Goal: Task Accomplishment & Management: Use online tool/utility

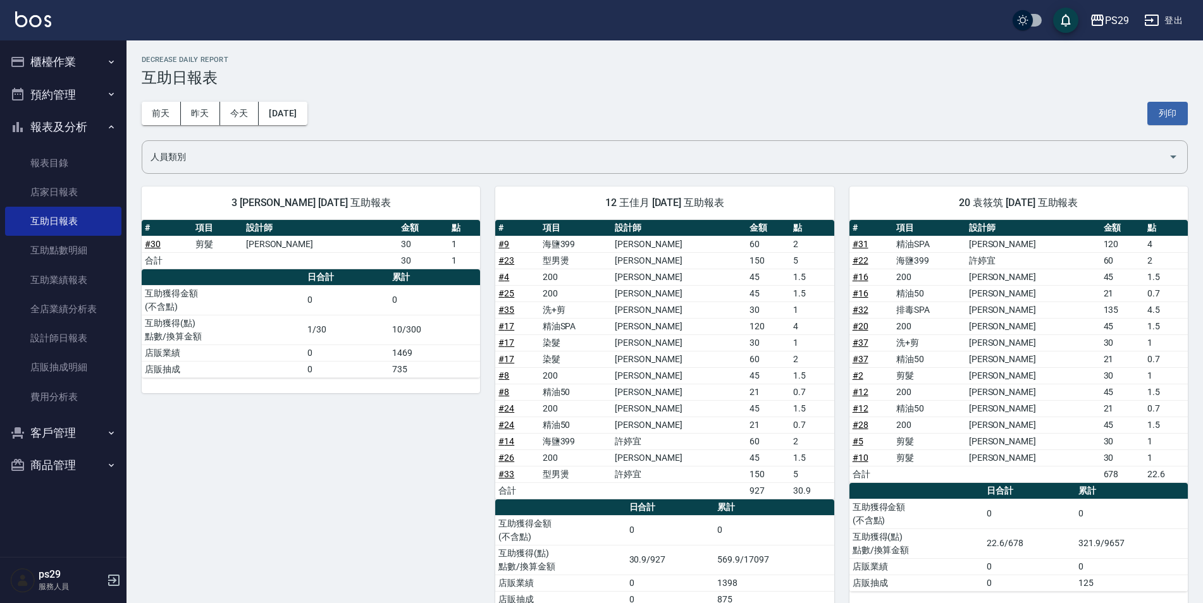
scroll to position [63, 0]
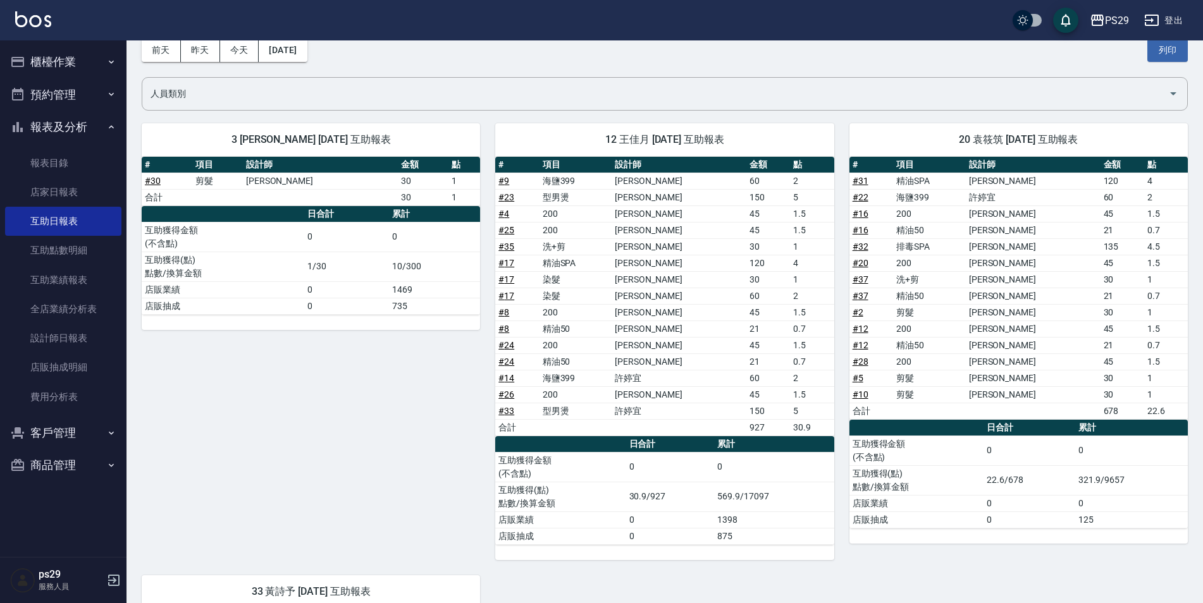
drag, startPoint x: 86, startPoint y: 130, endPoint x: 89, endPoint y: 103, distance: 26.7
click at [87, 130] on button "報表及分析" at bounding box center [63, 127] width 116 height 33
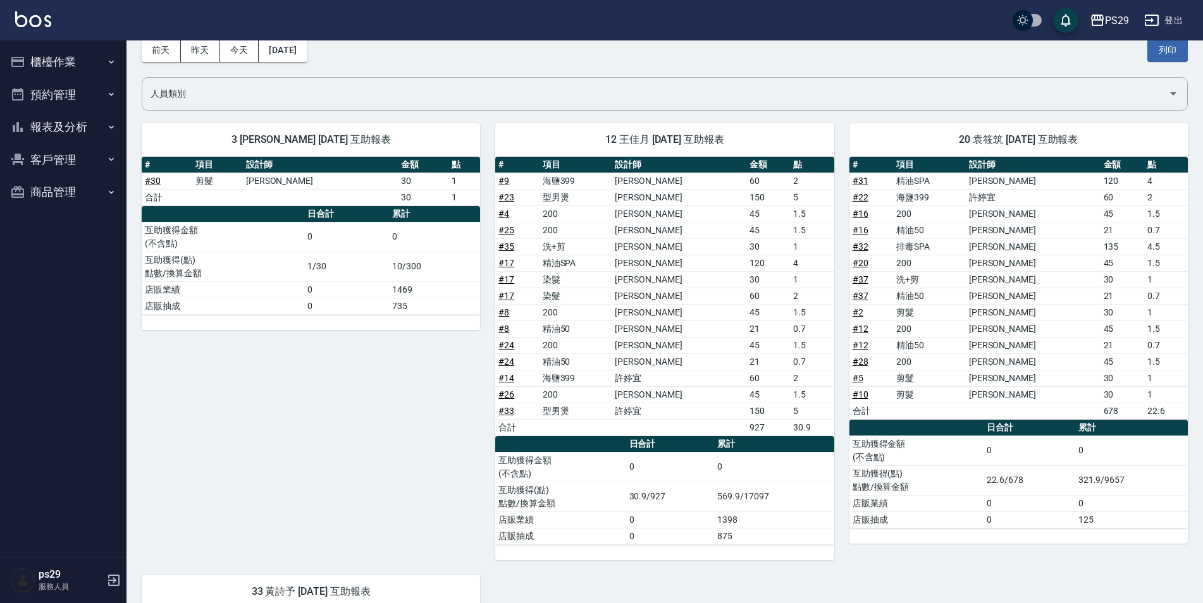
click at [92, 70] on button "櫃檯作業" at bounding box center [63, 62] width 116 height 33
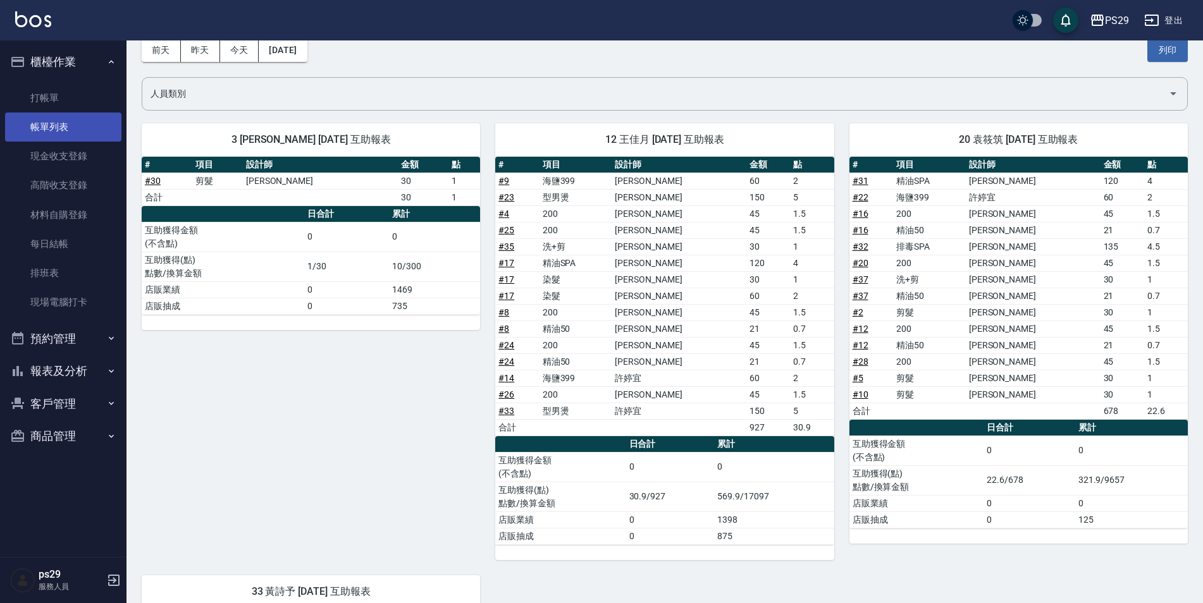
click at [86, 127] on link "帳單列表" at bounding box center [63, 127] width 116 height 29
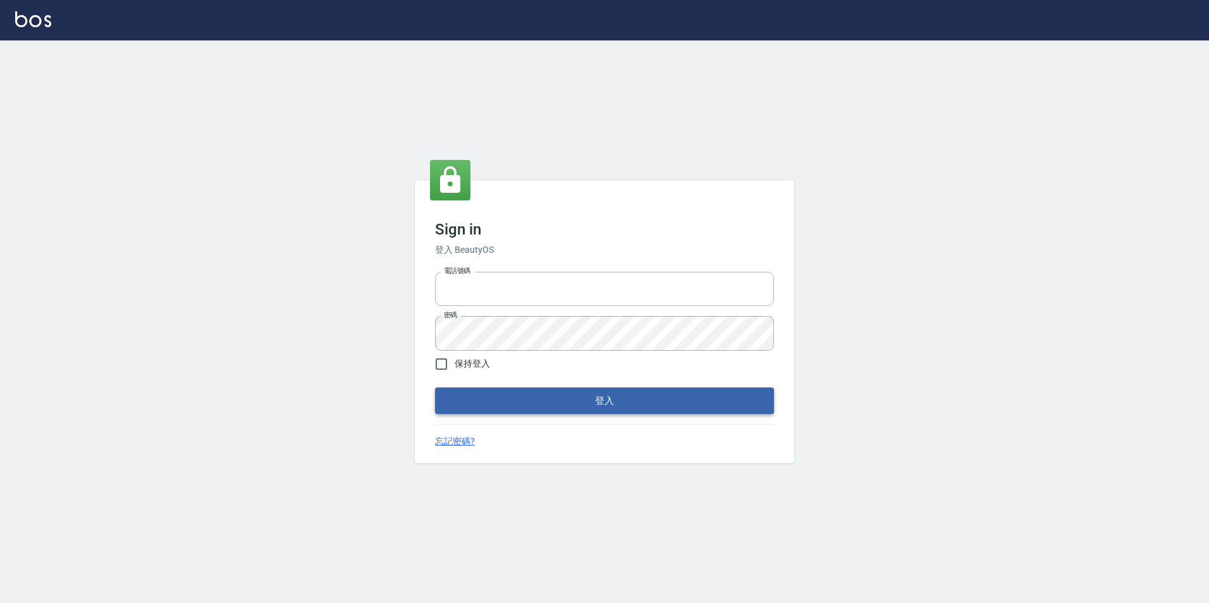
type input "0422269797"
click at [616, 395] on button "登入" at bounding box center [604, 401] width 339 height 27
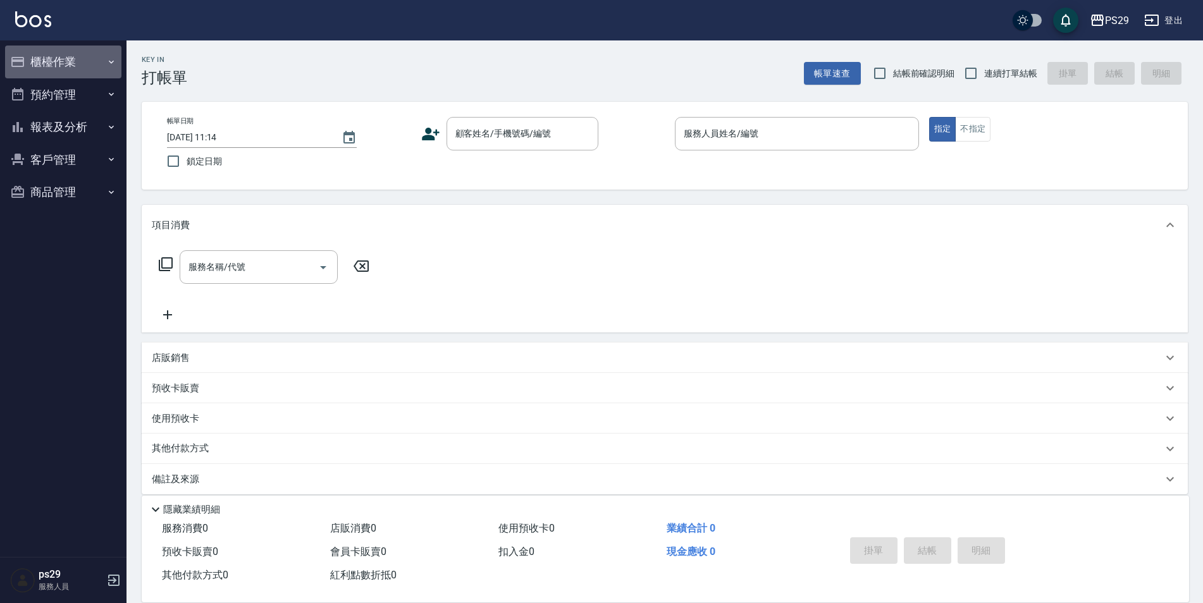
click at [108, 59] on icon "button" at bounding box center [111, 62] width 10 height 10
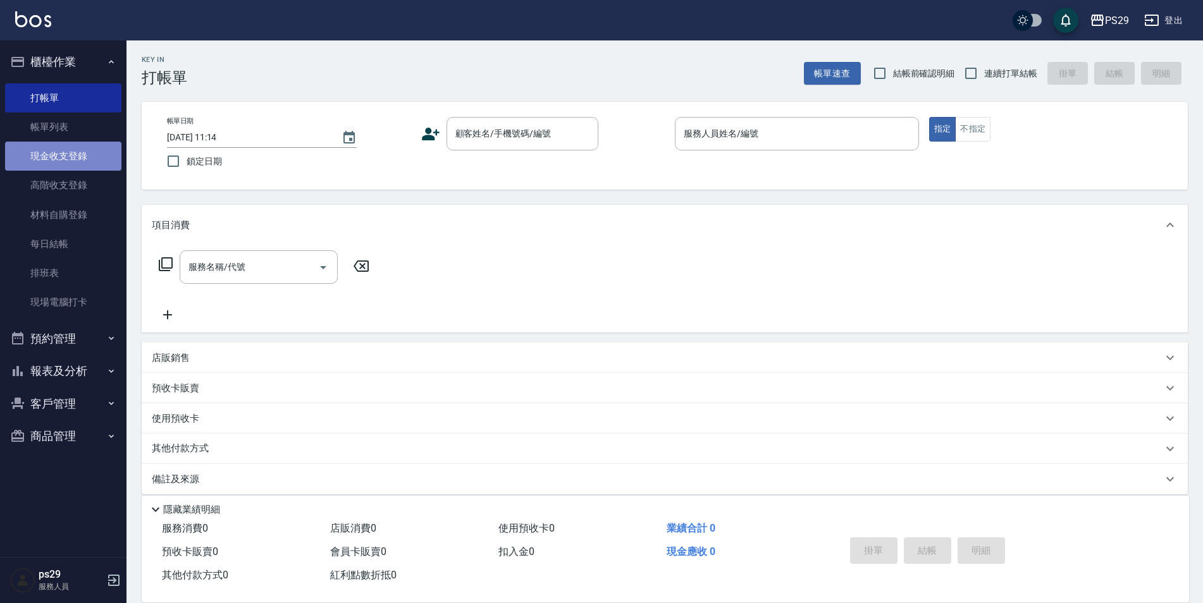
click at [102, 155] on link "現金收支登錄" at bounding box center [63, 156] width 116 height 29
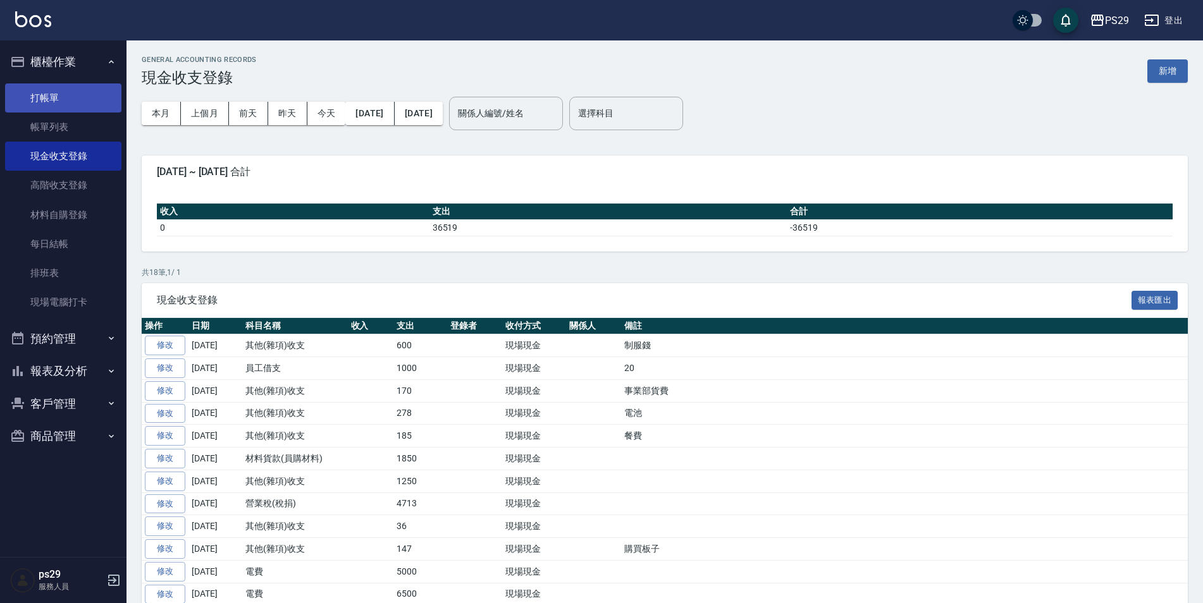
click at [96, 86] on link "打帳單" at bounding box center [63, 97] width 116 height 29
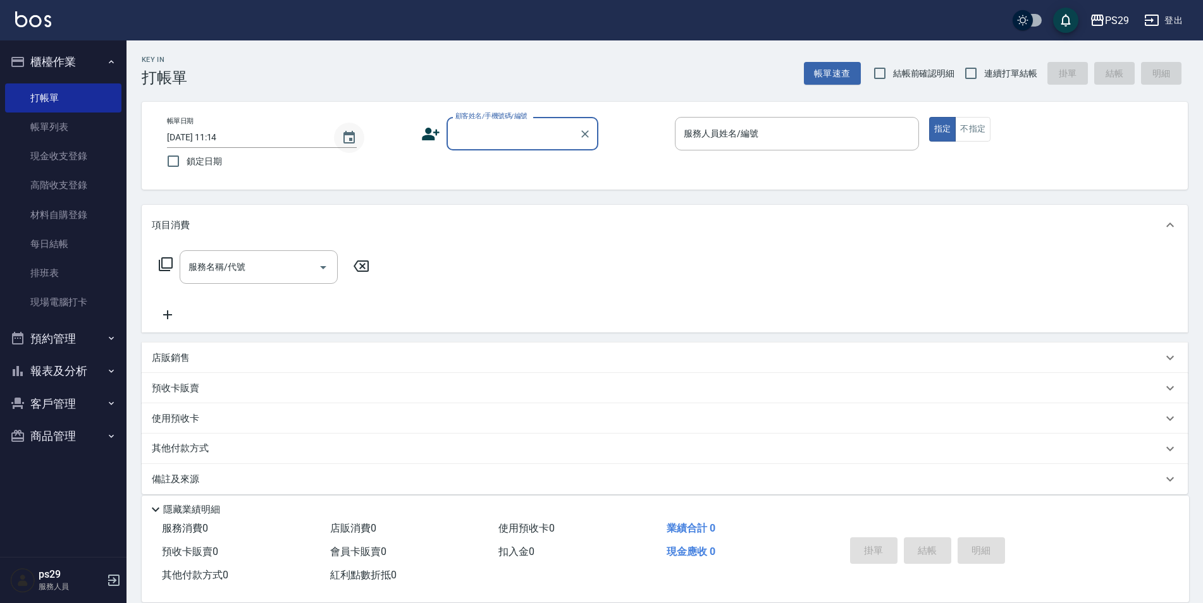
click at [350, 132] on icon "Choose date, selected date is 2025-08-23" at bounding box center [349, 137] width 15 height 15
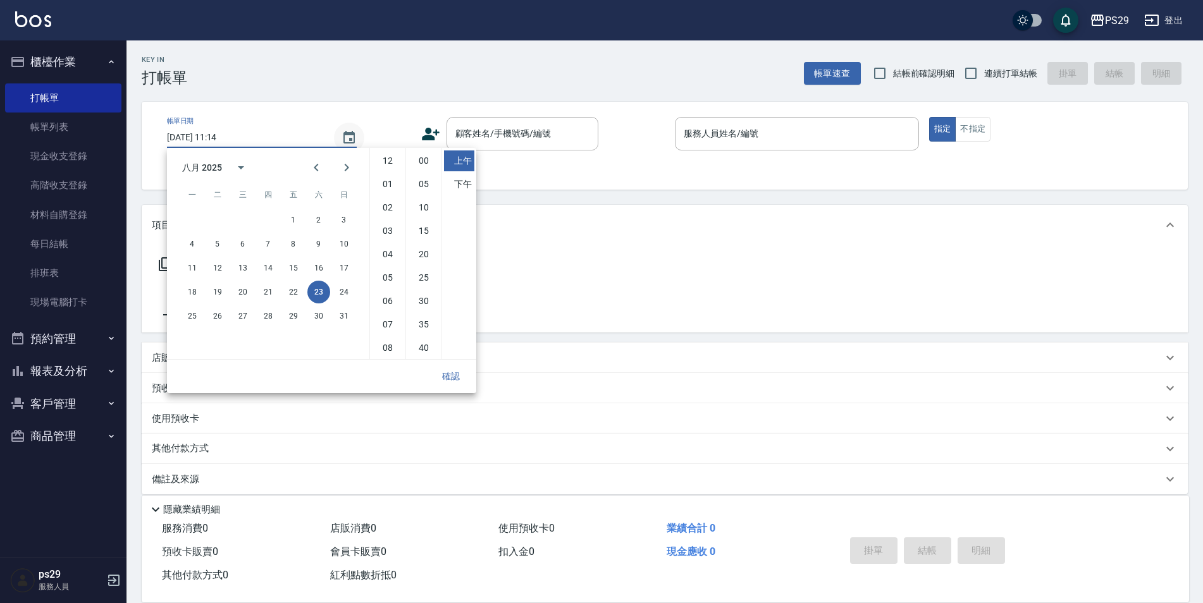
scroll to position [71, 0]
click at [269, 292] on button "21" at bounding box center [268, 292] width 23 height 23
type input "[DATE] 11:14"
click at [460, 371] on button "確認" at bounding box center [451, 376] width 40 height 23
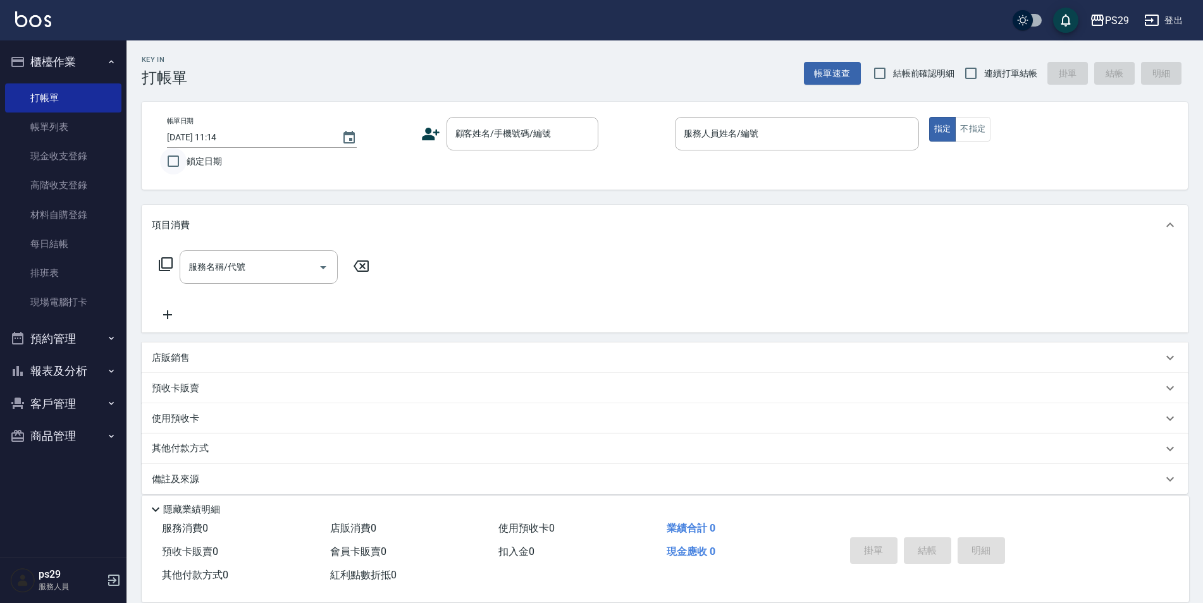
click at [178, 166] on input "鎖定日期" at bounding box center [173, 161] width 27 height 27
checkbox input "true"
click at [980, 79] on input "連續打單結帳" at bounding box center [971, 73] width 27 height 27
checkbox input "true"
click at [483, 139] on input "顧客姓名/手機號碼/編號" at bounding box center [512, 134] width 121 height 22
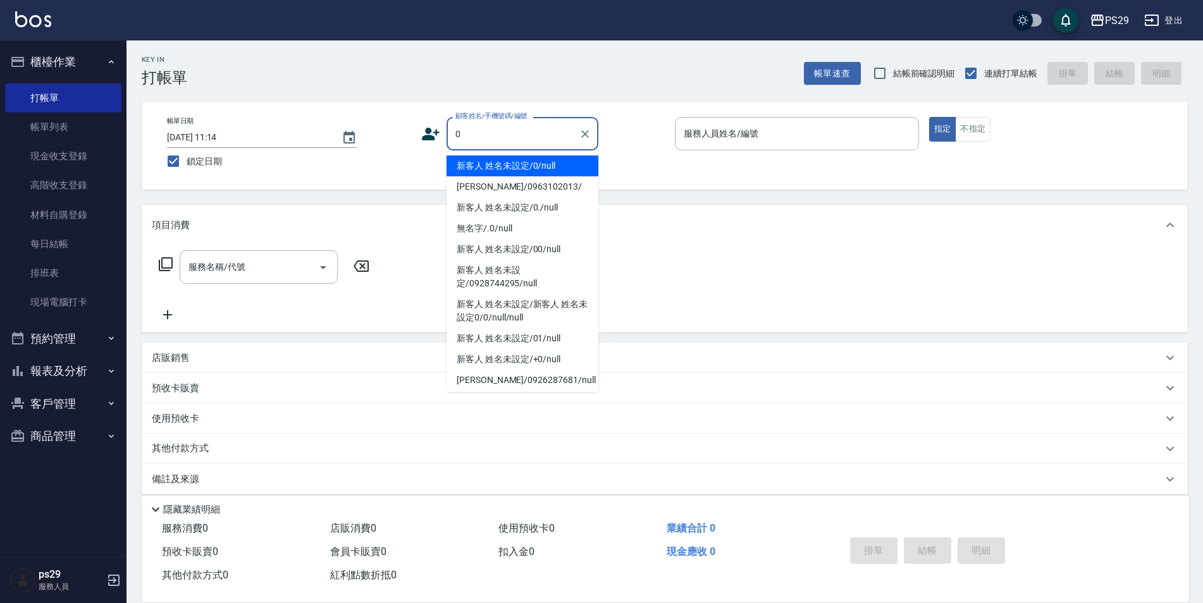
type input "新客人 姓名未設定/0/null"
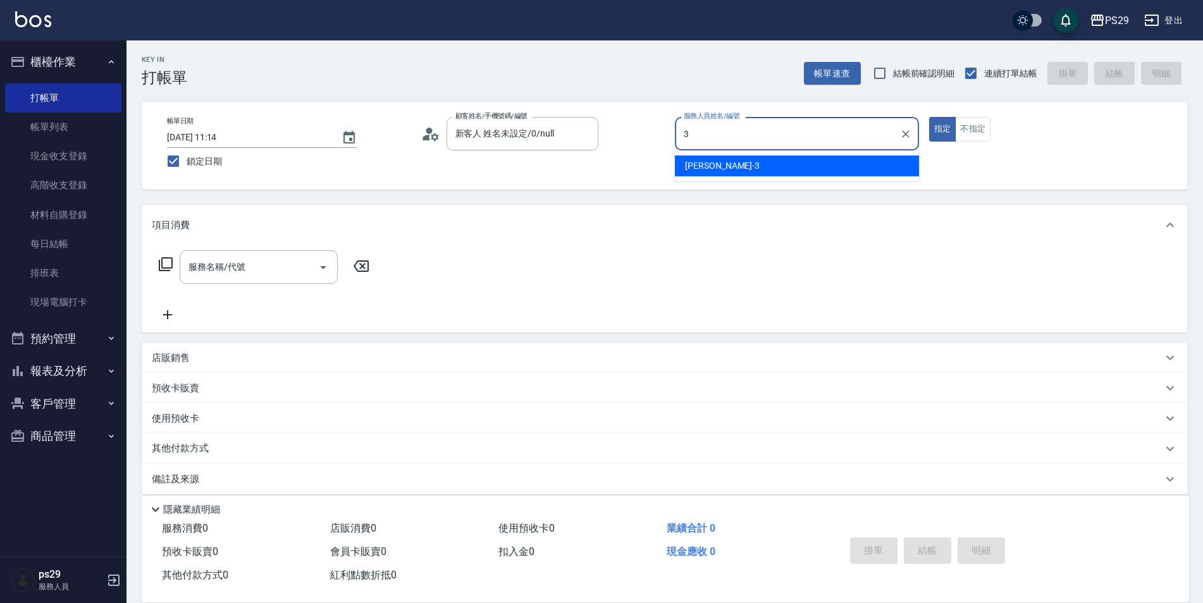
type input "[PERSON_NAME]-3"
type button "true"
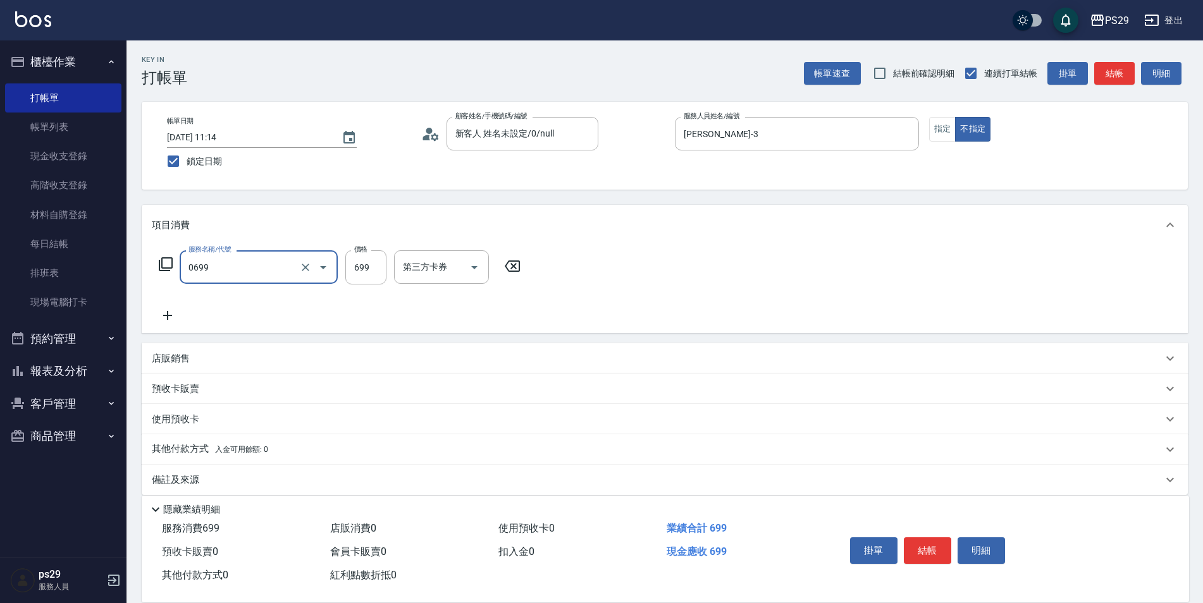
type input "精油SPA(0699)"
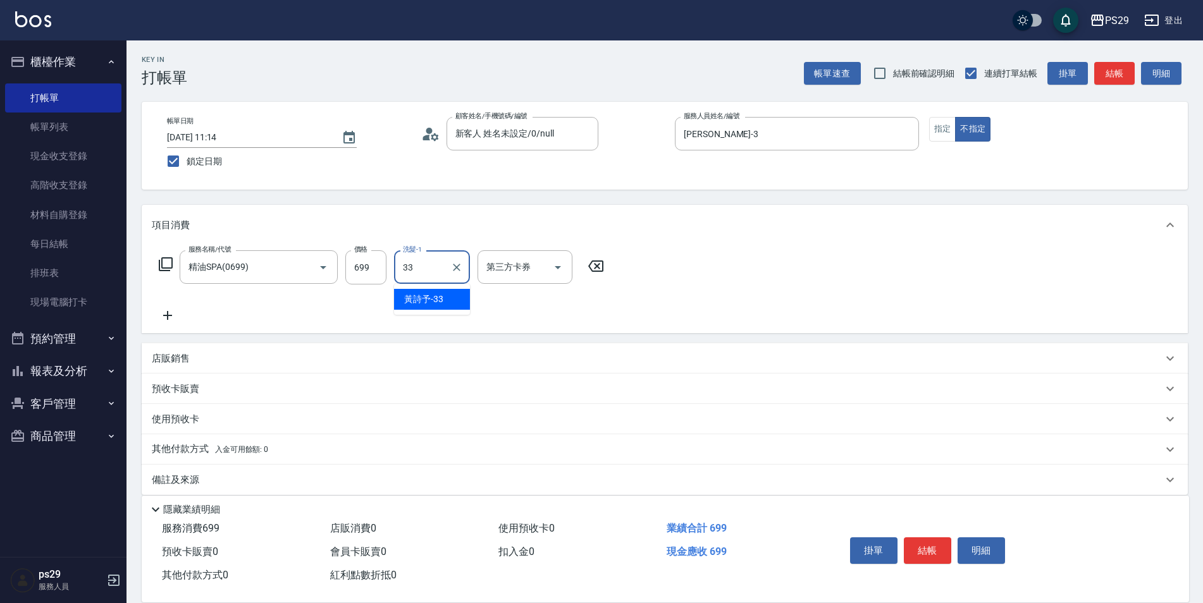
type input "黃詩予-33"
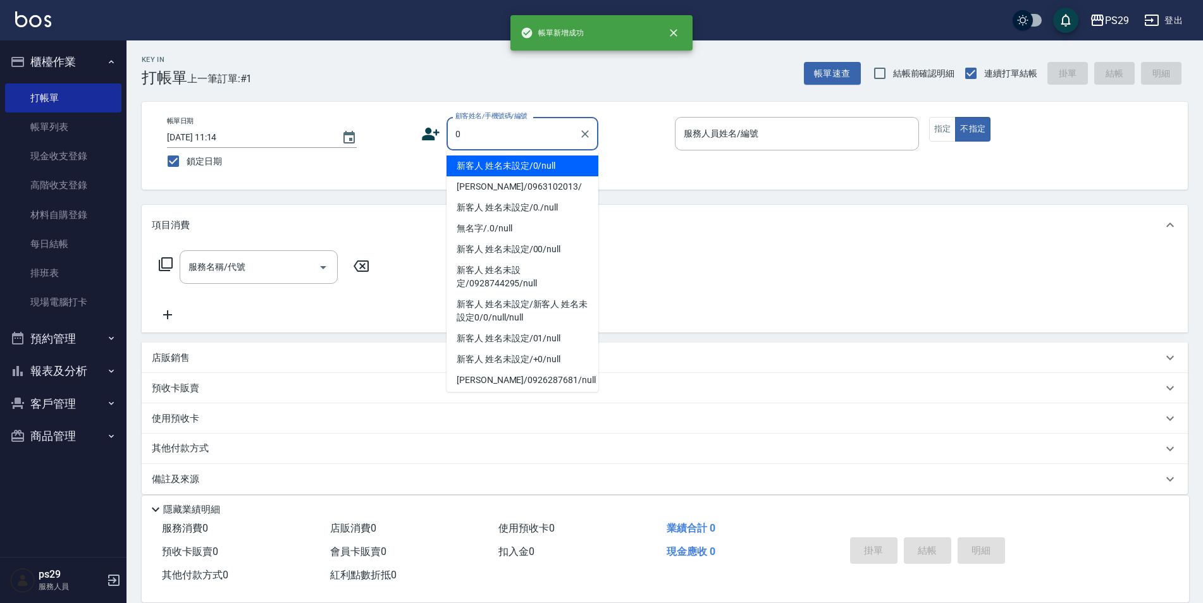
type input "新客人 姓名未設定/0/null"
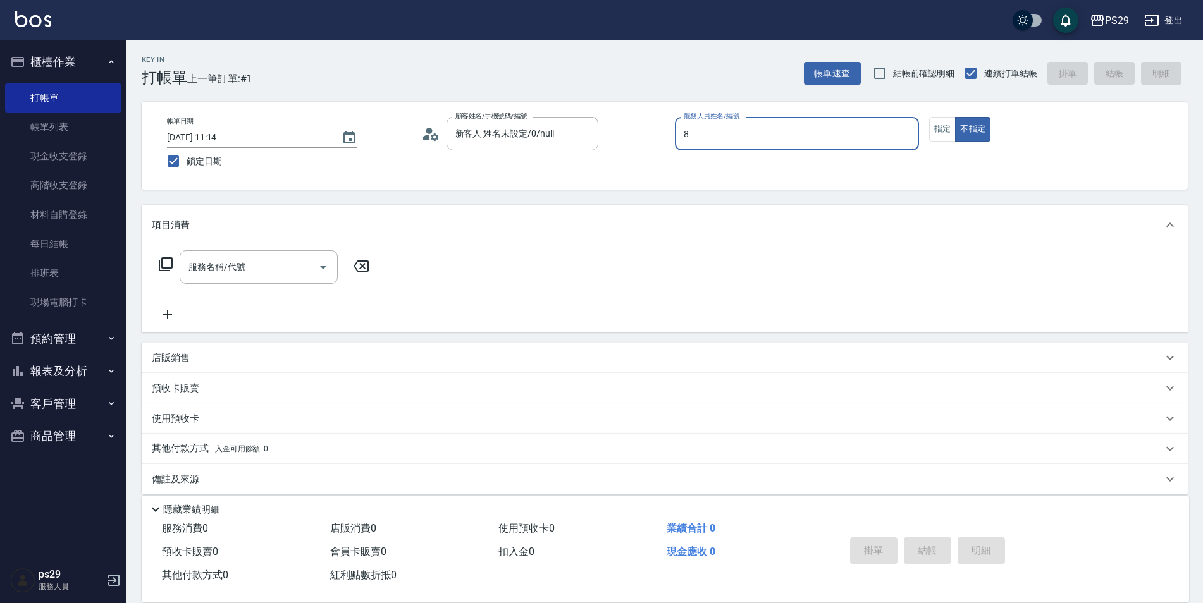
type input "[PERSON_NAME]-8"
type button "false"
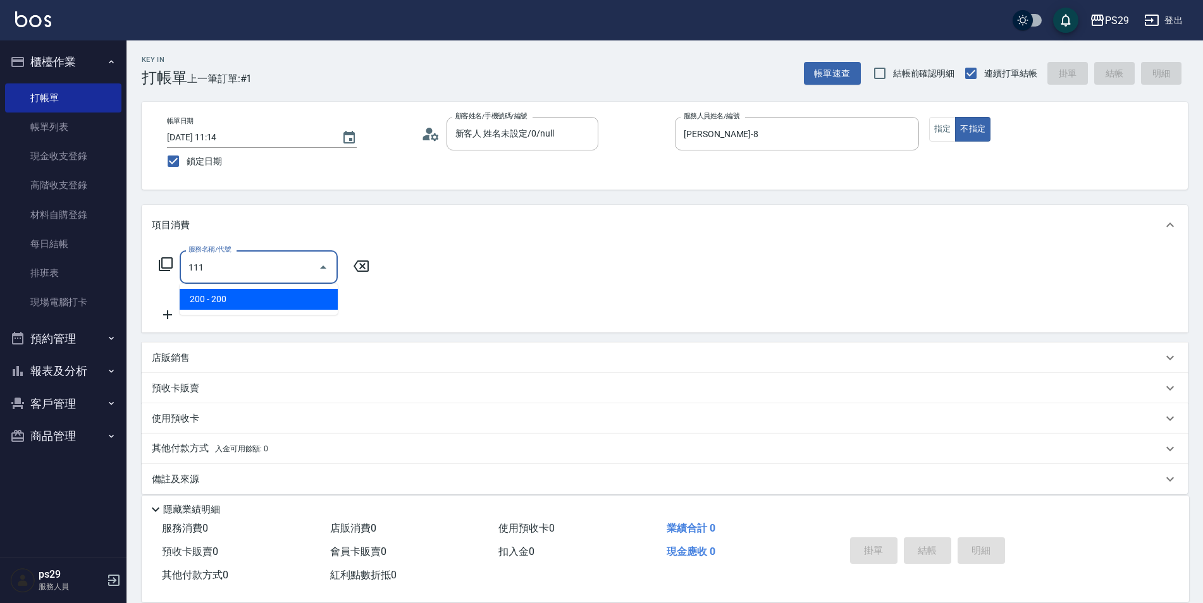
type input "200(111)"
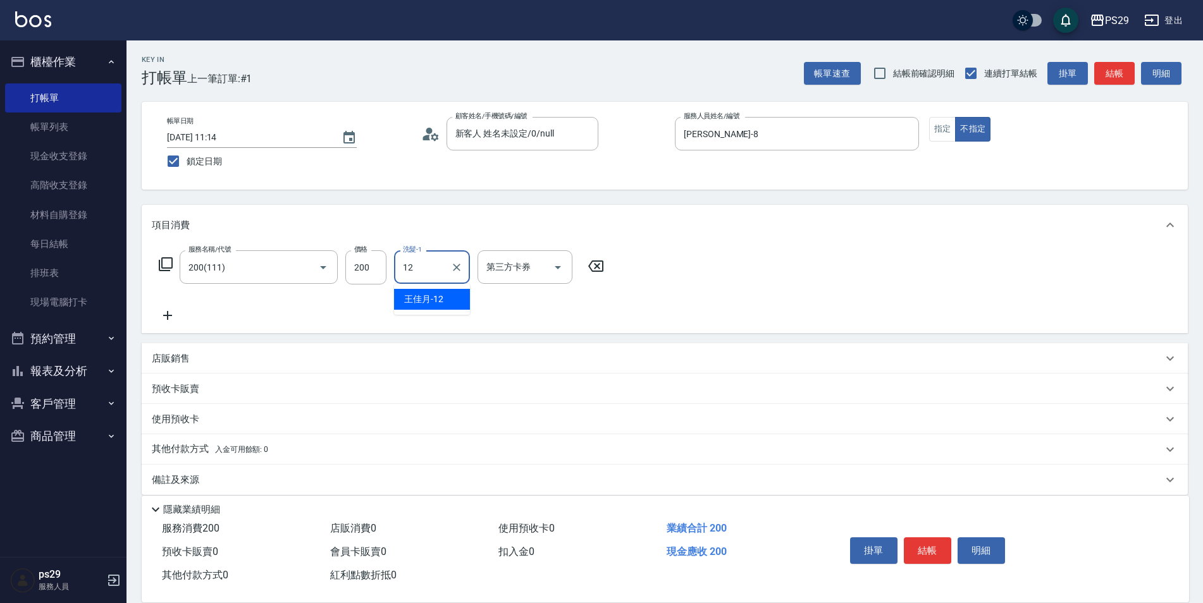
type input "[PERSON_NAME]-12"
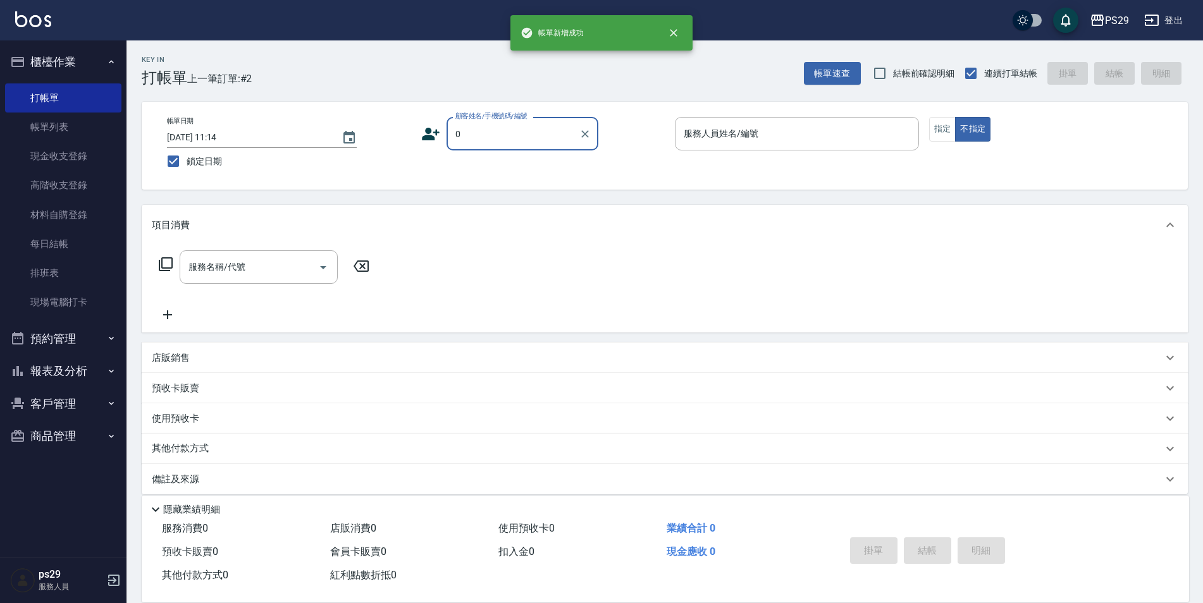
type input "新客人 姓名未設定/0/null"
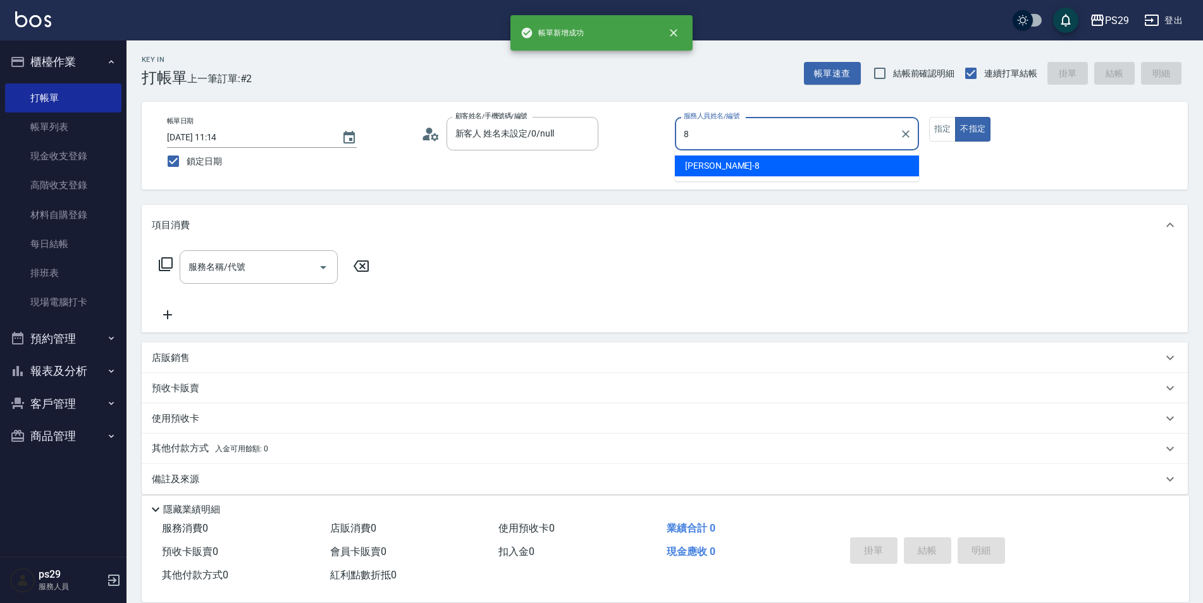
type input "[PERSON_NAME]-8"
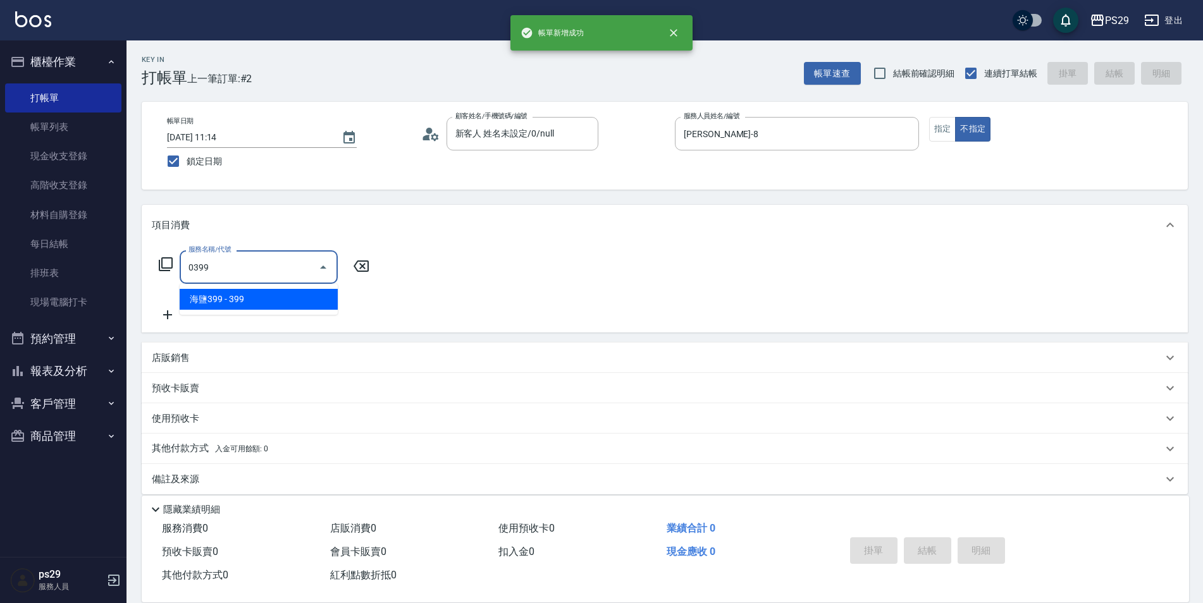
type input "海鹽399(0399)"
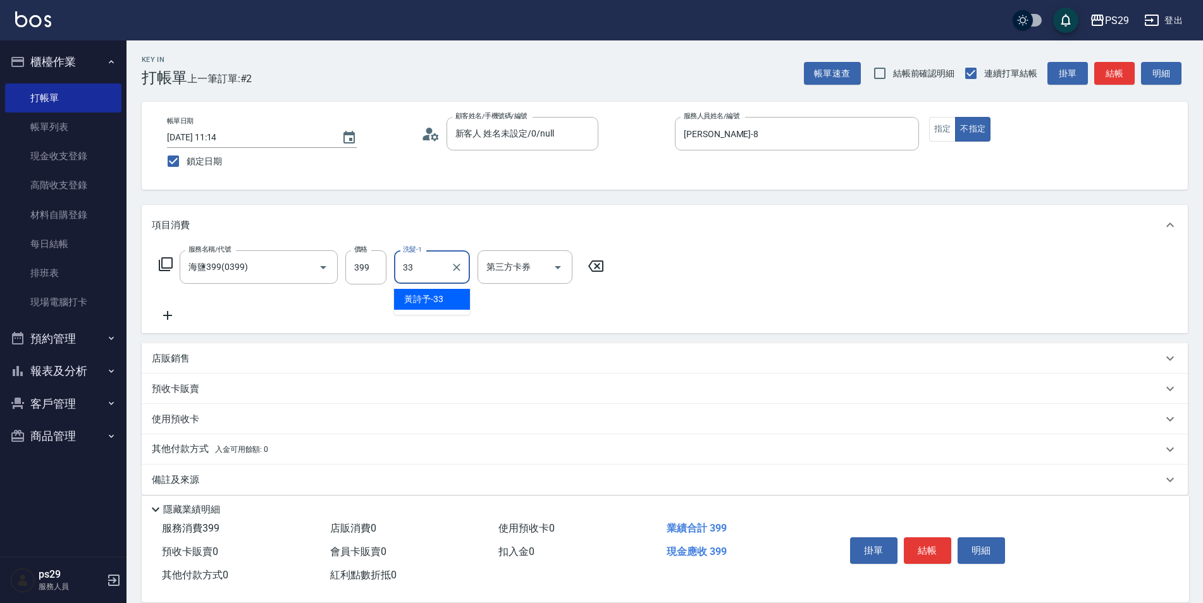
type input "黃詩予-33"
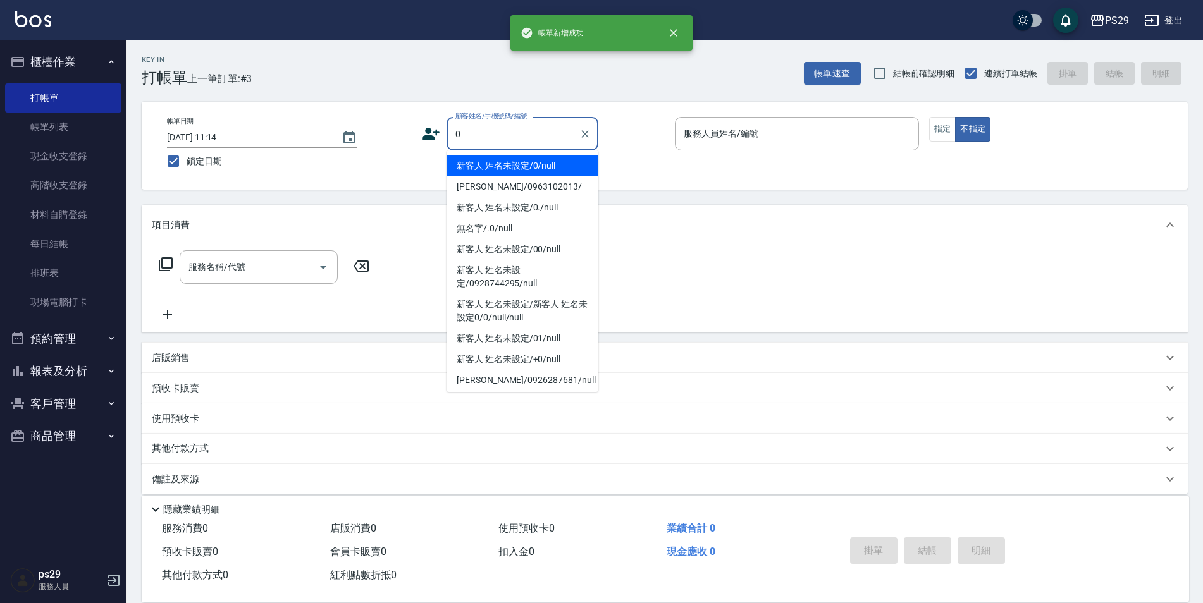
type input "新客人 姓名未設定/0/null"
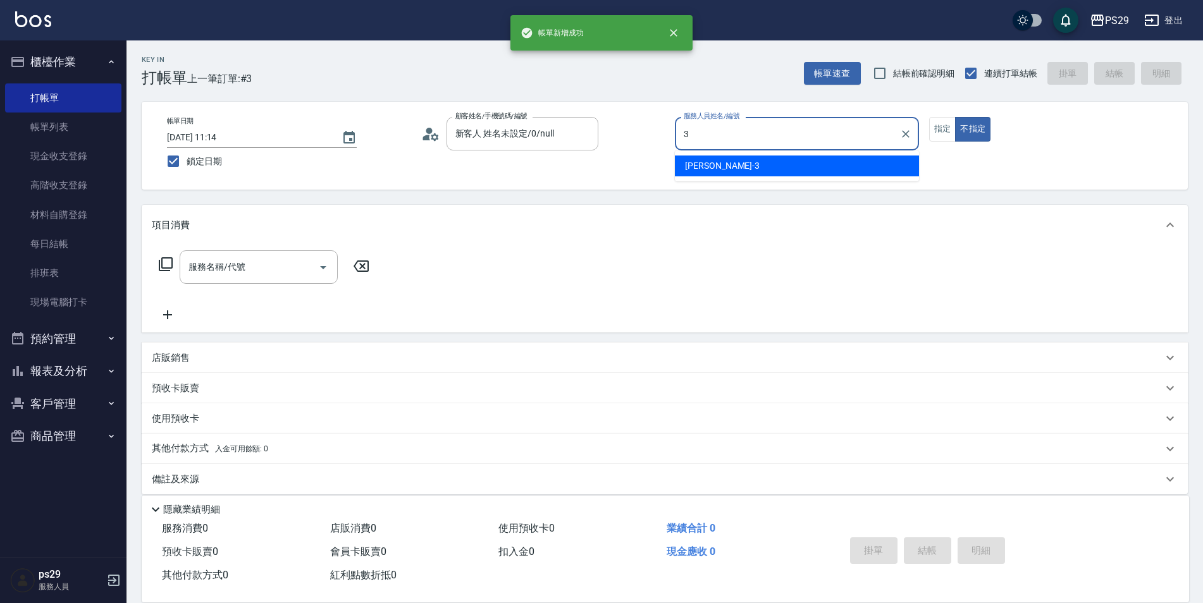
type input "[PERSON_NAME]-3"
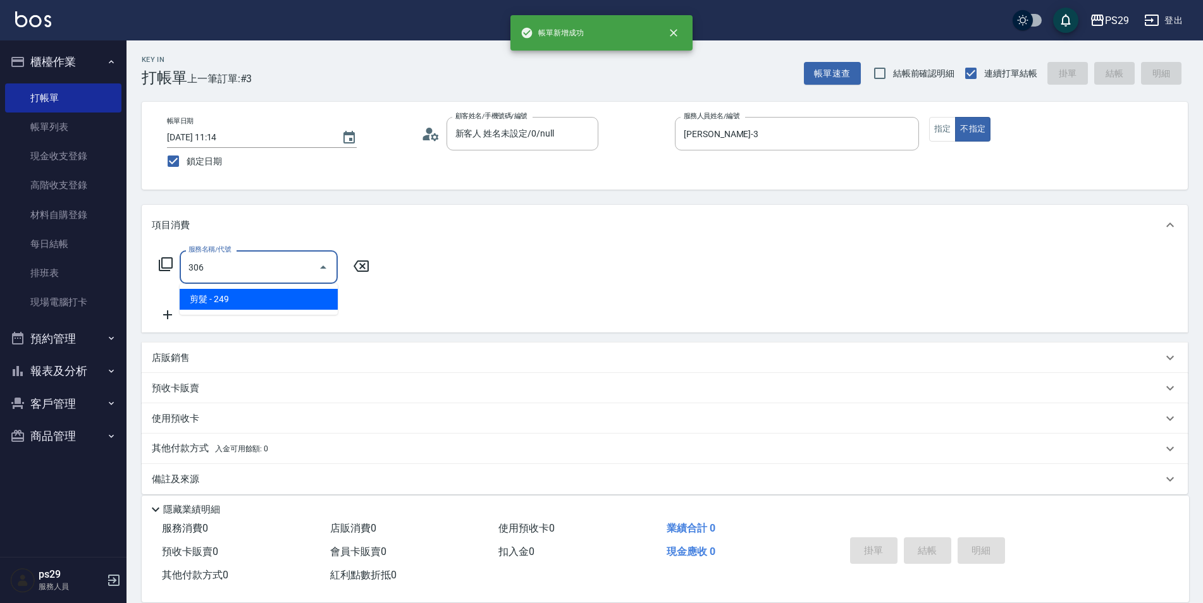
type input "剪髮(306)"
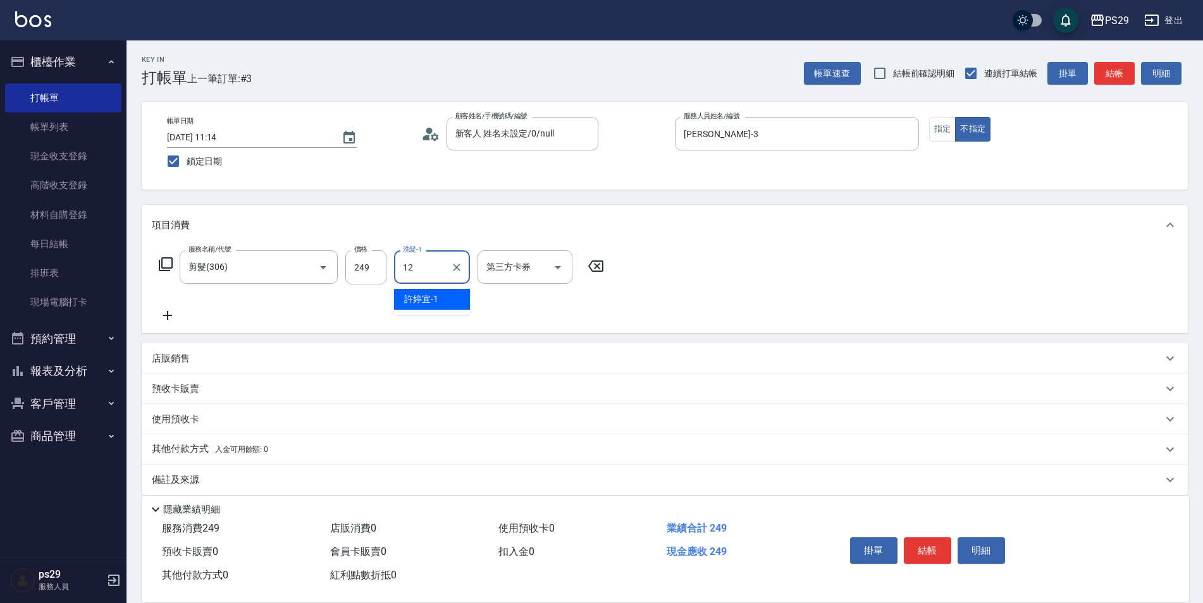
type input "[PERSON_NAME]-12"
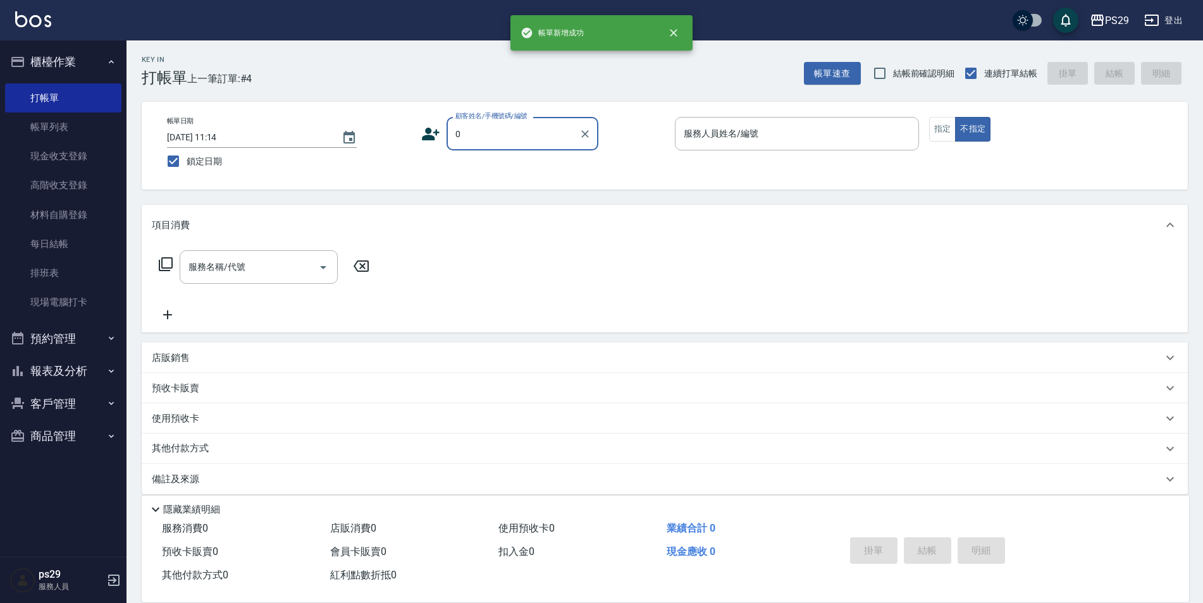
type input "新客人 姓名未設定/0/null"
type input "[PERSON_NAME]-3"
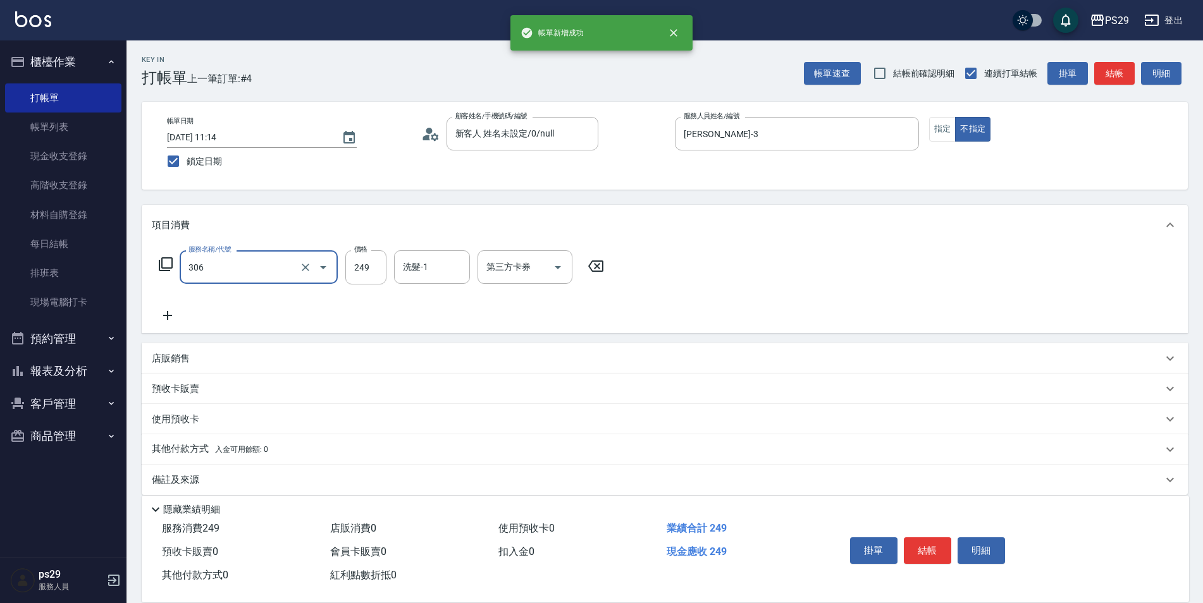
type input "剪髮(306)"
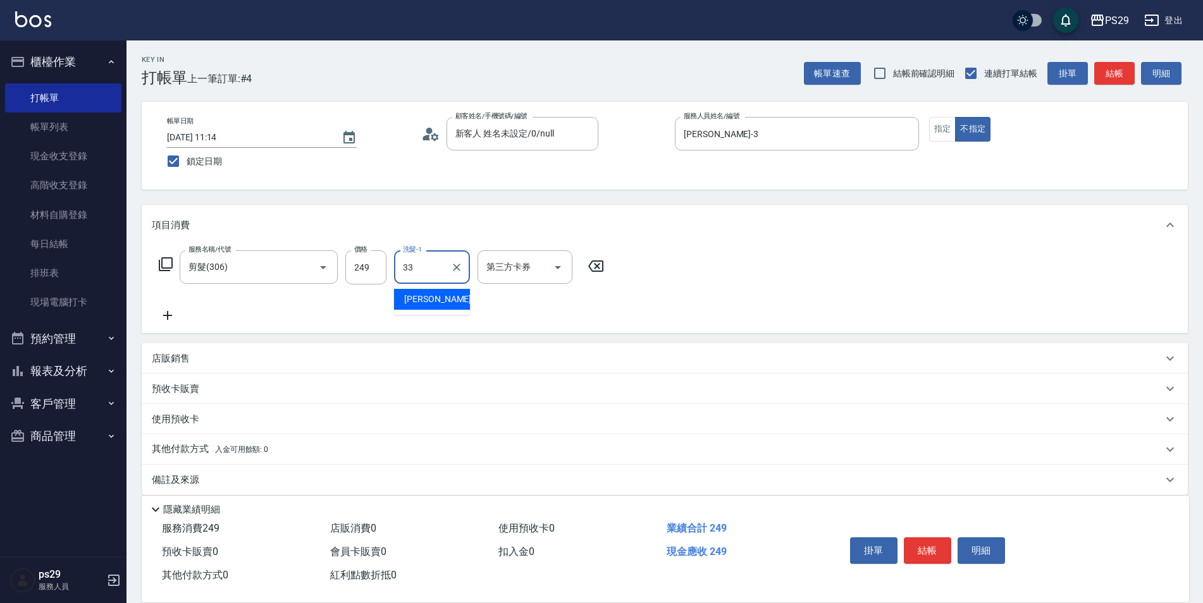
type input "黃詩予-33"
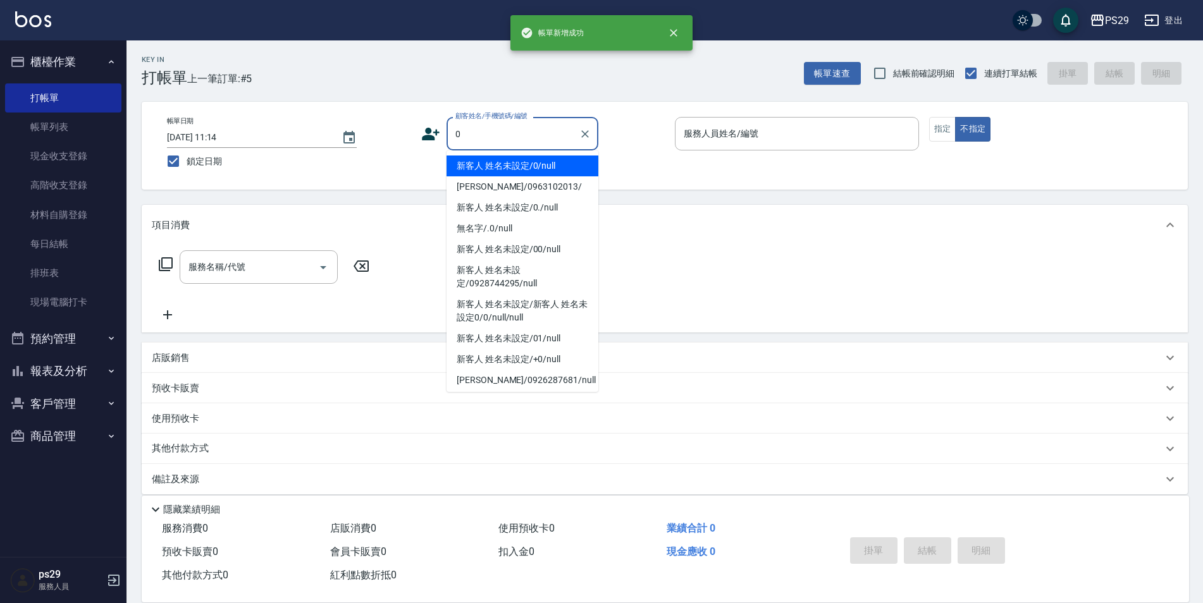
type input "新客人 姓名未設定/0/null"
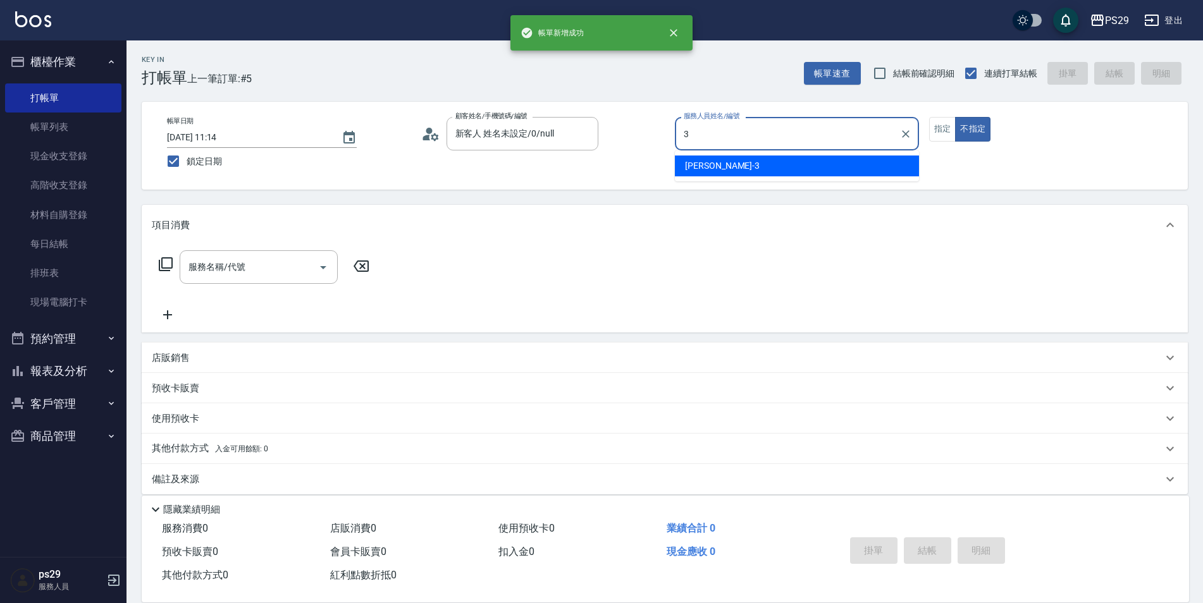
type input "[PERSON_NAME]-3"
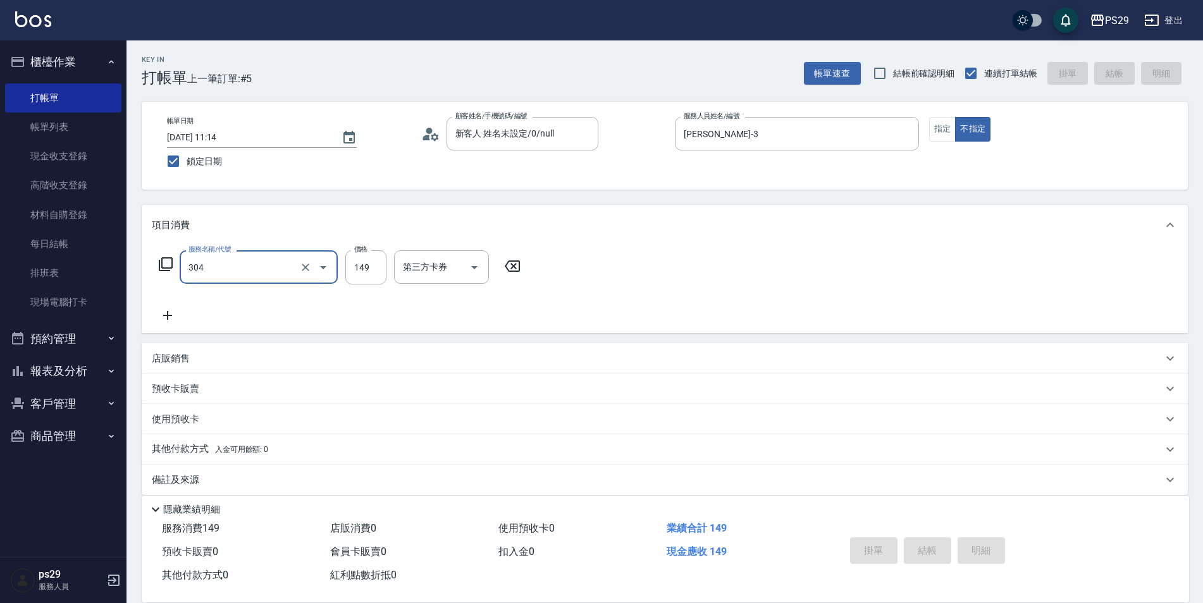
type input "304"
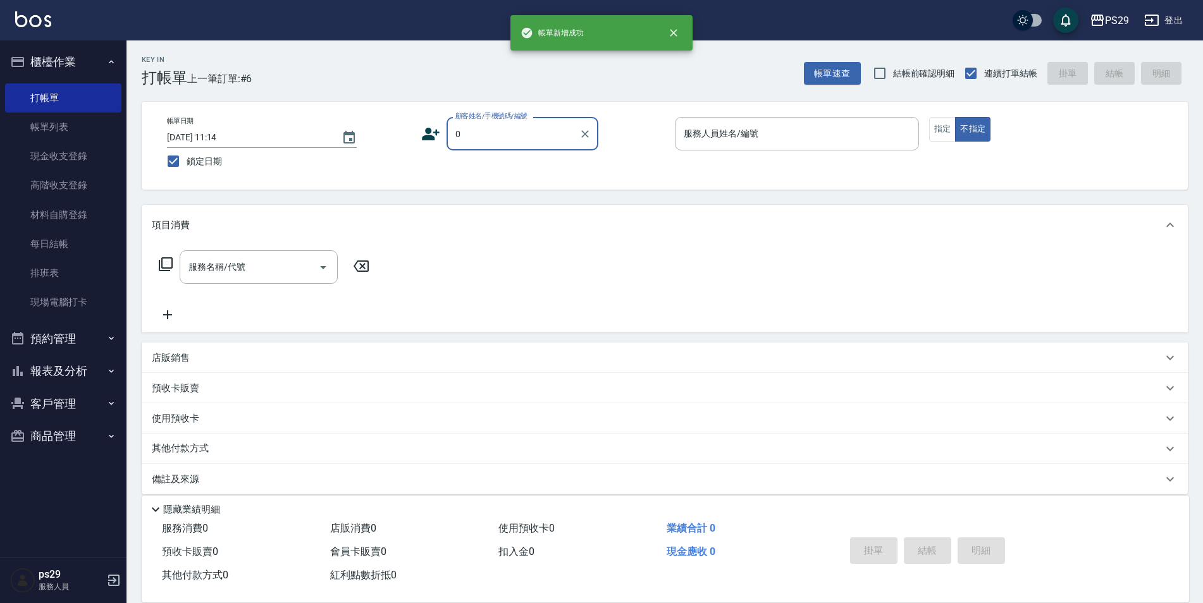
type input "新客人 姓名未設定/0/null"
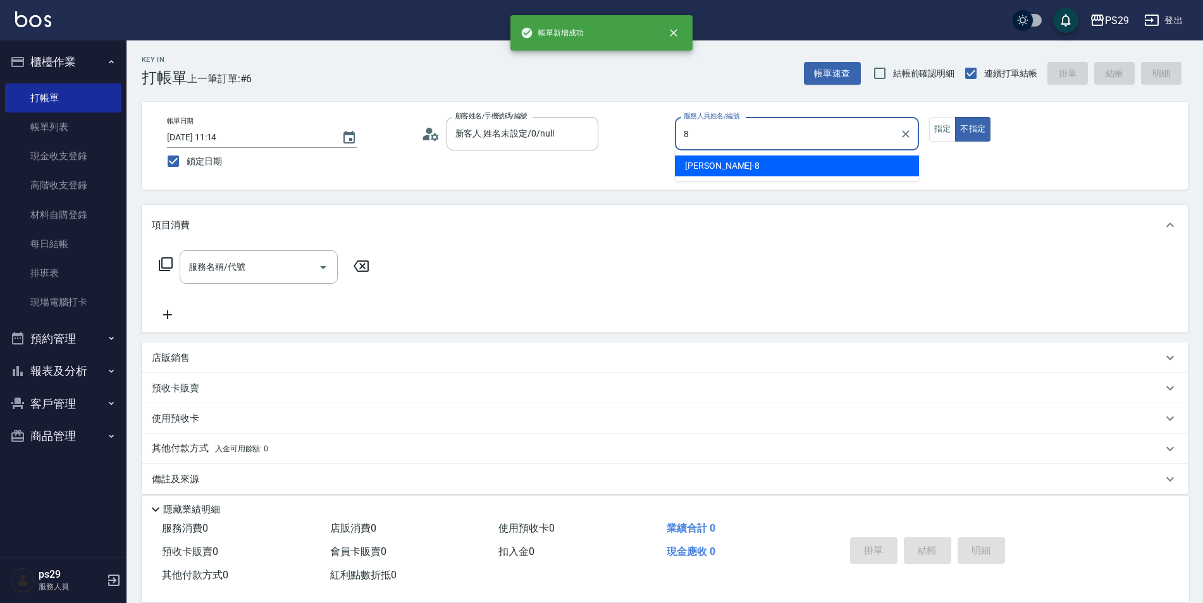
type input "[PERSON_NAME]-8"
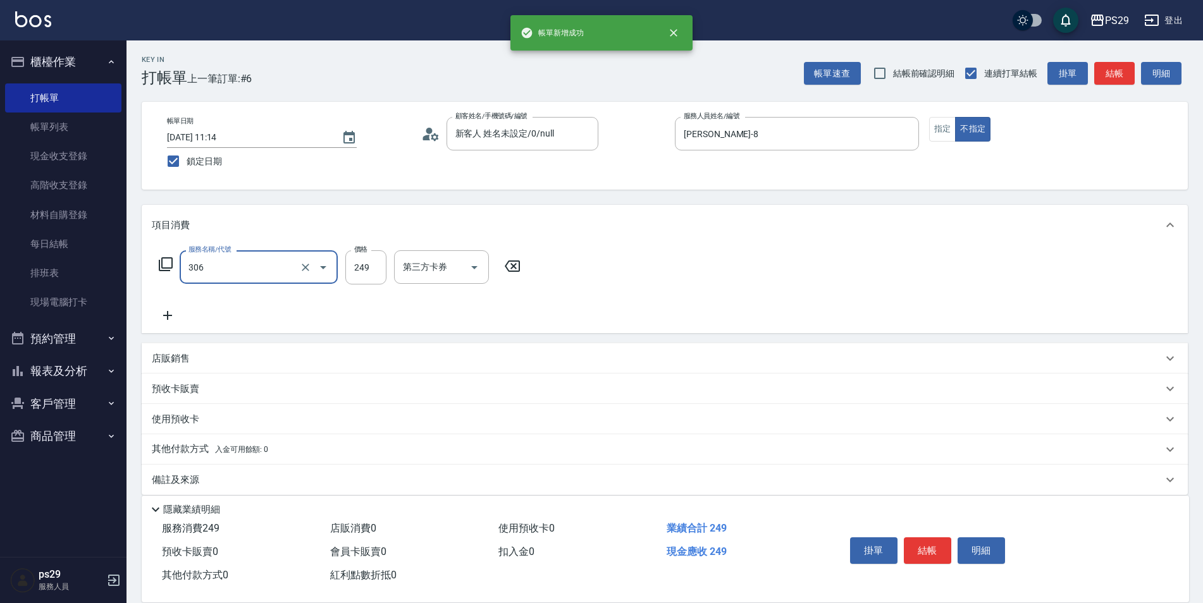
type input "剪髮(306)"
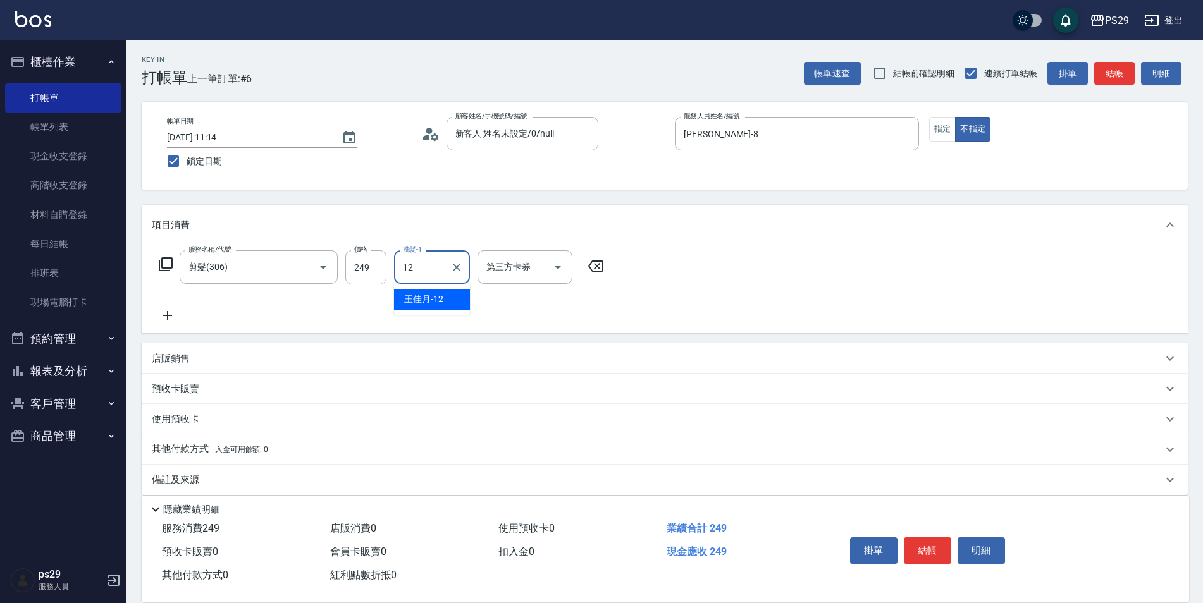
type input "[PERSON_NAME]-12"
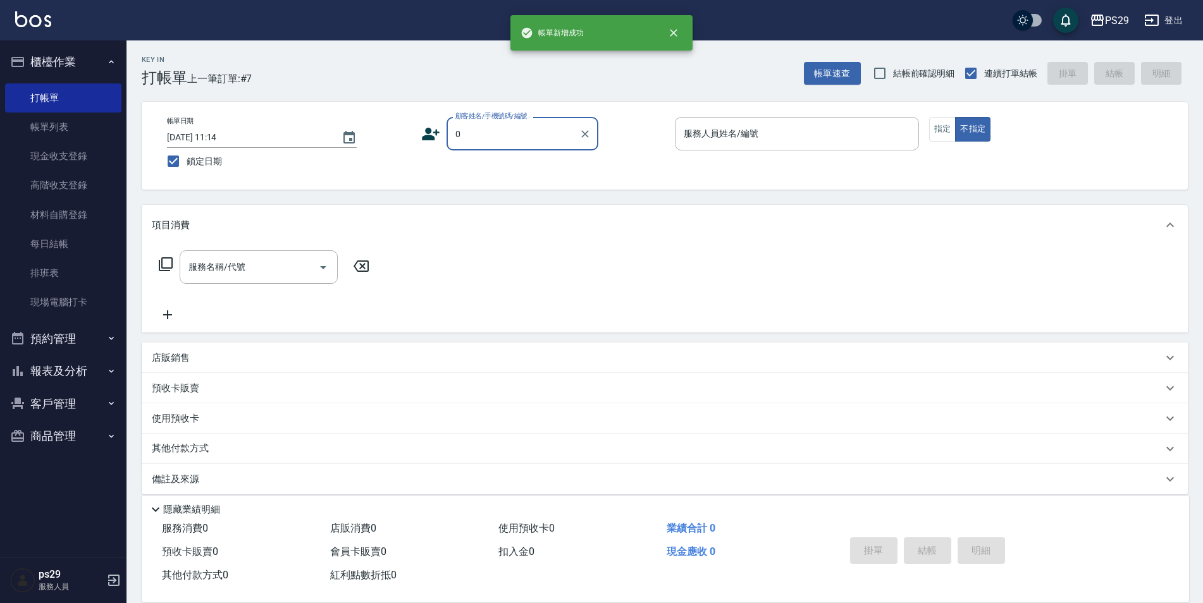
type input "新客人 姓名未設定/0/null"
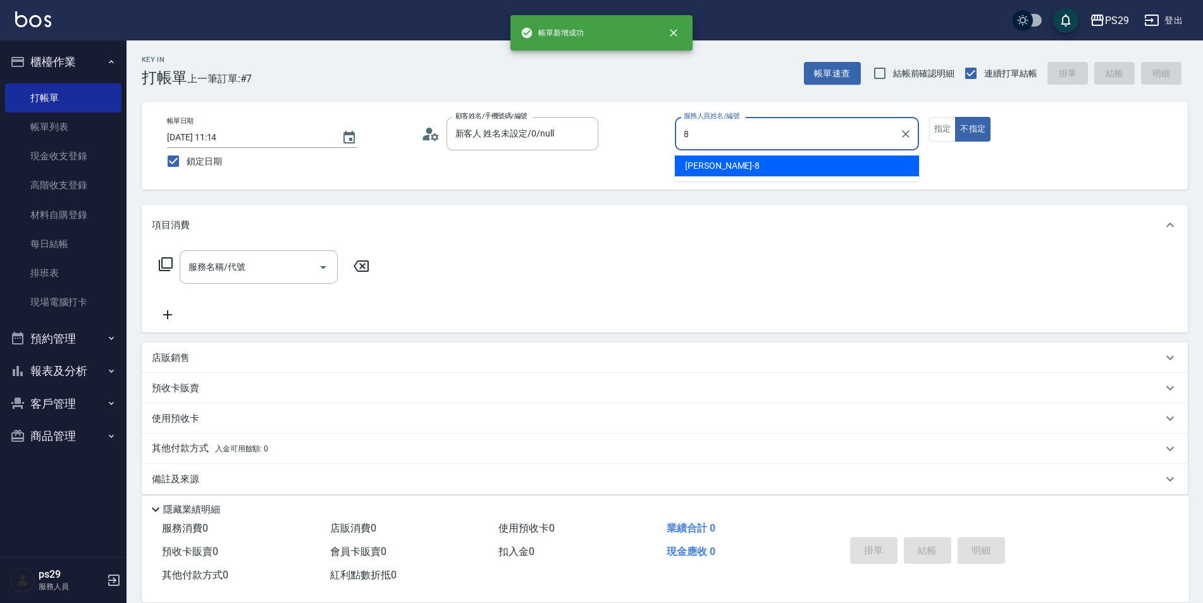
type input "[PERSON_NAME]-8"
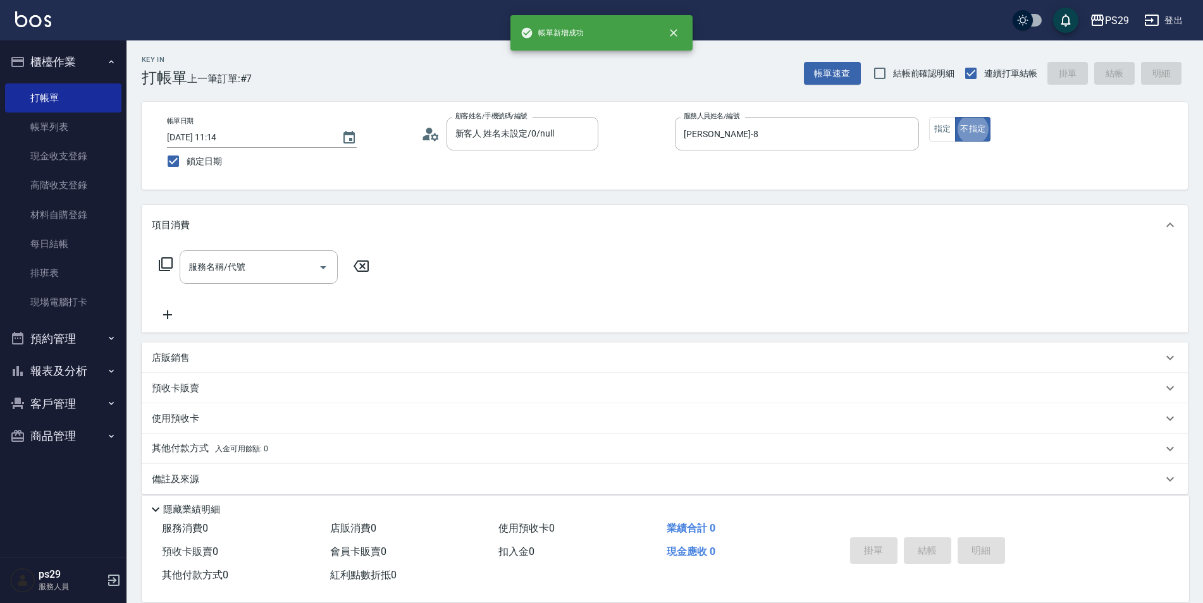
type input "3"
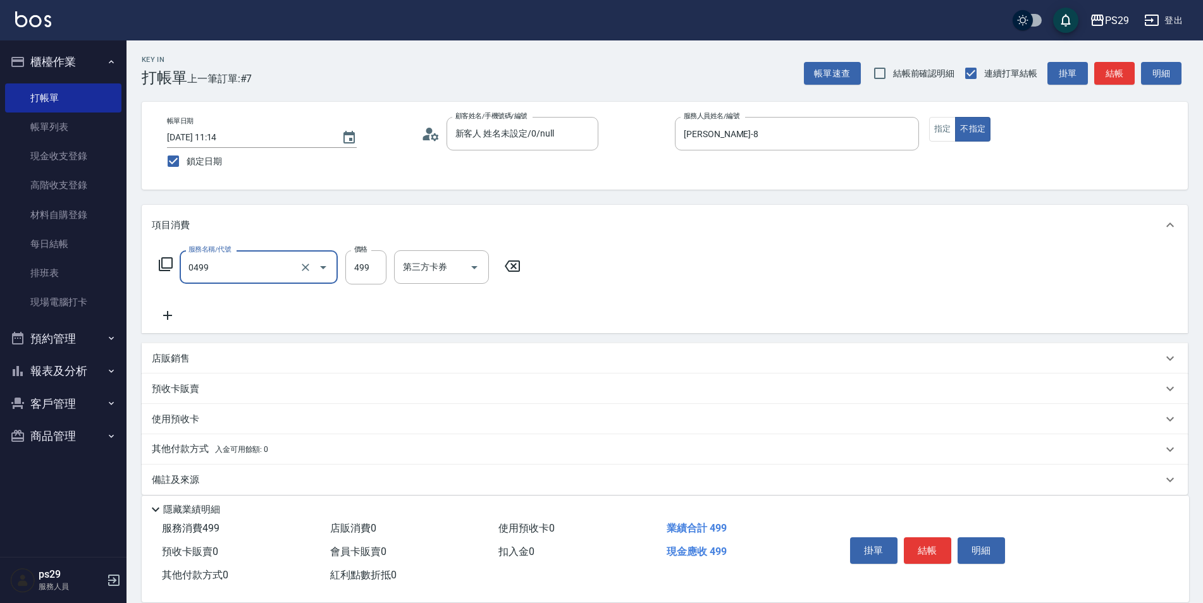
type input "[PERSON_NAME]499(0499)"
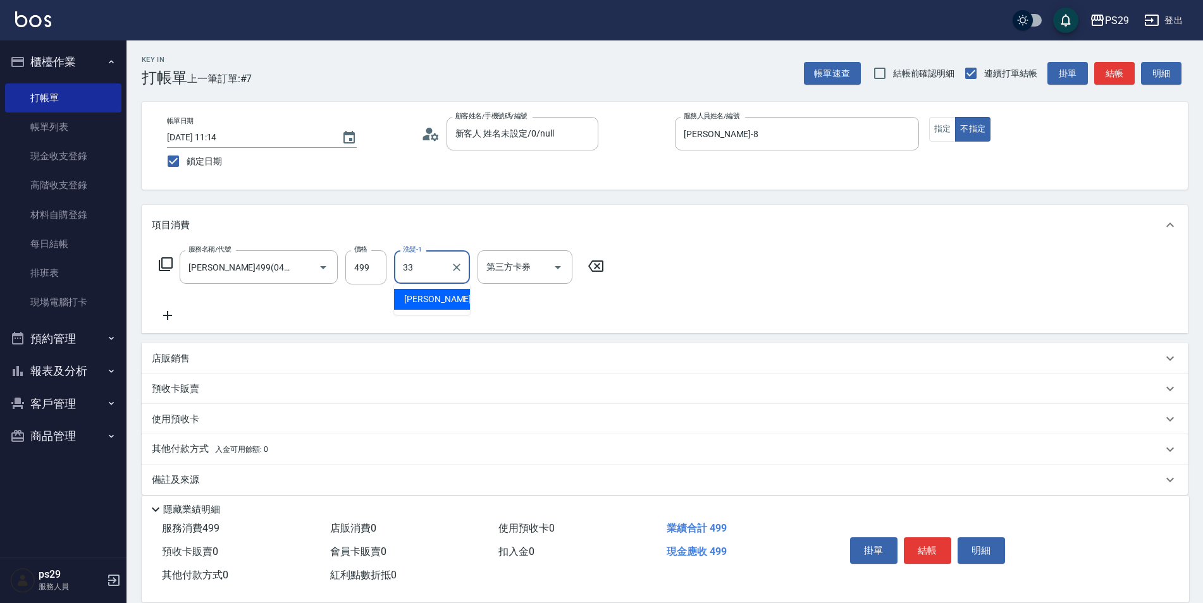
type input "黃詩予-33"
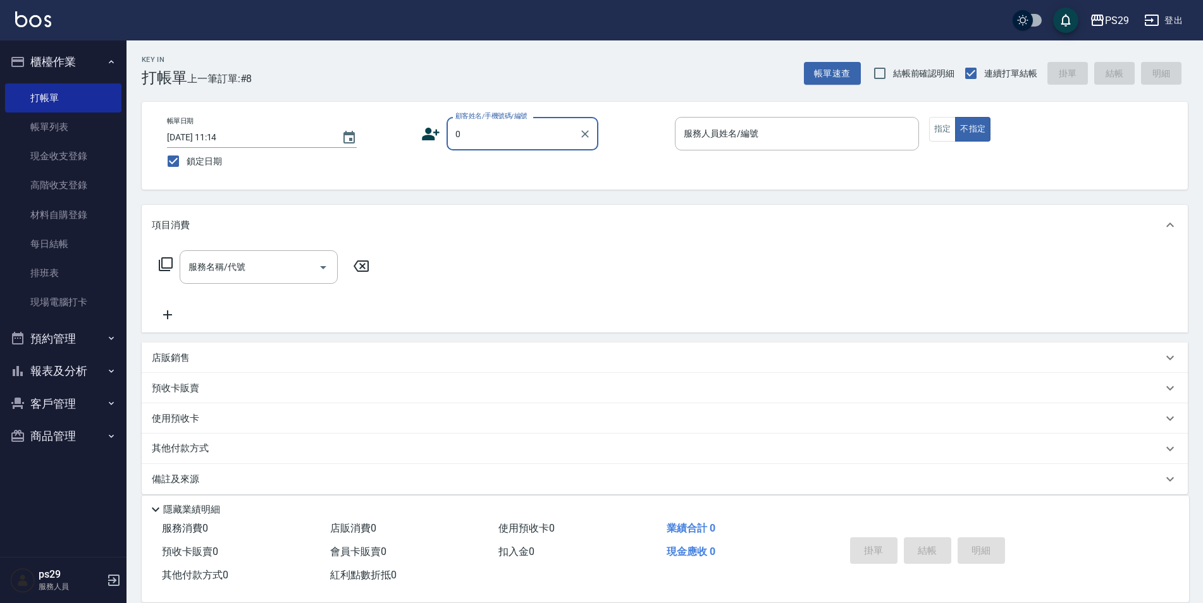
type input "新客人 姓名未設定/0/null"
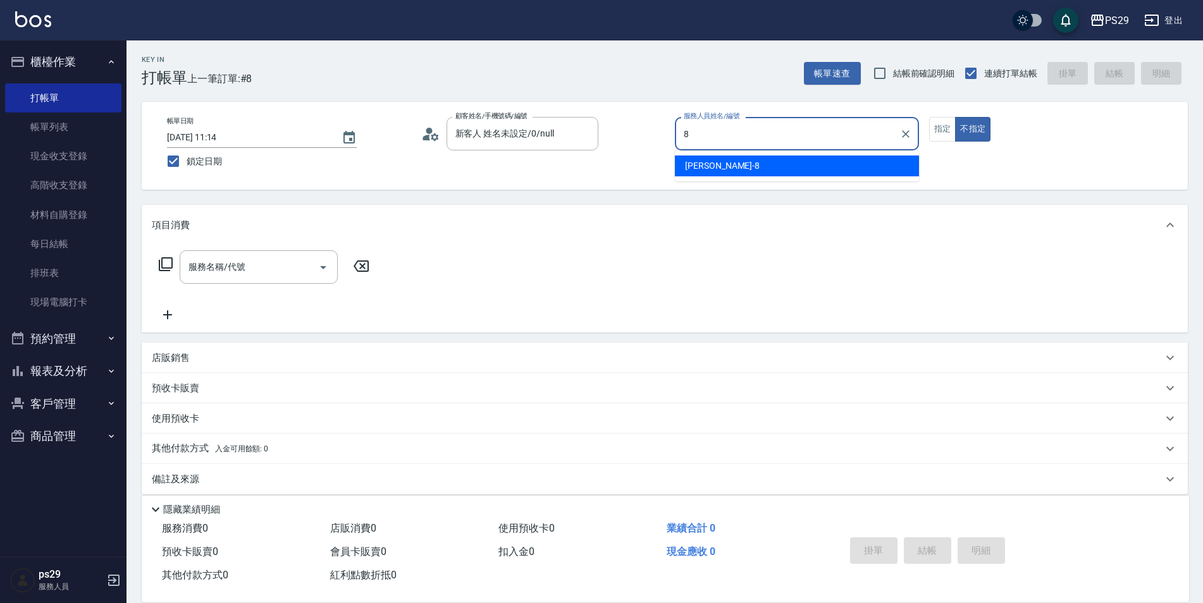
type input "[PERSON_NAME]-8"
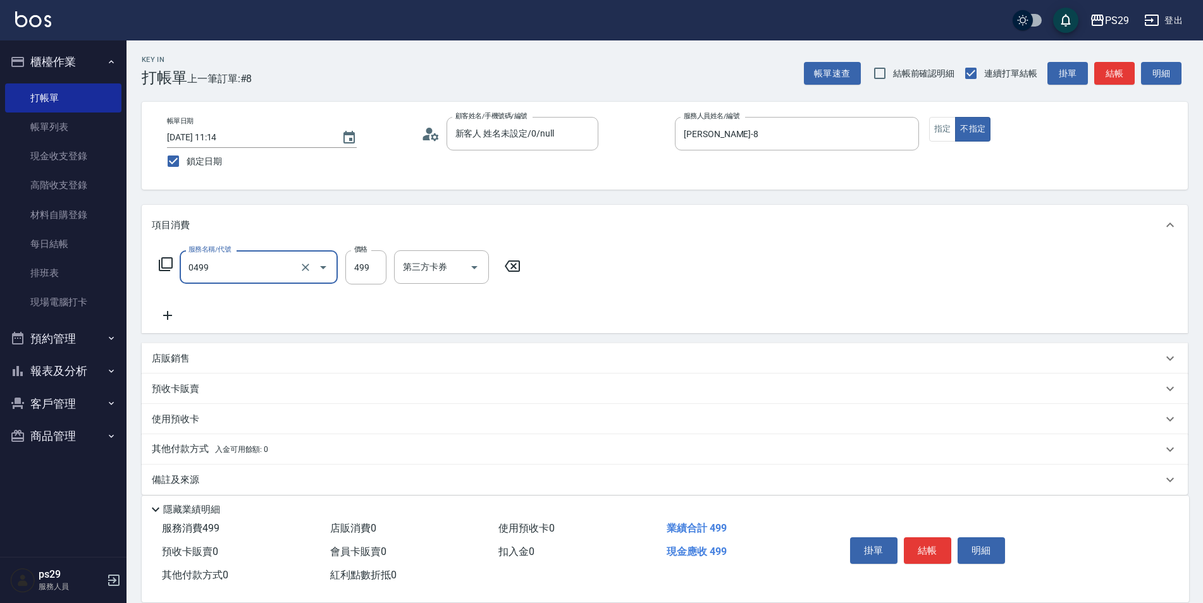
type input "[PERSON_NAME]499(0499)"
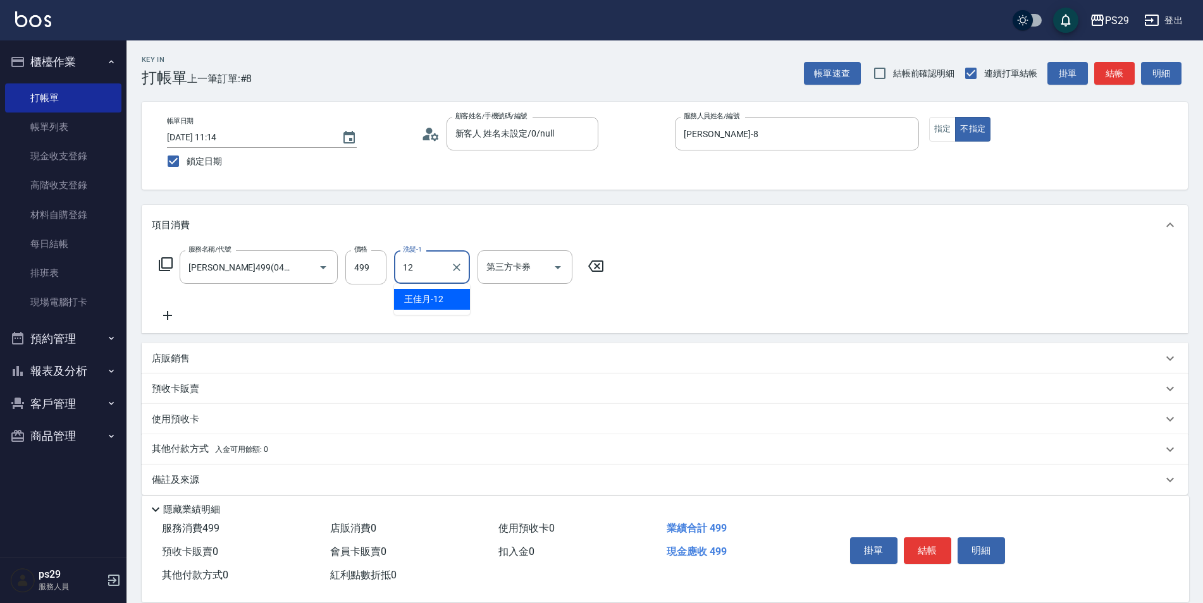
type input "[PERSON_NAME]-12"
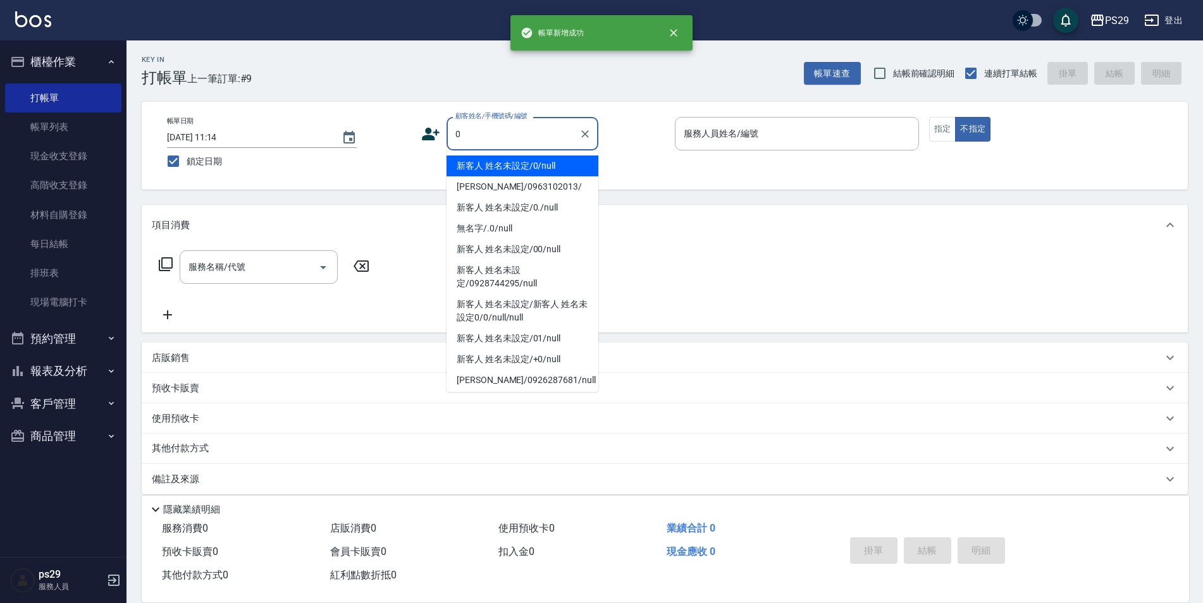
type input "新客人 姓名未設定/0/null"
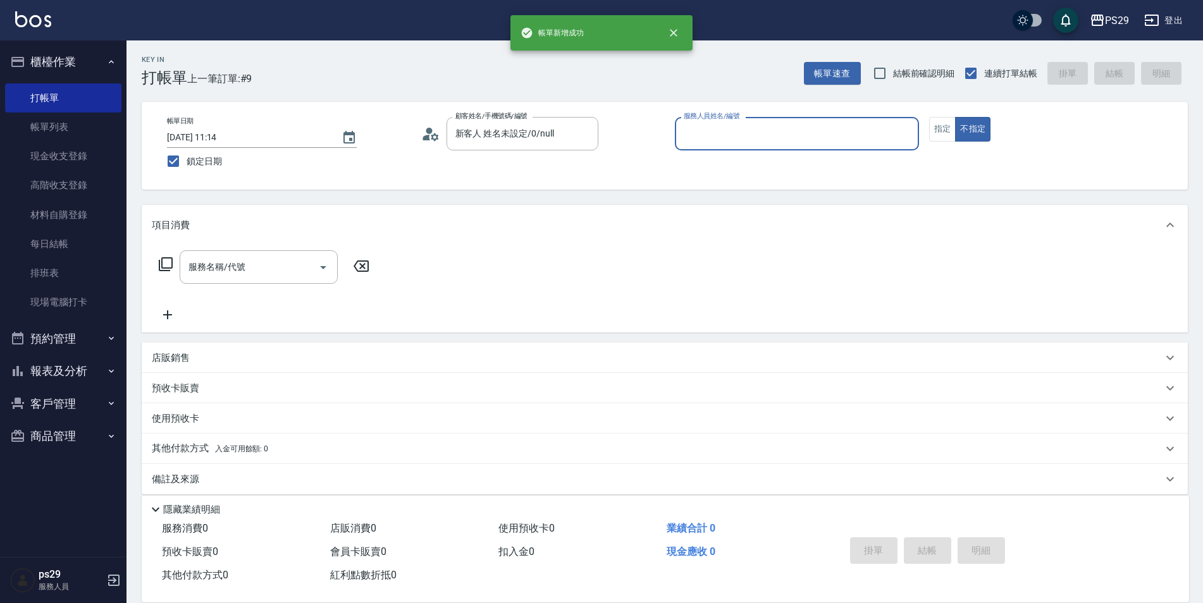
click at [955, 117] on button "不指定" at bounding box center [972, 129] width 35 height 25
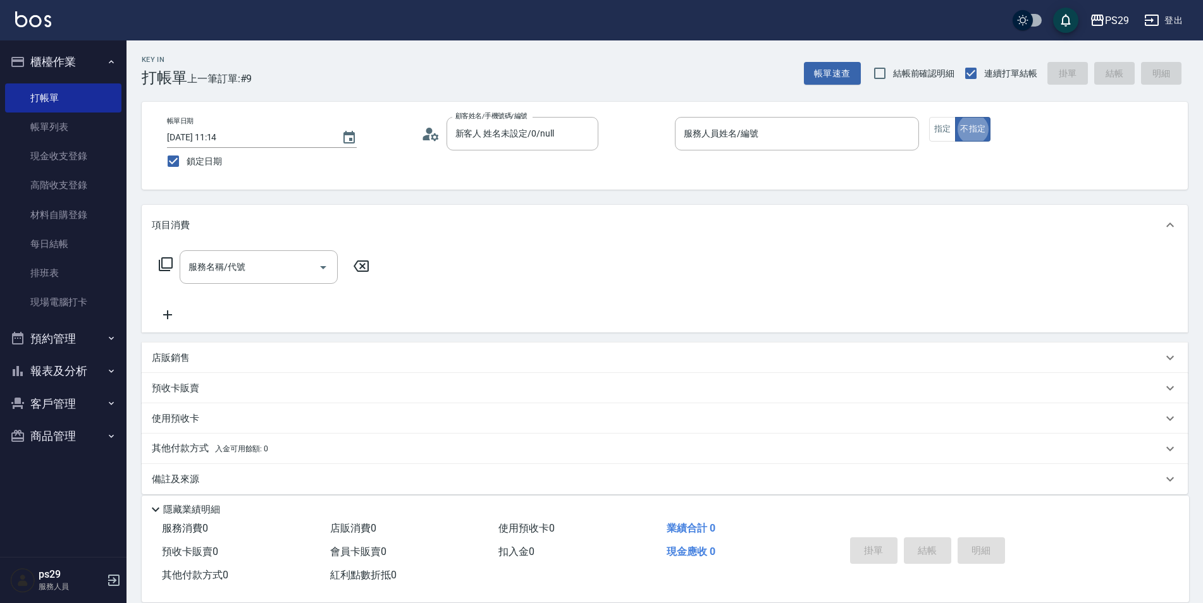
click at [806, 152] on p at bounding box center [797, 157] width 244 height 13
click at [812, 149] on div "服務人員姓名/編號" at bounding box center [797, 134] width 244 height 34
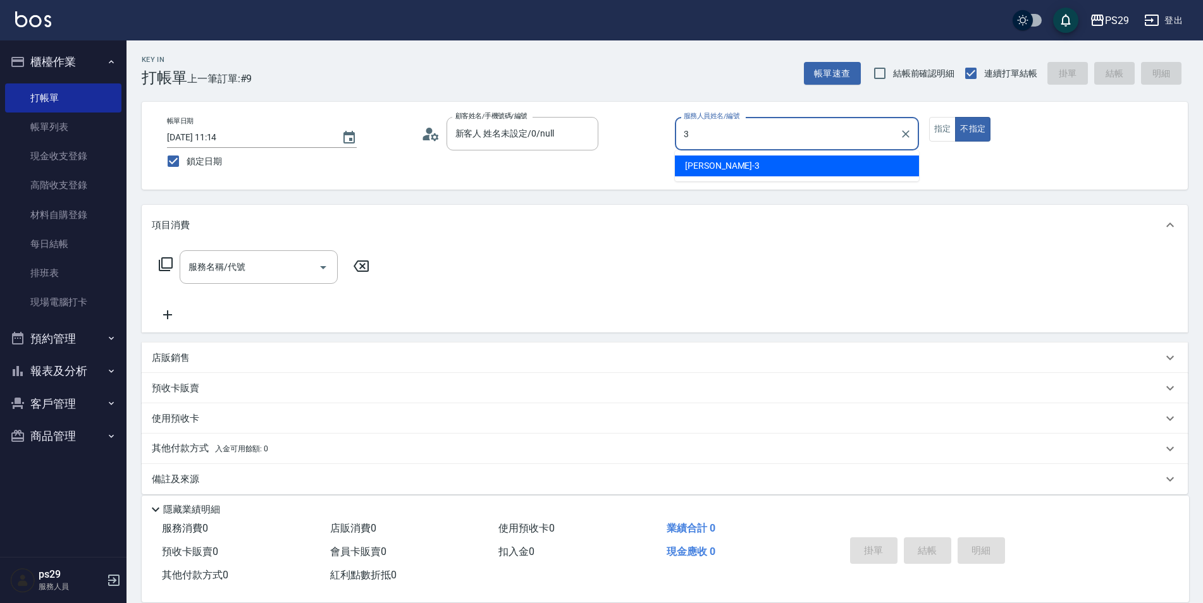
type input "[PERSON_NAME]-3"
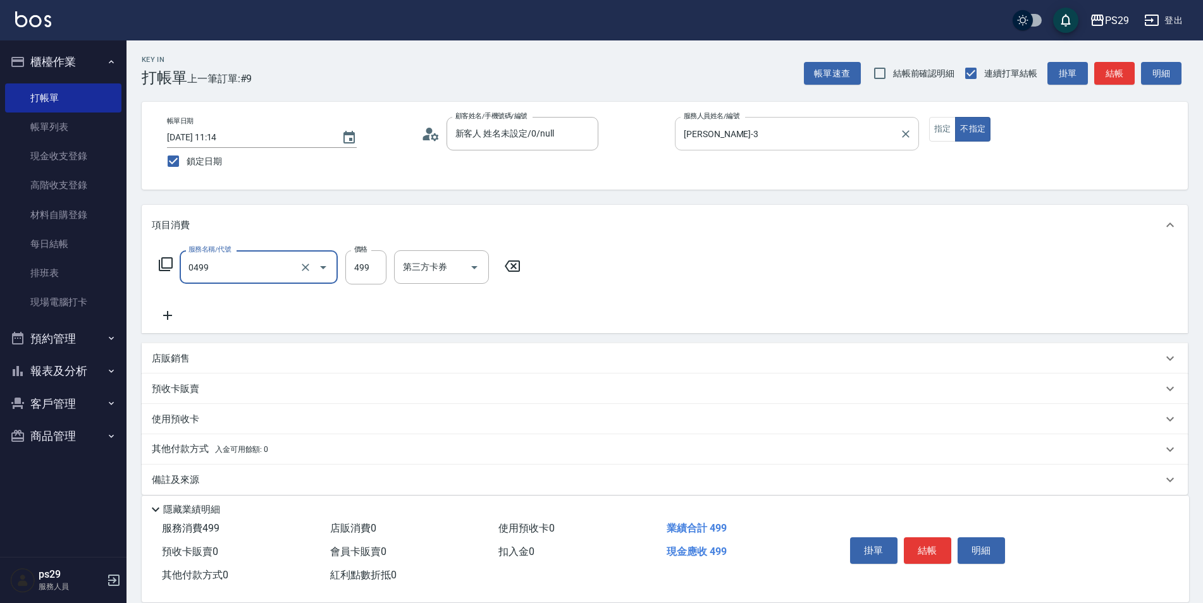
type input "[PERSON_NAME]499(0499)"
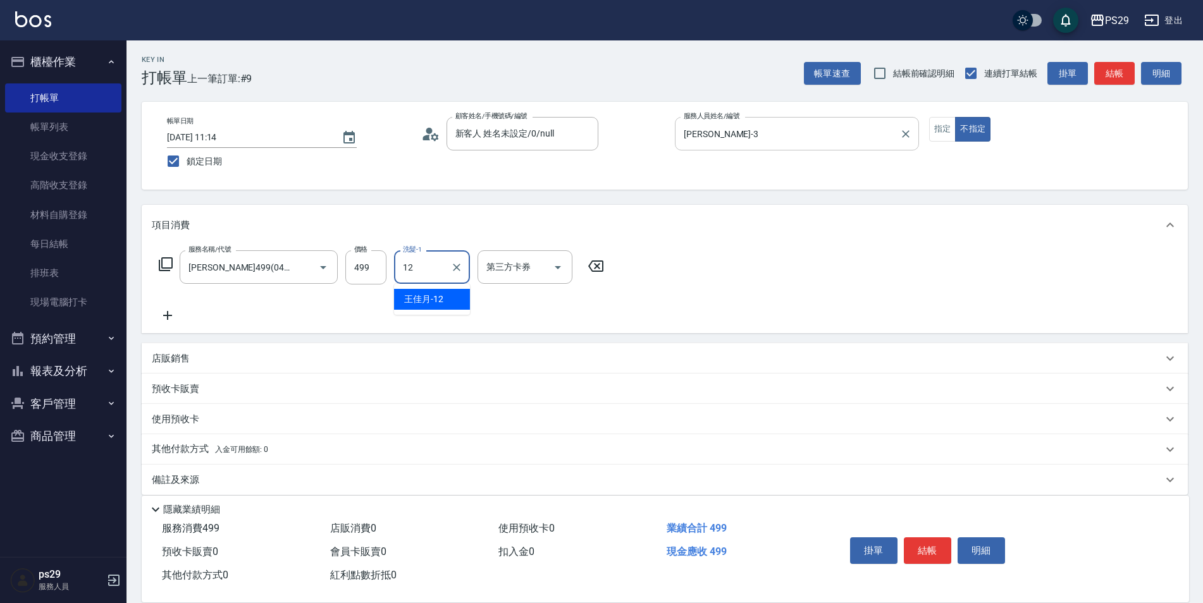
type input "[PERSON_NAME]-12"
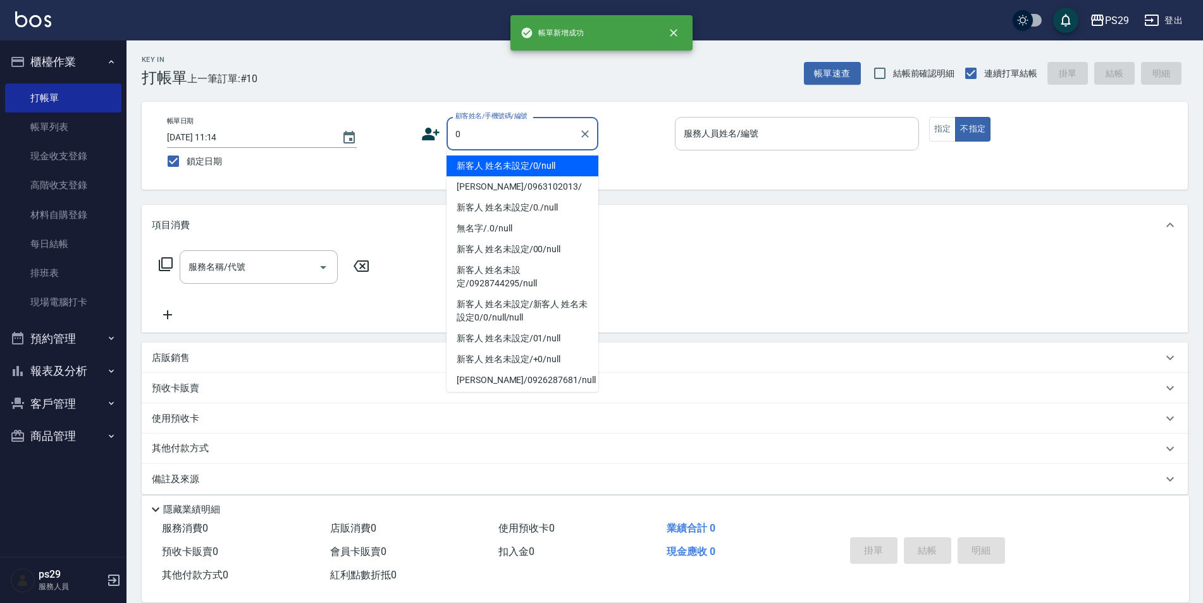
type input "新客人 姓名未設定/0/null"
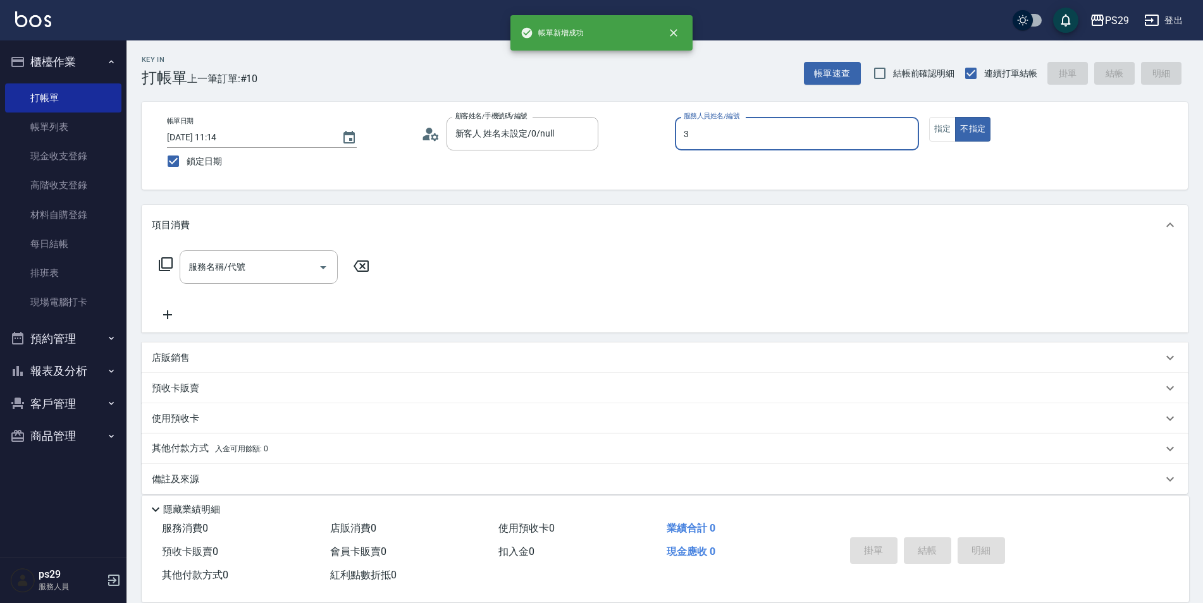
type input "[PERSON_NAME]-3"
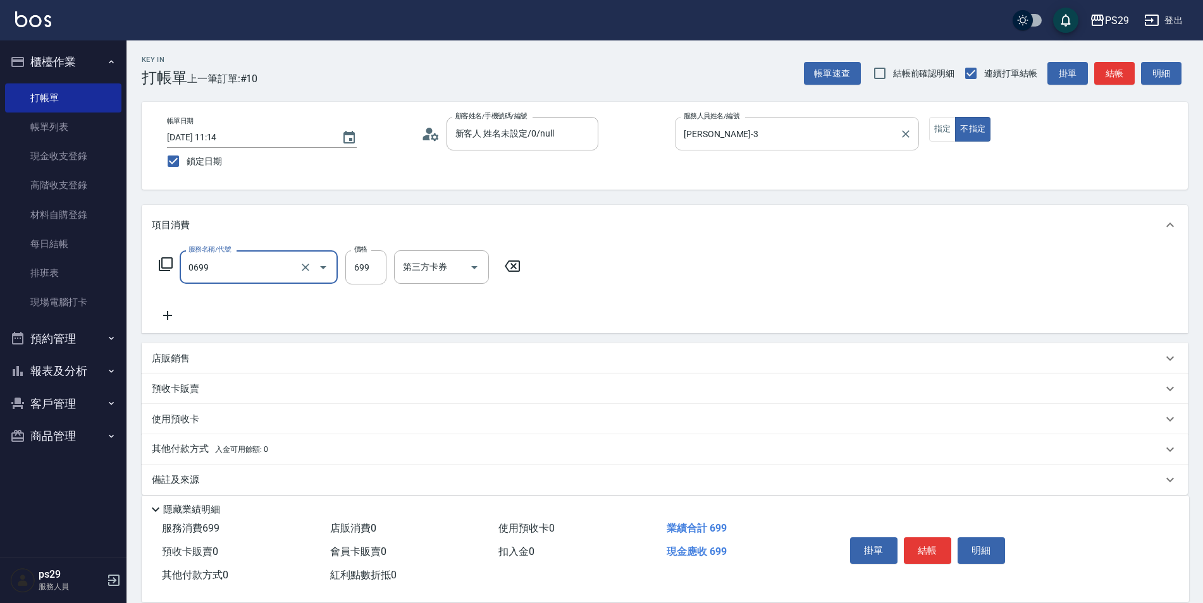
type input "精油SPA(0699)"
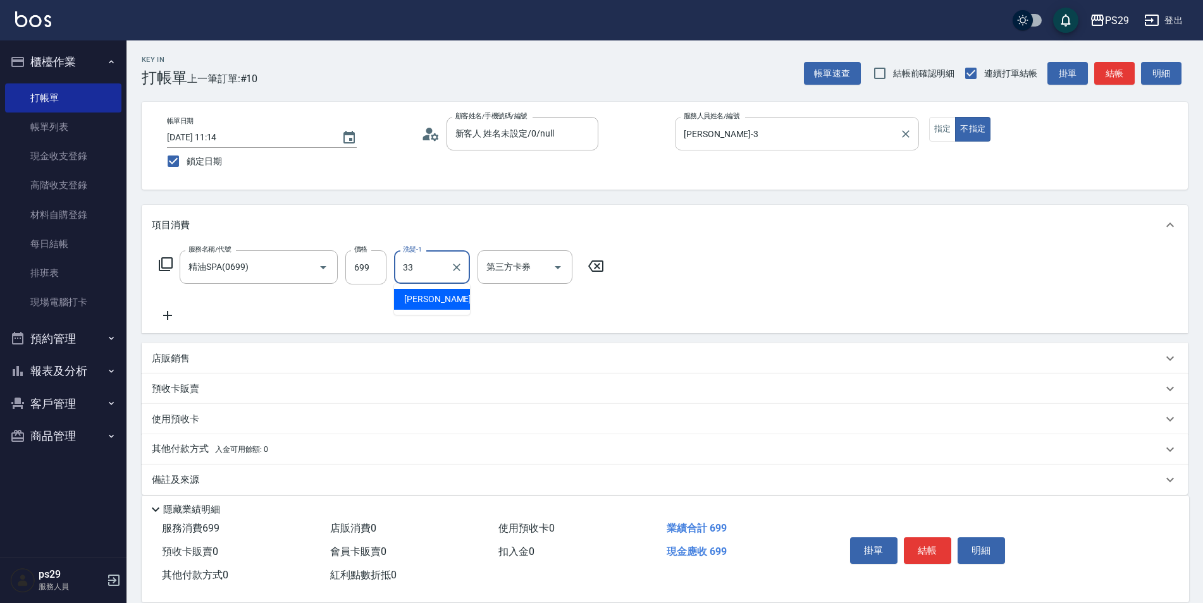
type input "黃詩予-33"
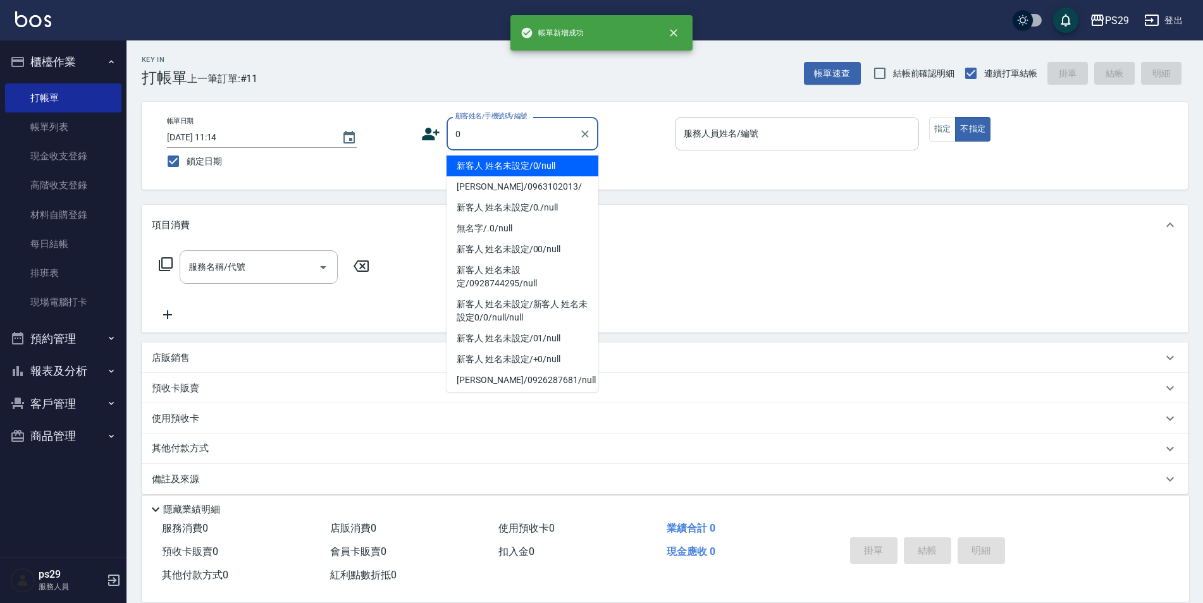
type input "新客人 姓名未設定/0/null"
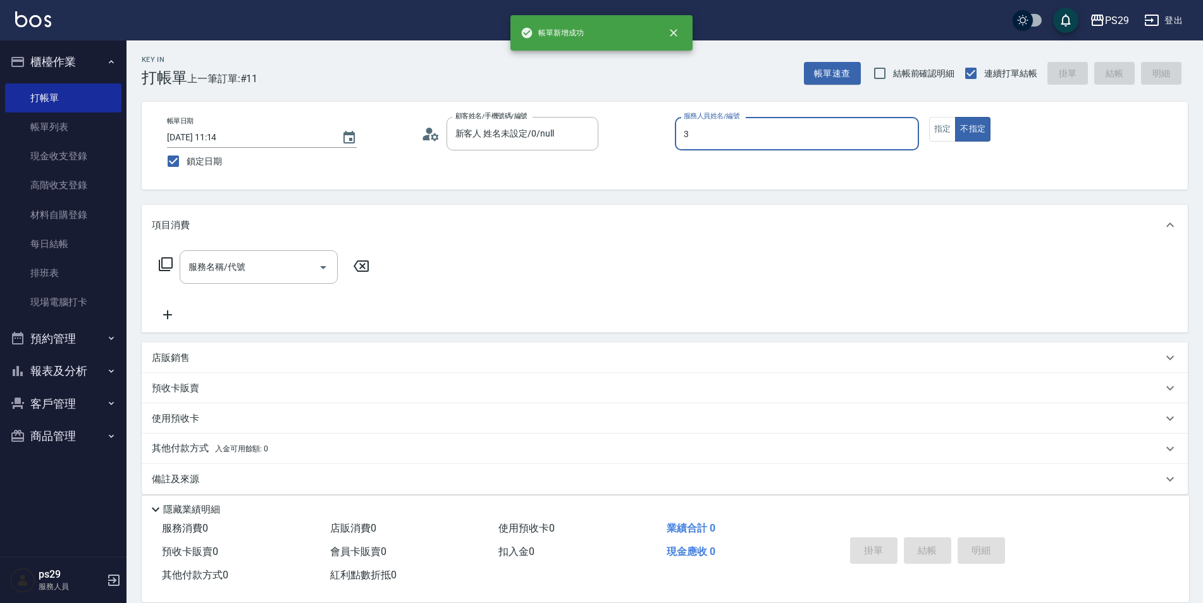
type input "[PERSON_NAME]-3"
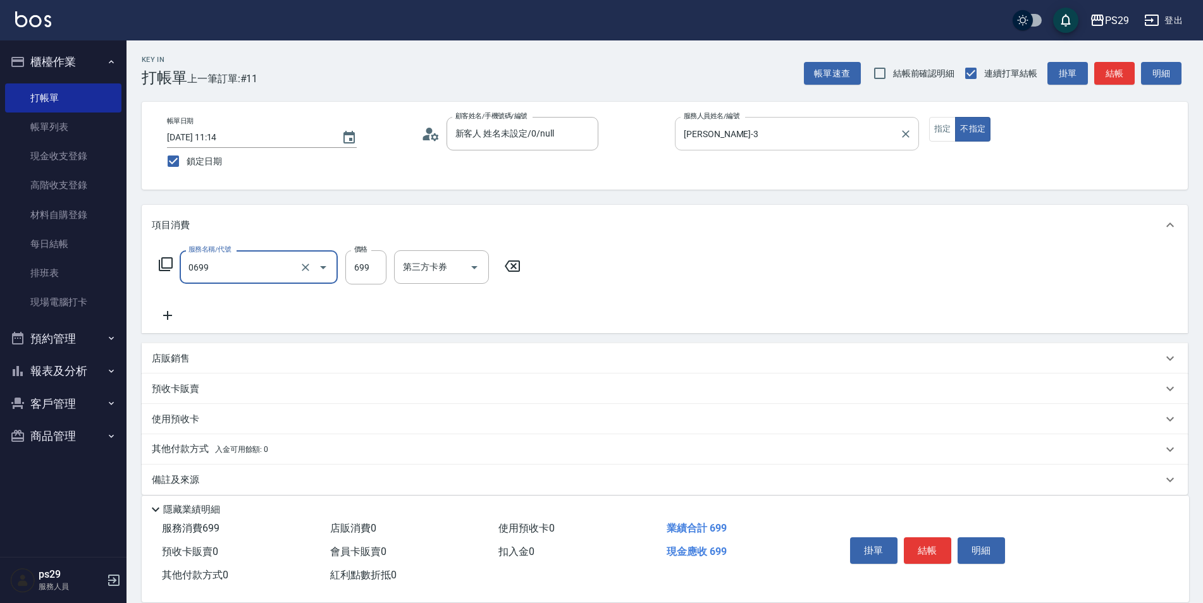
type input "精油SPA(0699)"
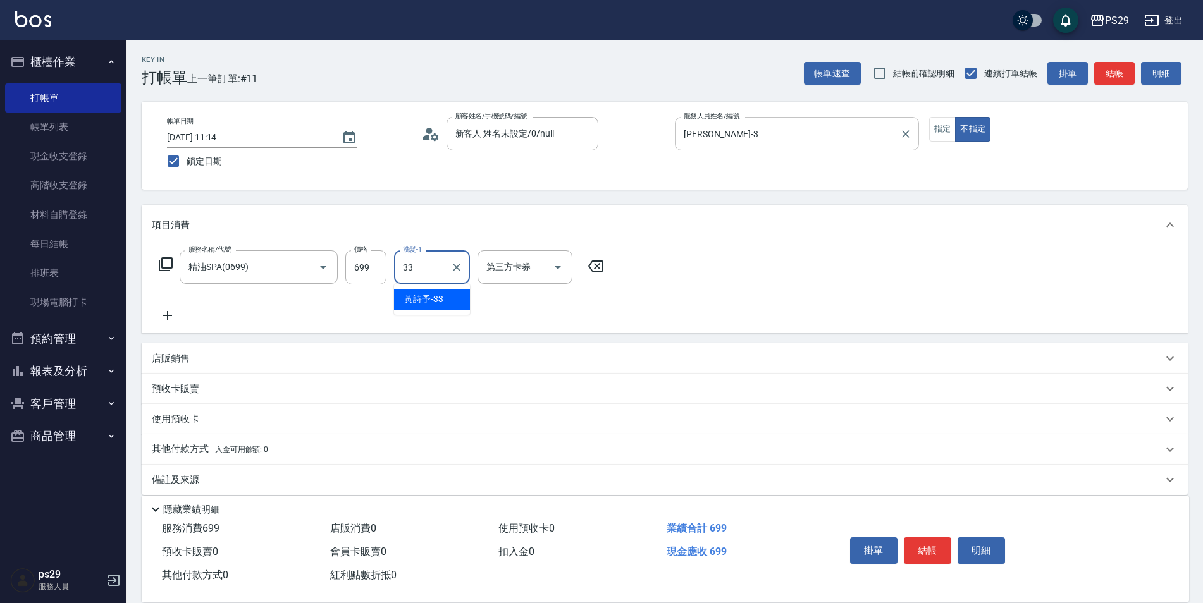
type input "黃詩予-33"
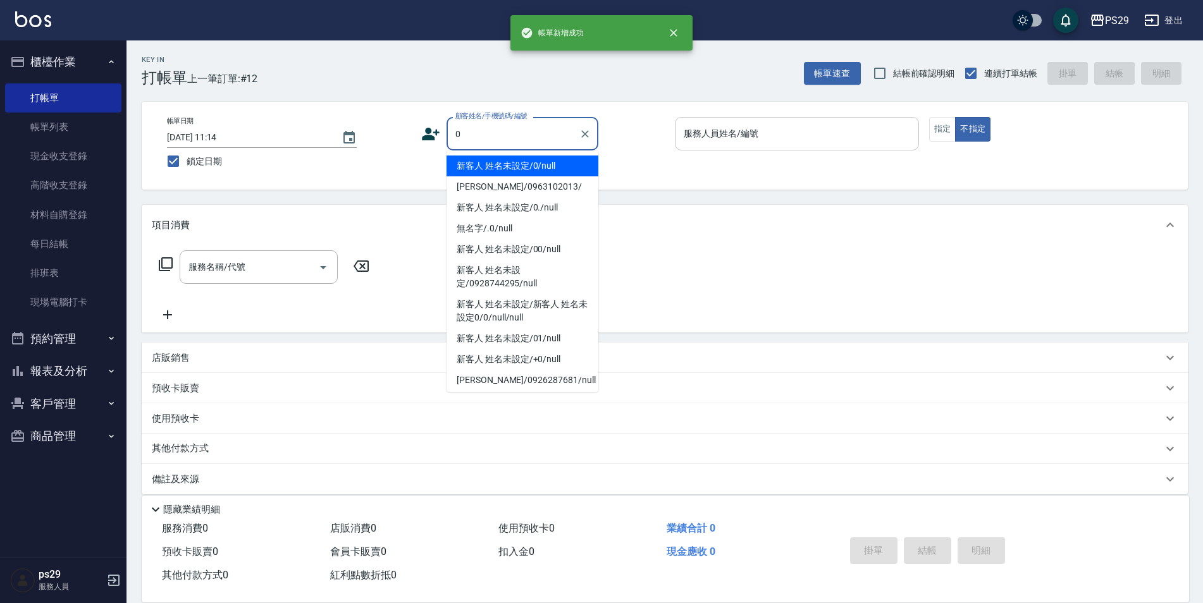
type input "新客人 姓名未設定/0/null"
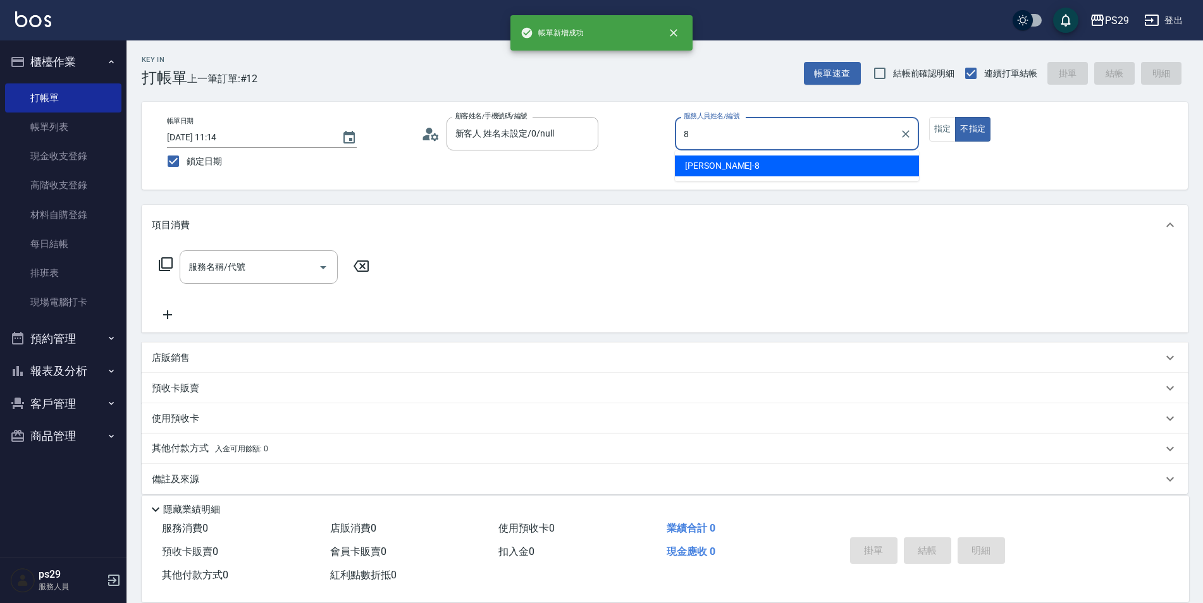
type input "[PERSON_NAME]-8"
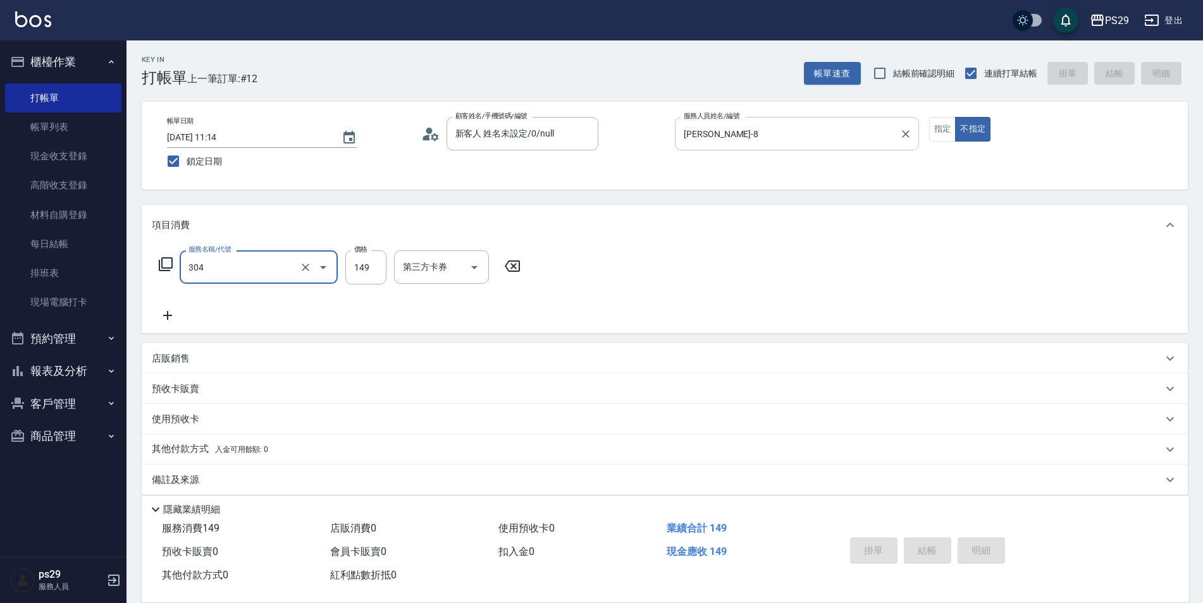
type input "304"
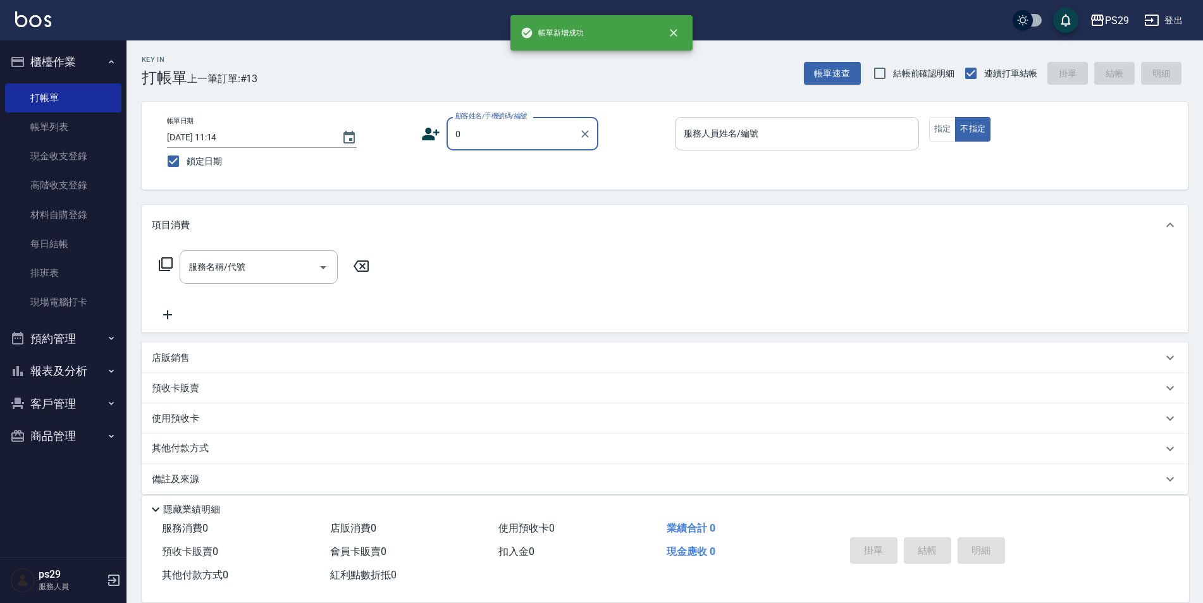
type input "新客人 姓名未設定/0/null"
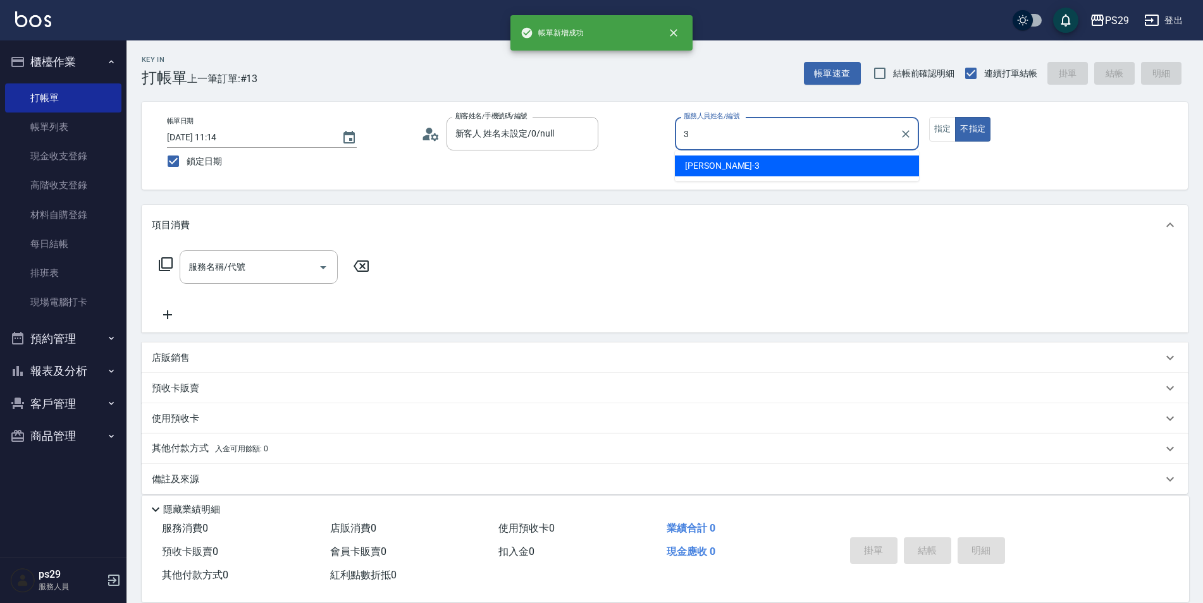
type input "[PERSON_NAME]-3"
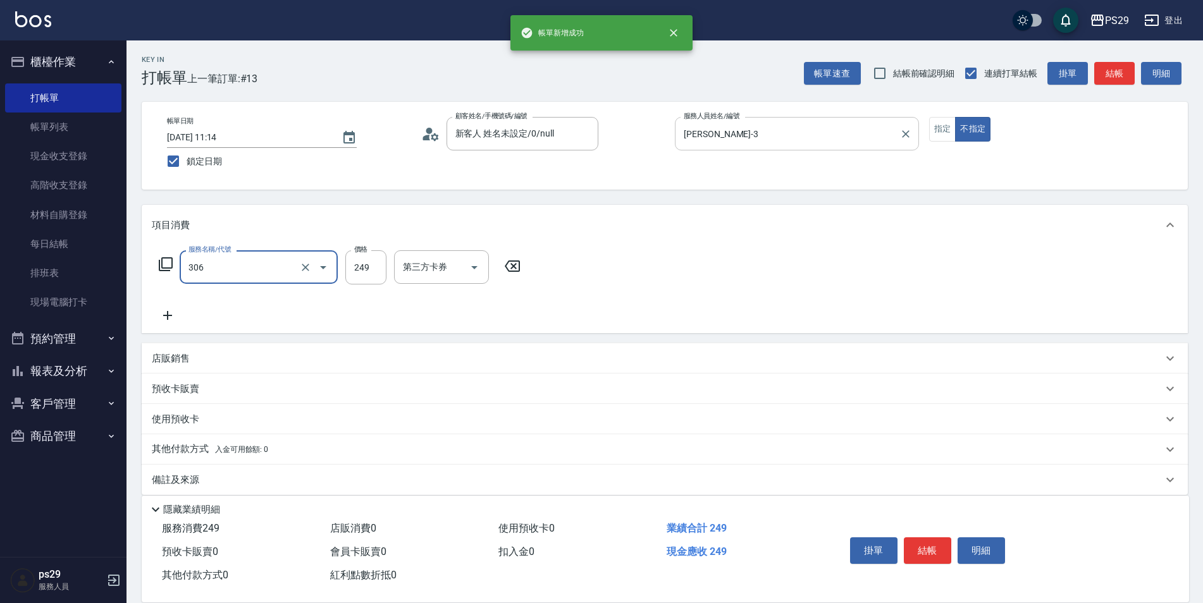
type input "剪髮(306)"
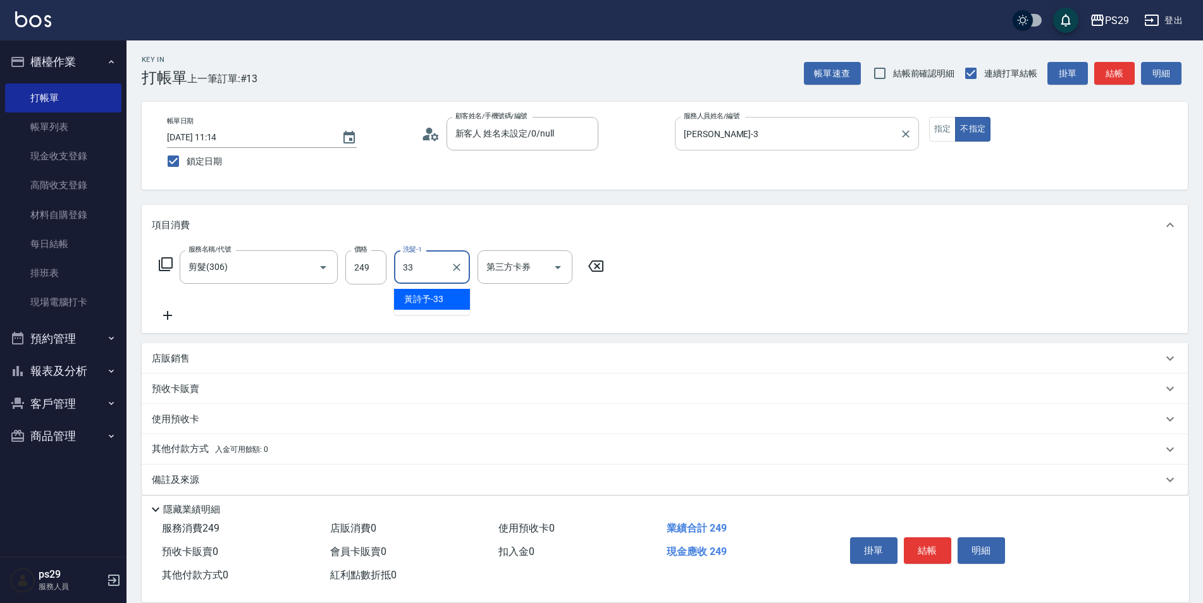
type input "黃詩予-33"
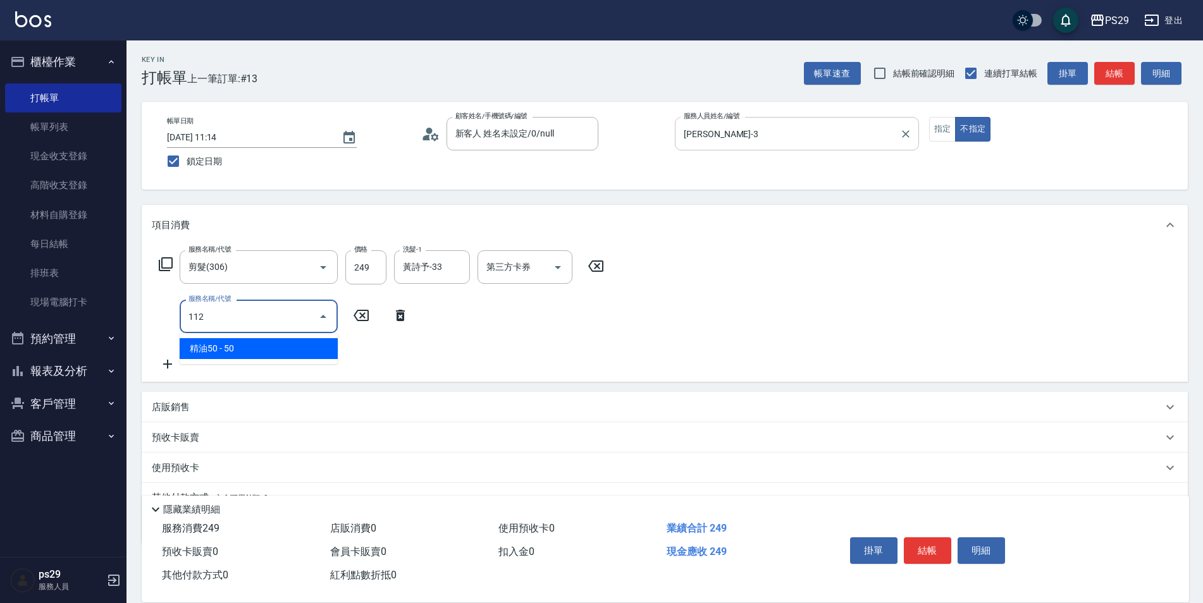
type input "精油50(112)"
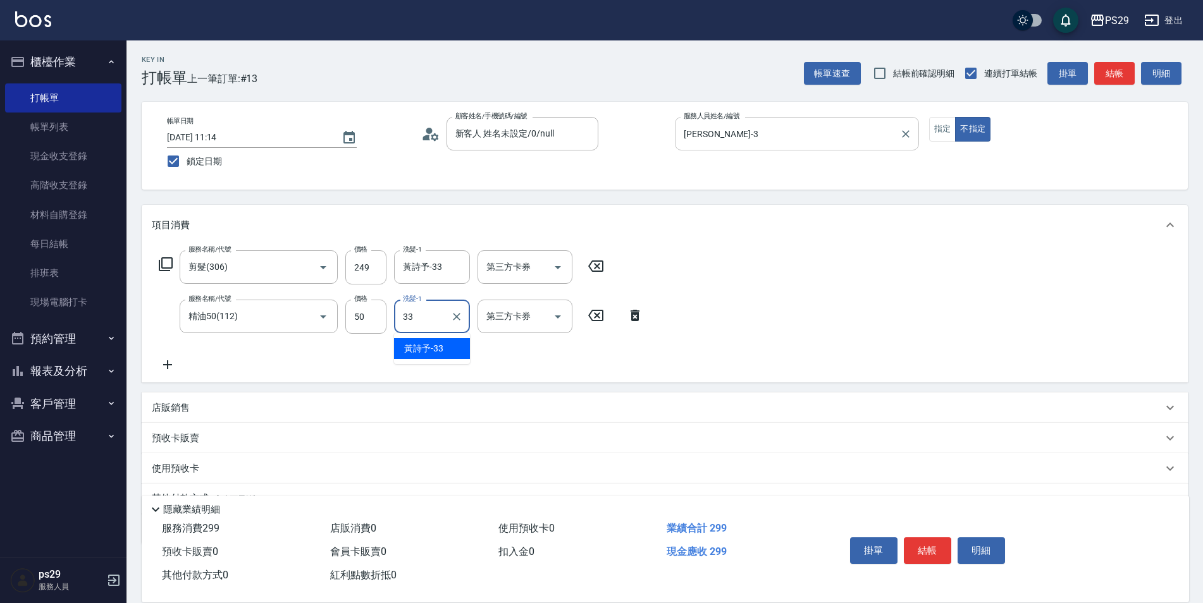
type input "黃詩予-33"
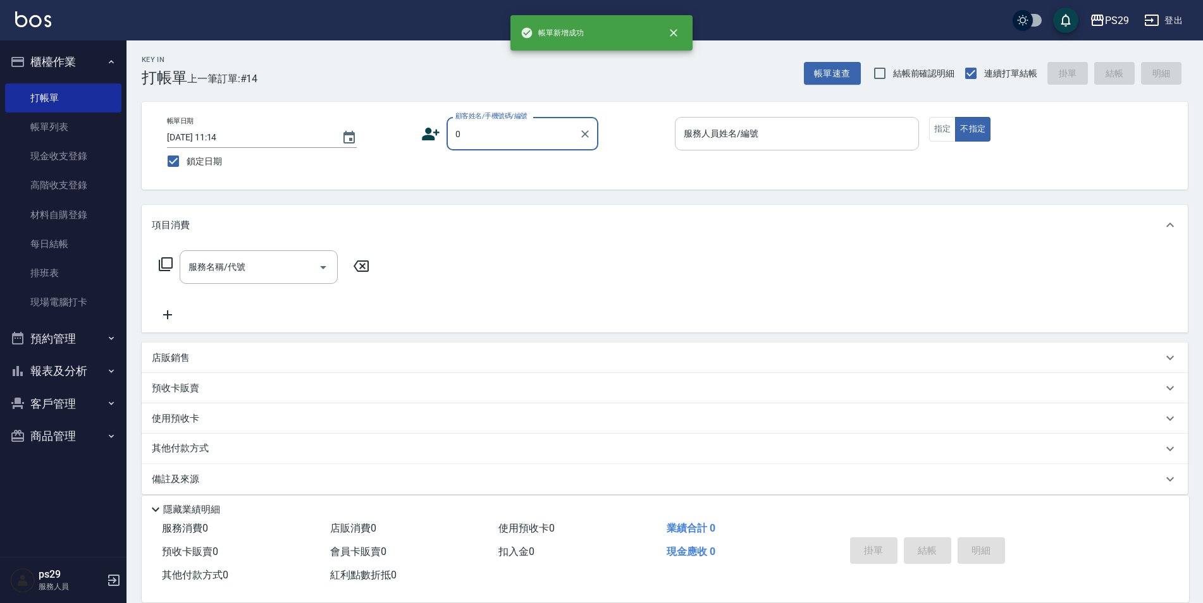
type input "新客人 姓名未設定/0/null"
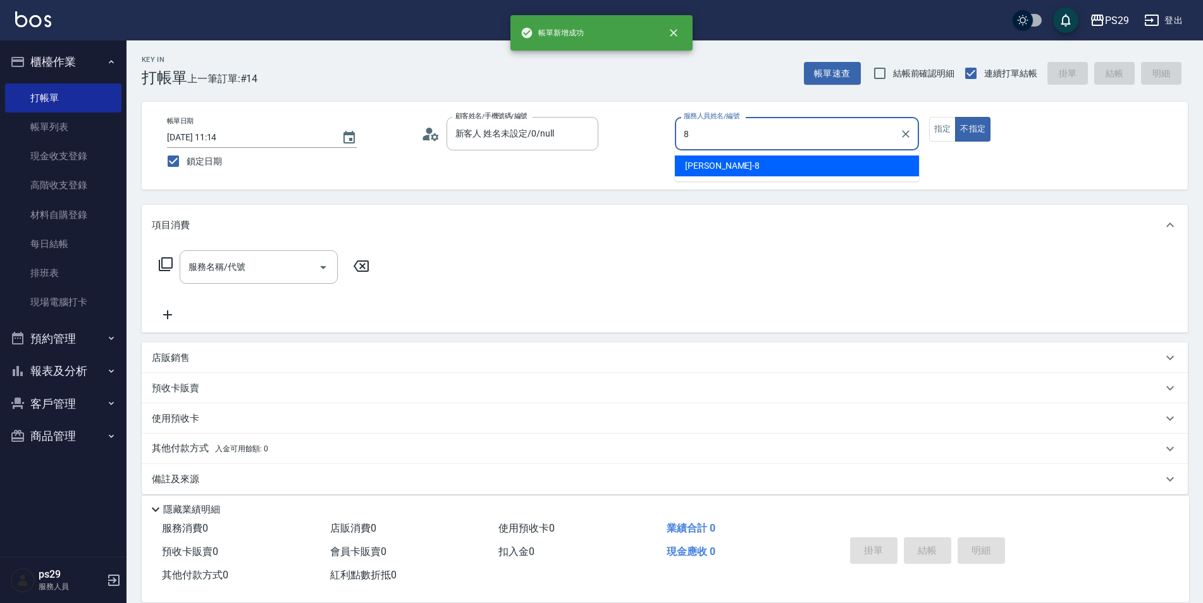
type input "[PERSON_NAME]-8"
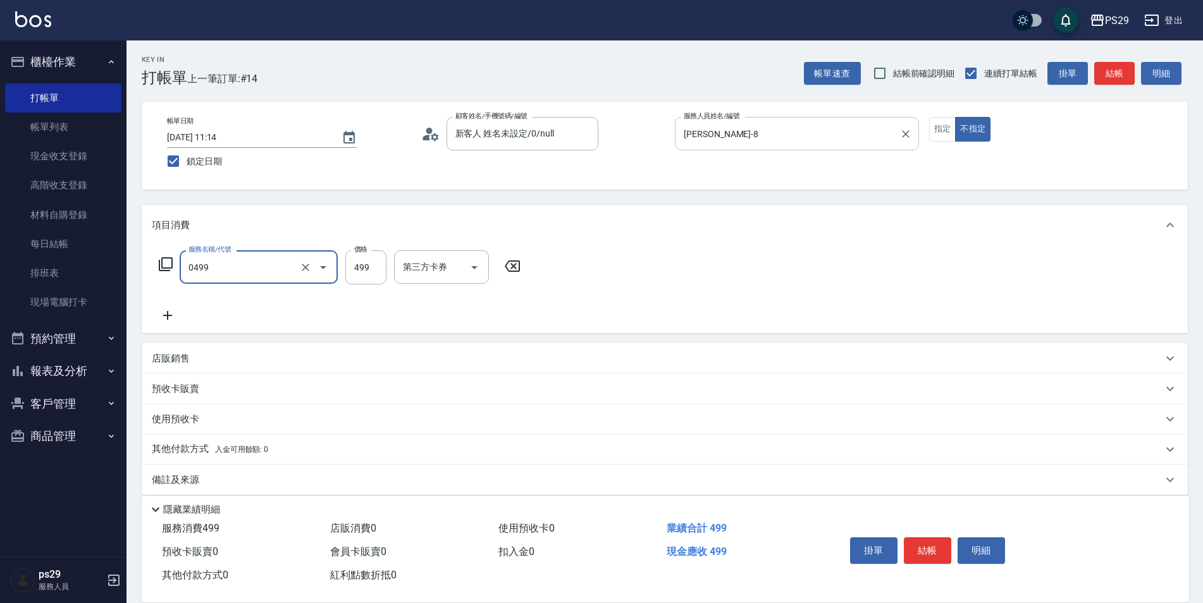
type input "[PERSON_NAME]499(0499)"
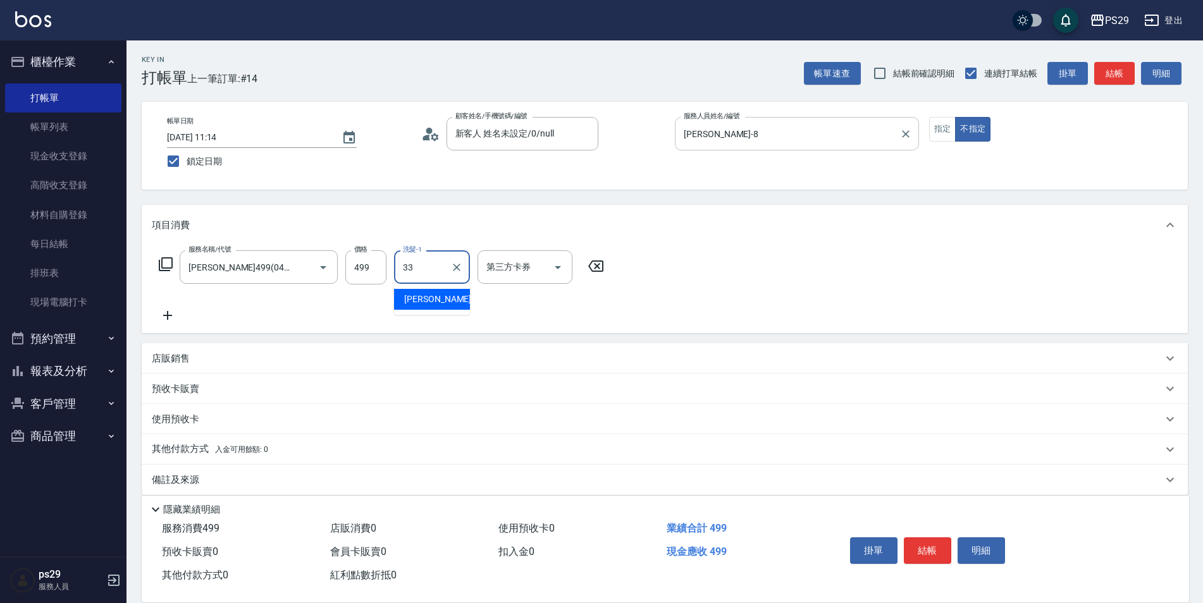
type input "黃詩予-33"
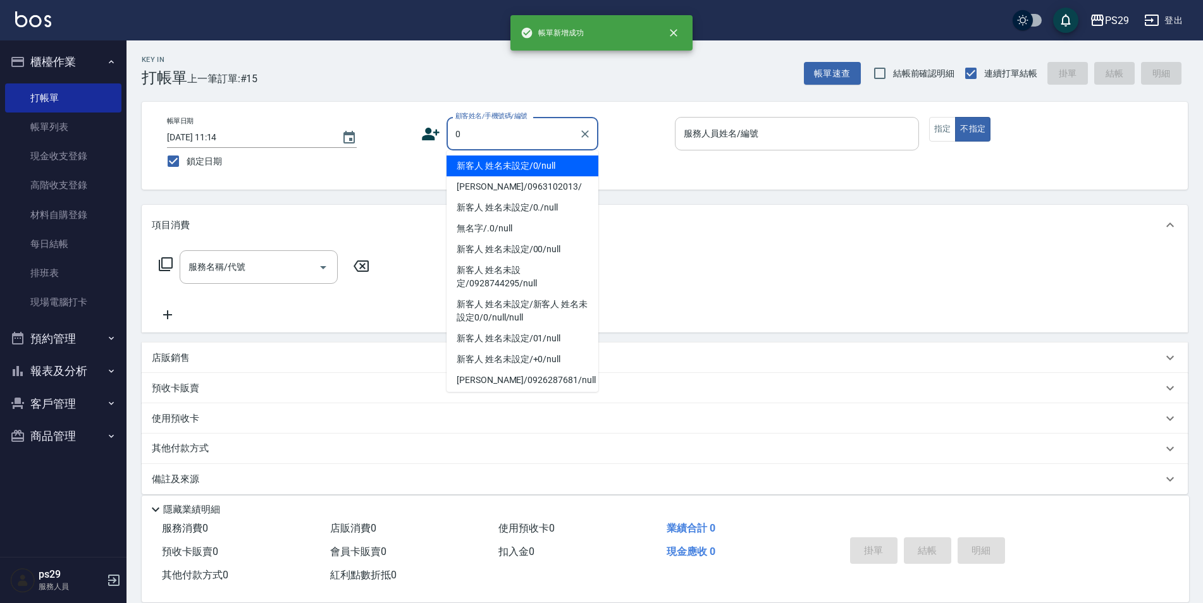
type input "新客人 姓名未設定/0/null"
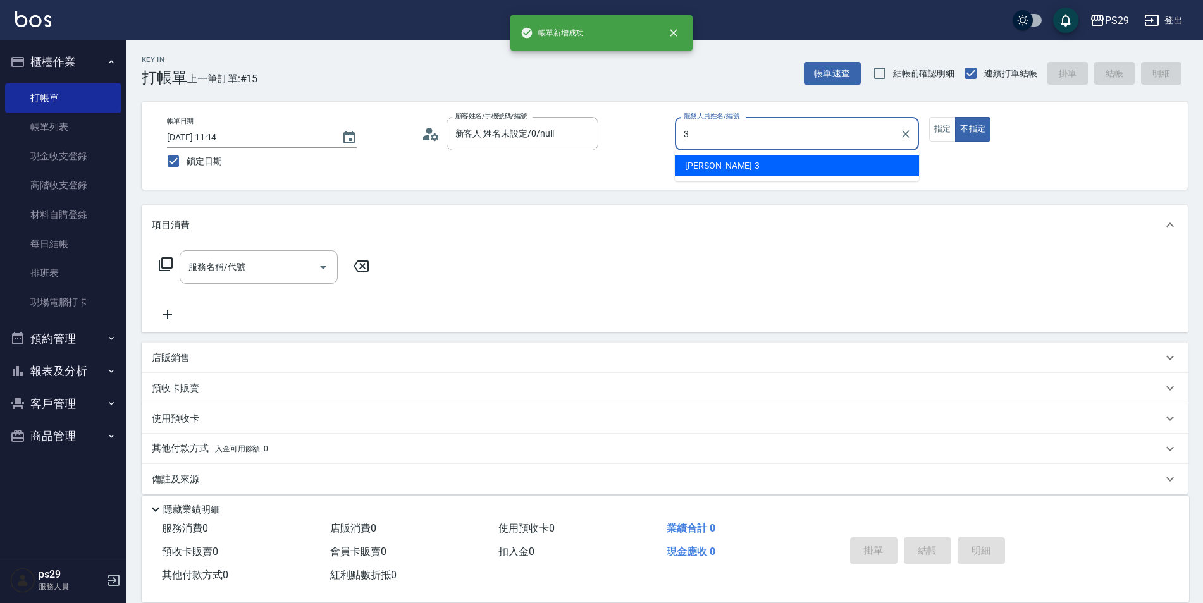
type input "[PERSON_NAME]-3"
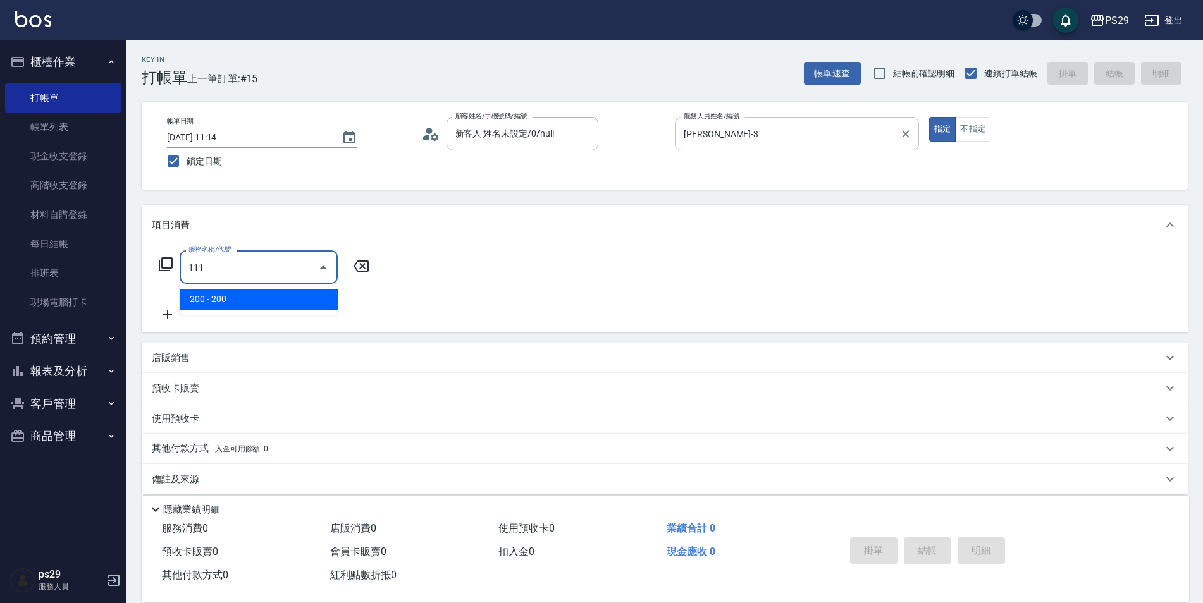
type input "200(111)"
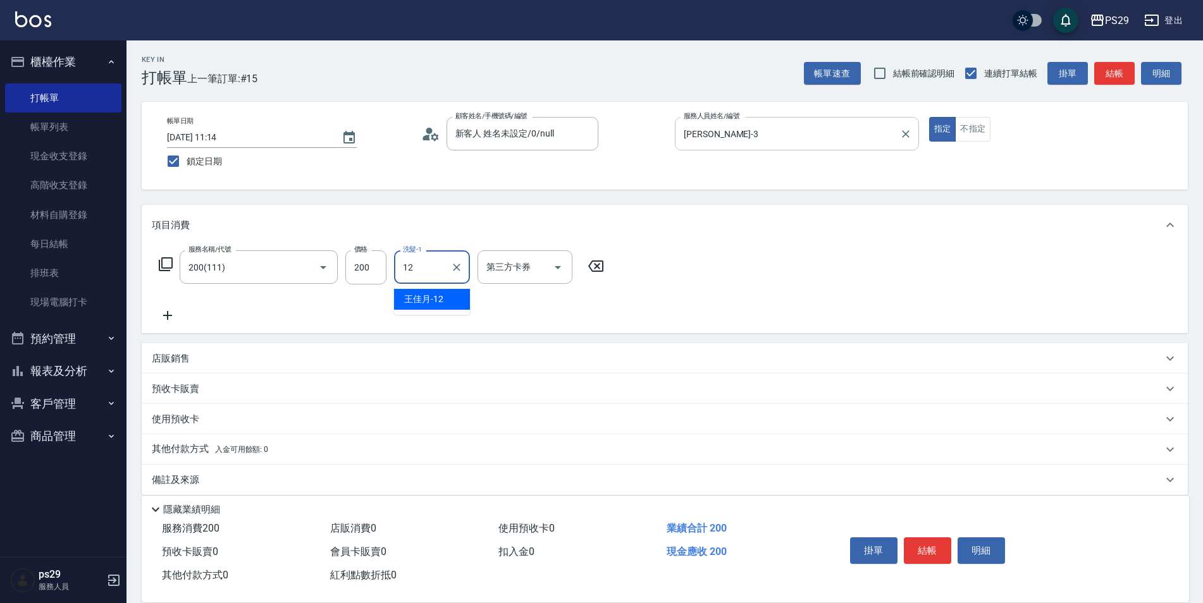
type input "[PERSON_NAME]-12"
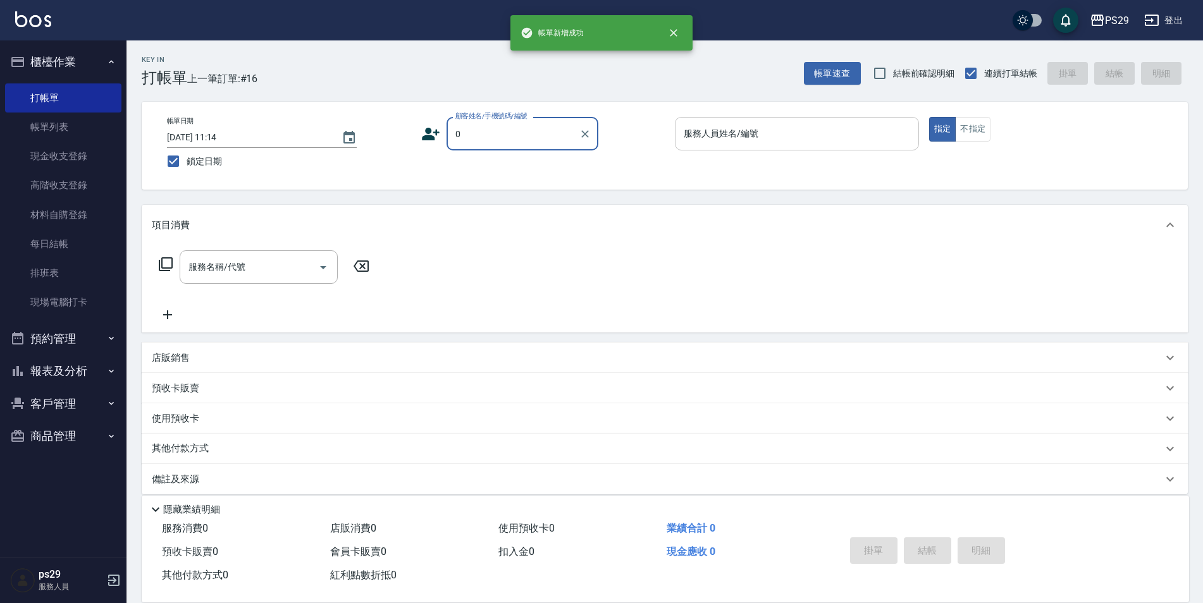
type input "新客人 姓名未設定/0/null"
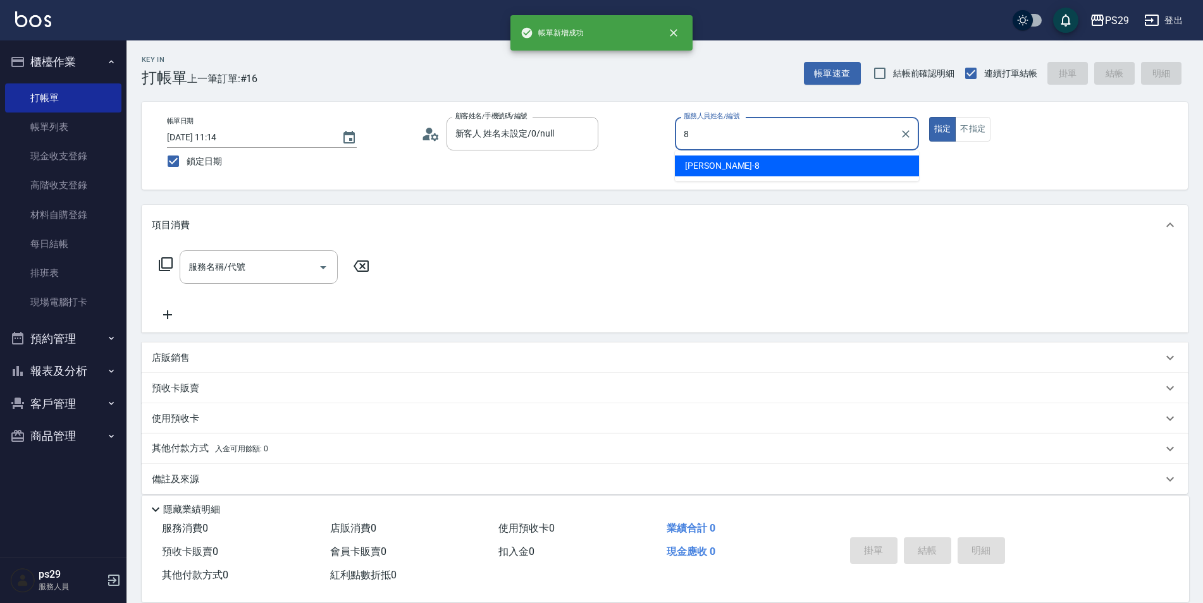
type input "[PERSON_NAME]-8"
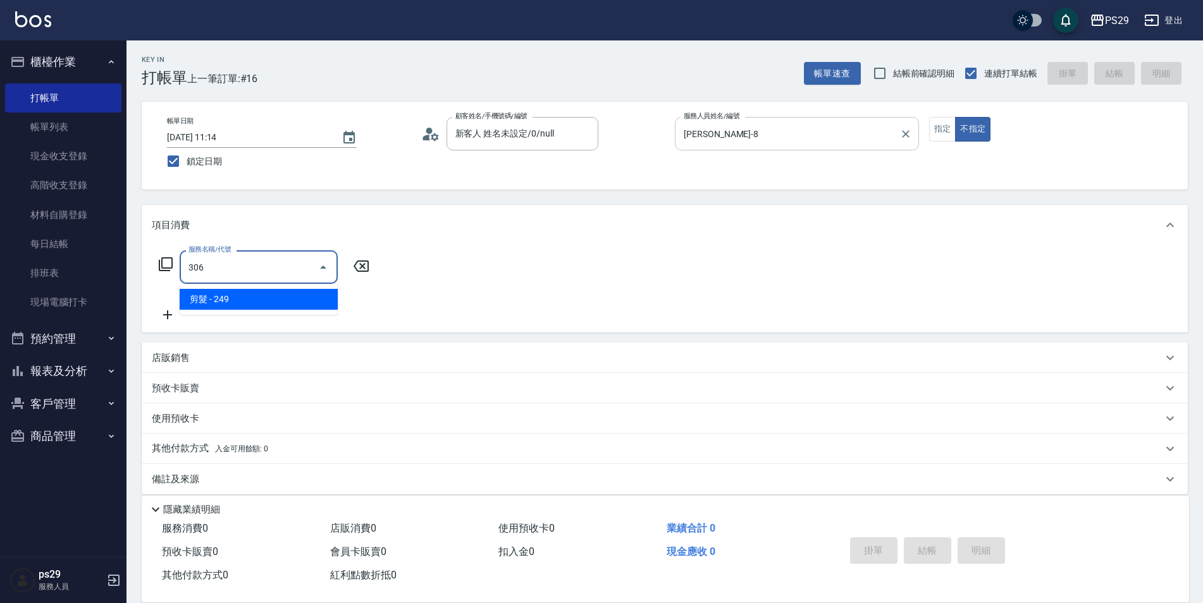
type input "剪髮(306)"
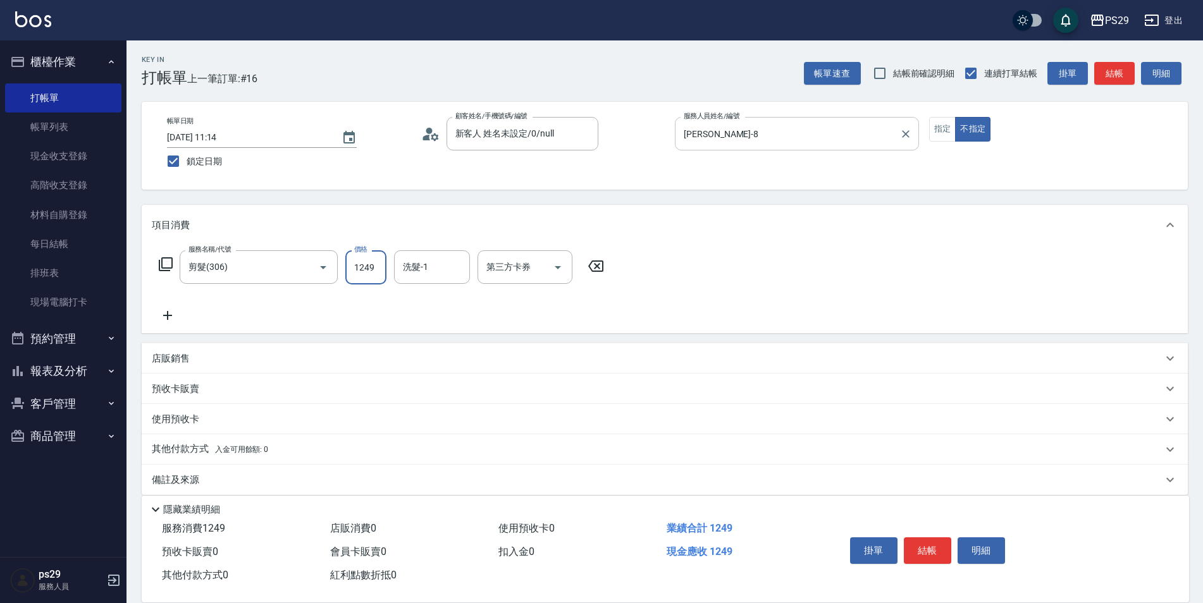
type input "249"
type input "[PERSON_NAME]-12"
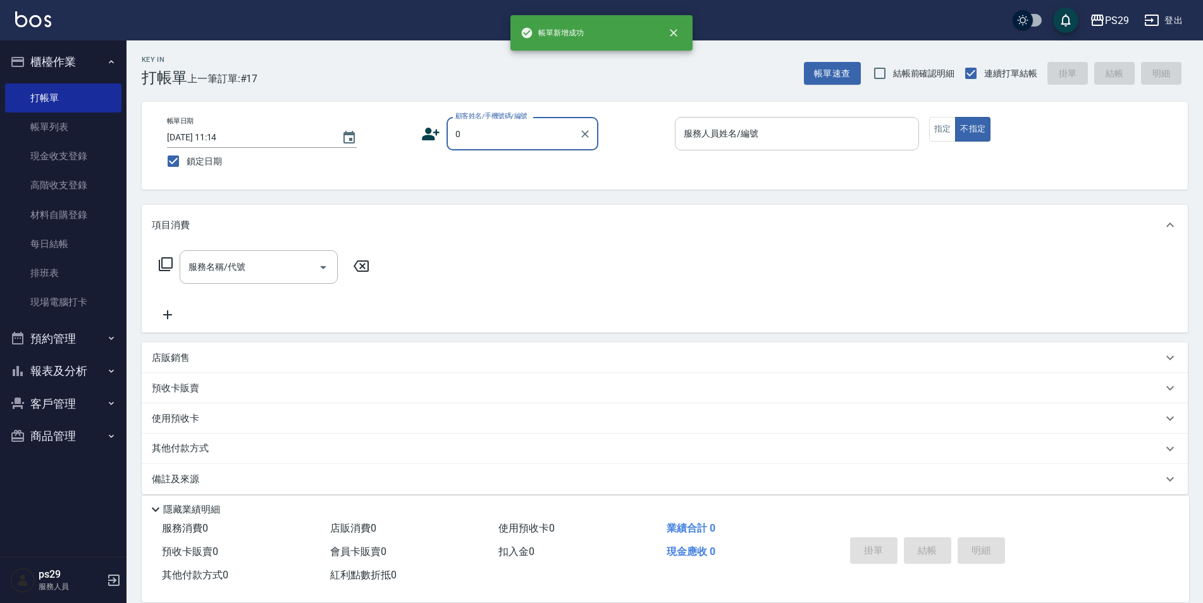
type input "新客人 姓名未設定/0/null"
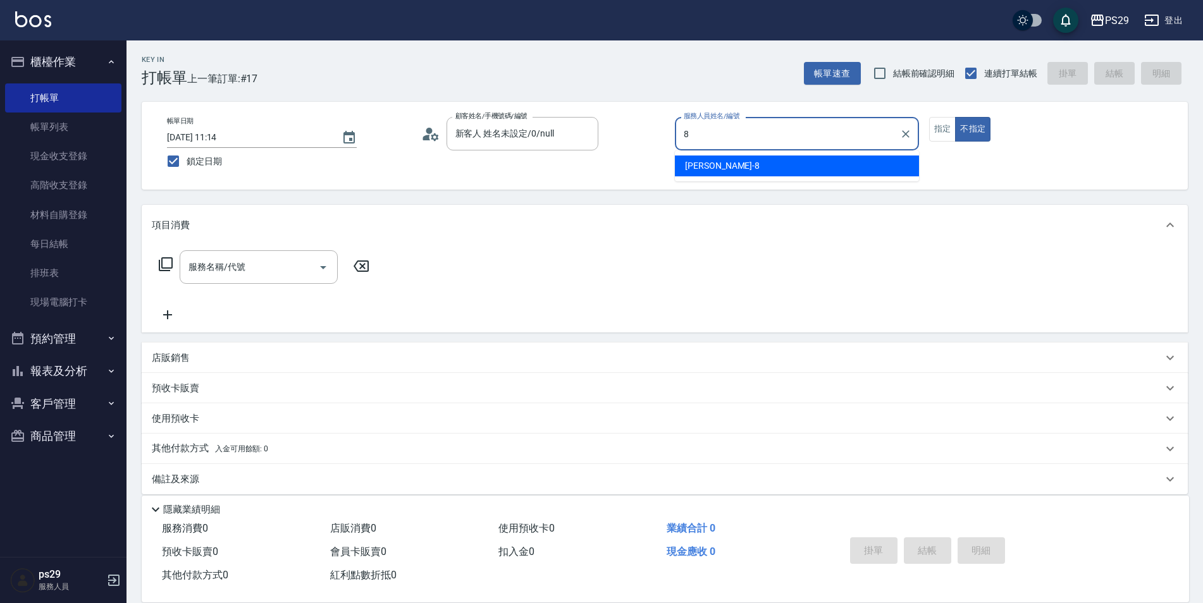
type input "[PERSON_NAME]-8"
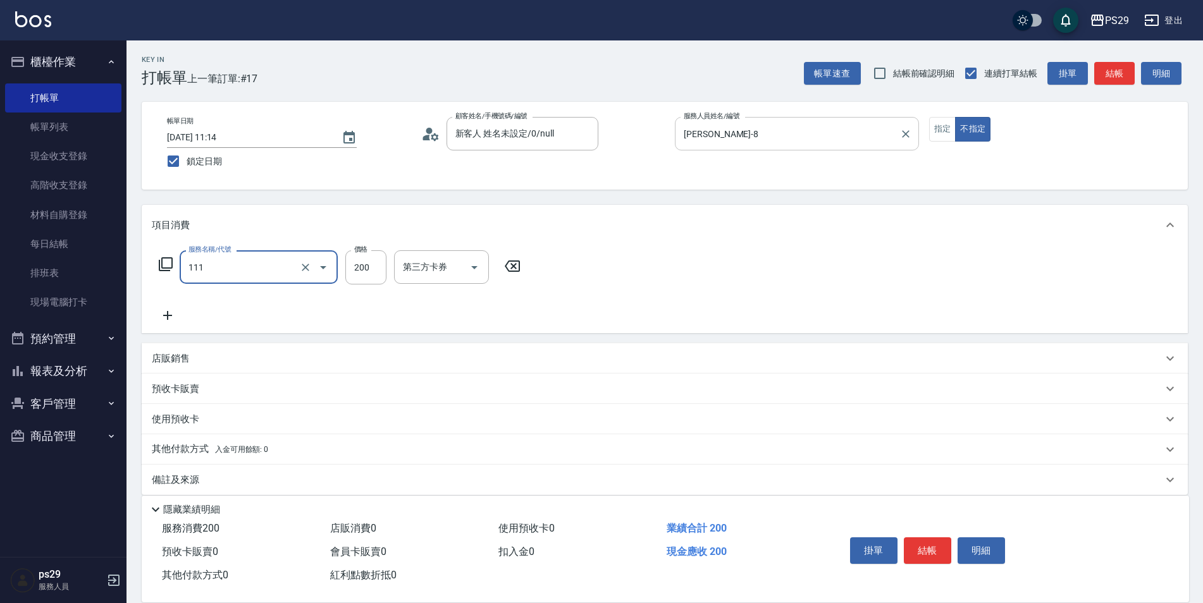
type input "200(111)"
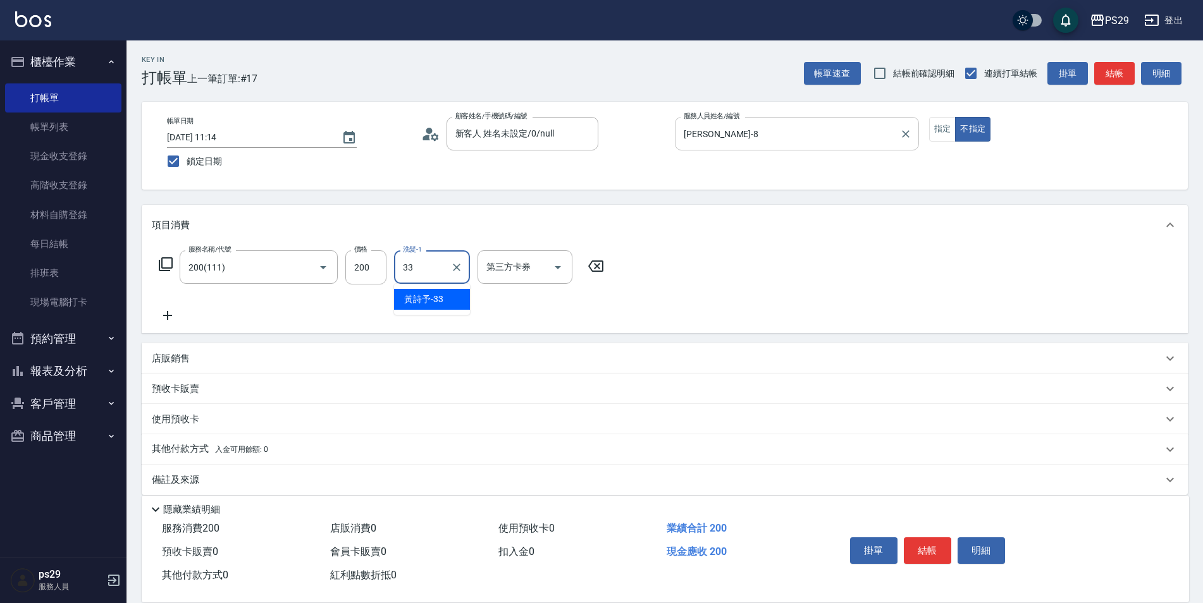
type input "黃詩予-33"
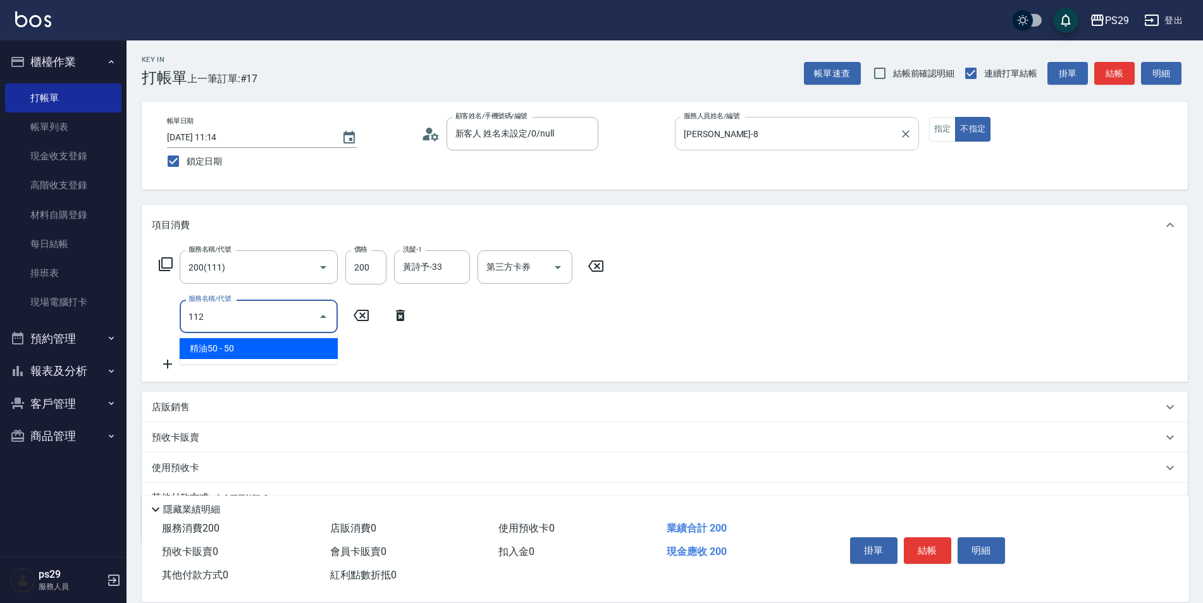
type input "精油50(112)"
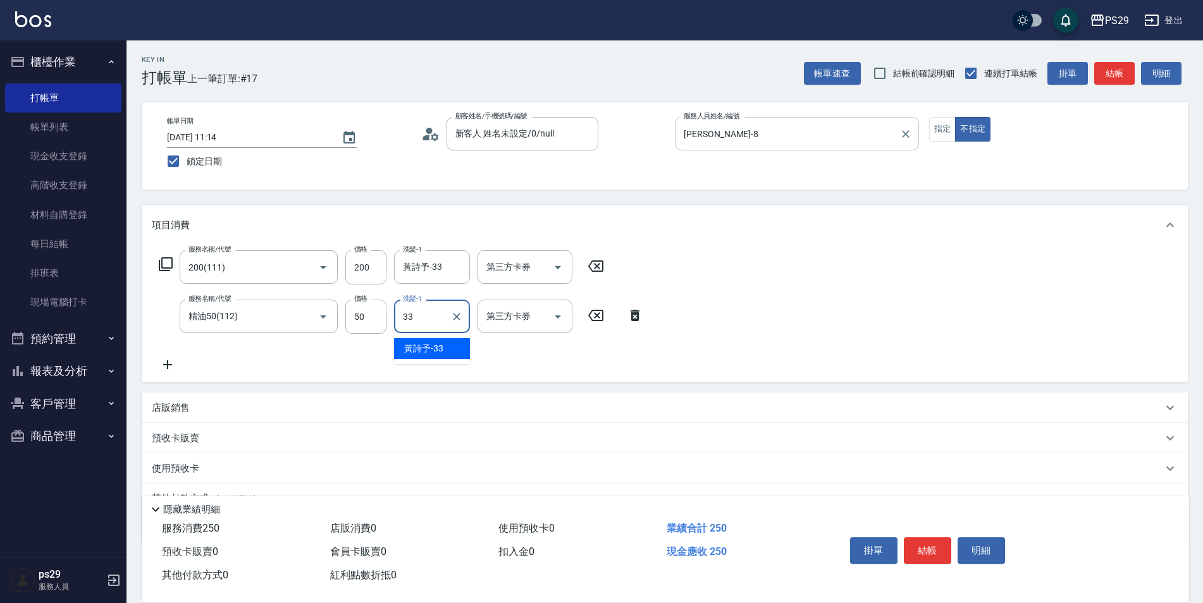
type input "黃詩予-33"
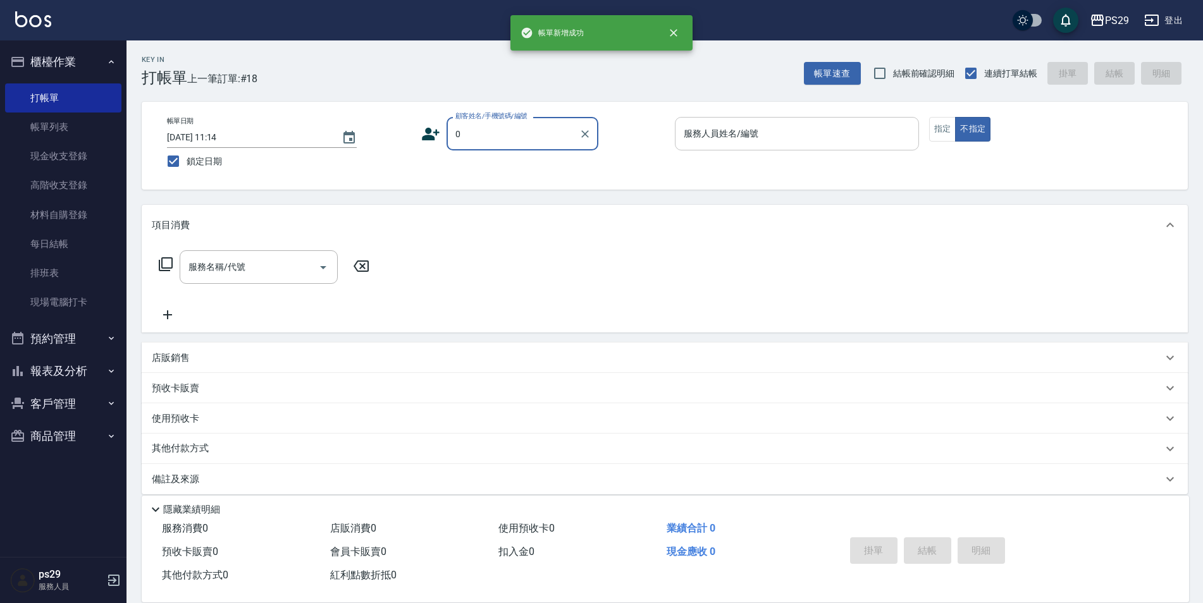
type input "新客人 姓名未設定/0/null"
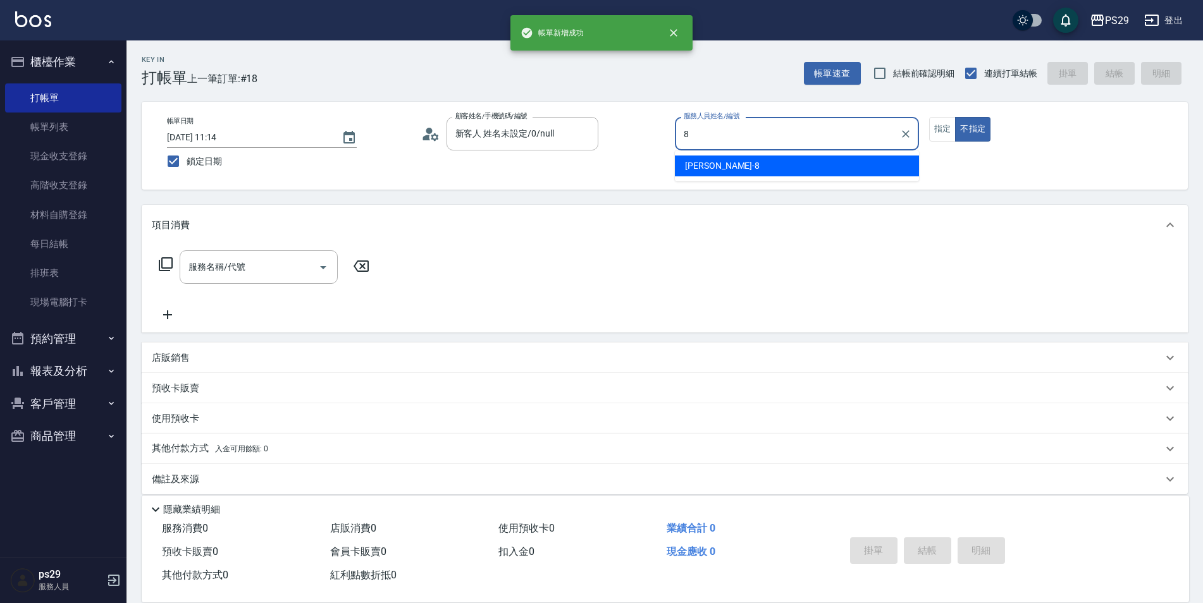
type input "[PERSON_NAME]-8"
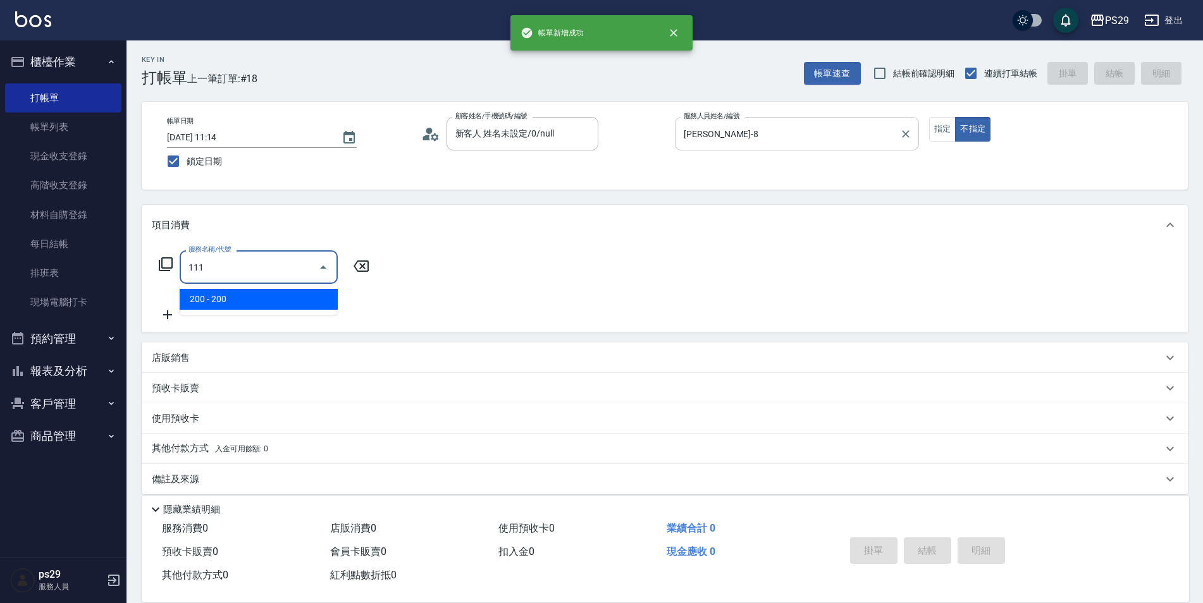
type input "200(111)"
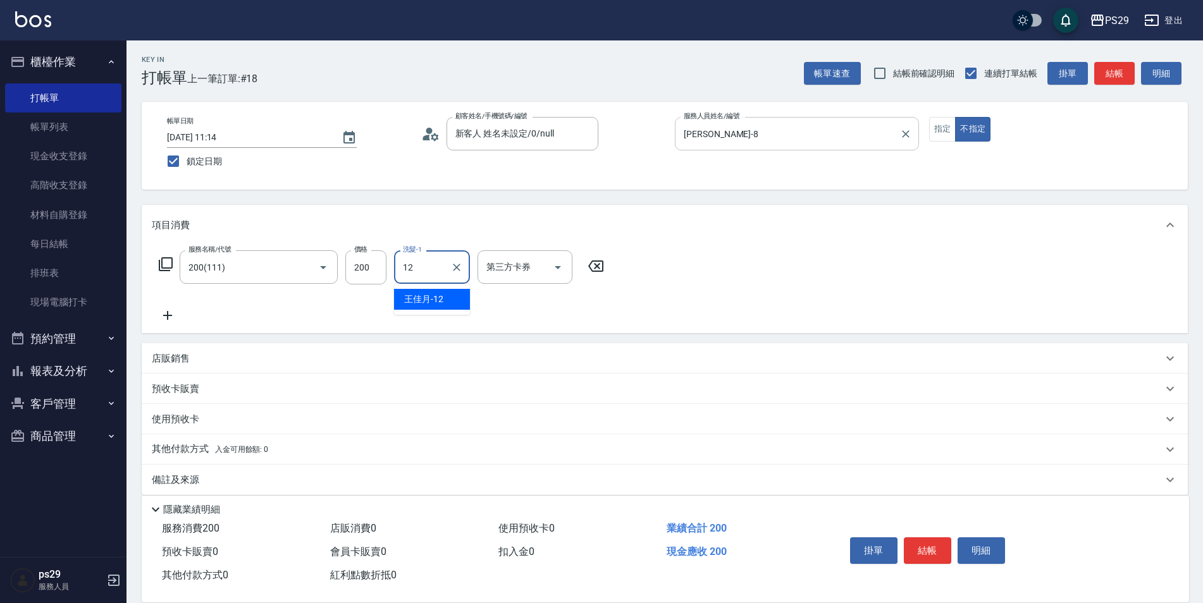
type input "[PERSON_NAME]-12"
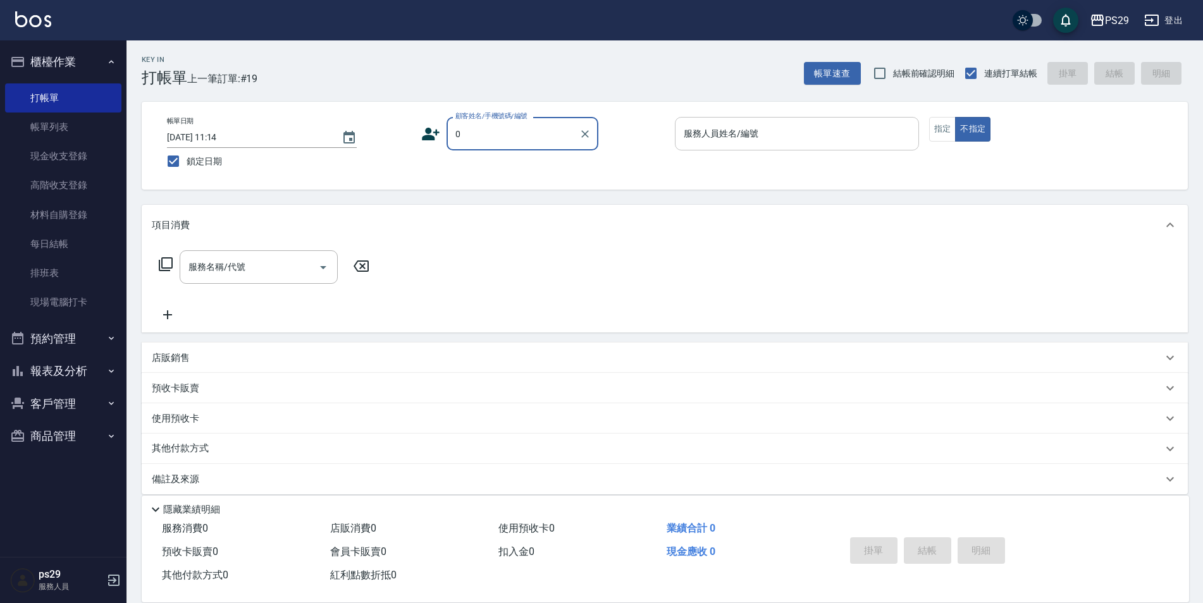
type input "新客人 姓名未設定/0/null"
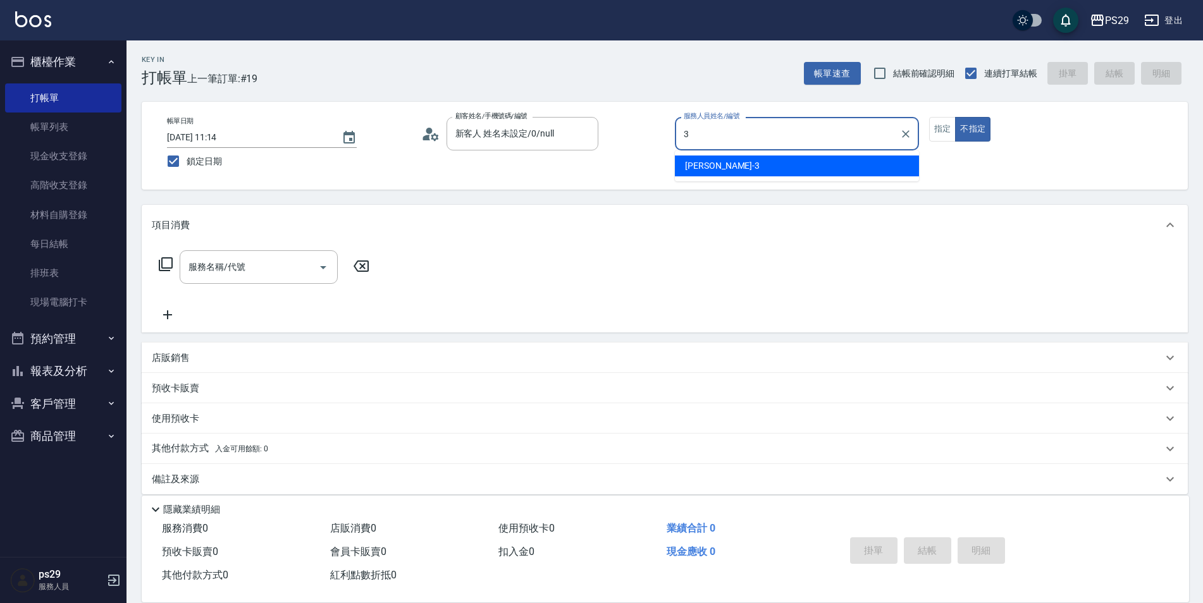
type input "[PERSON_NAME]-3"
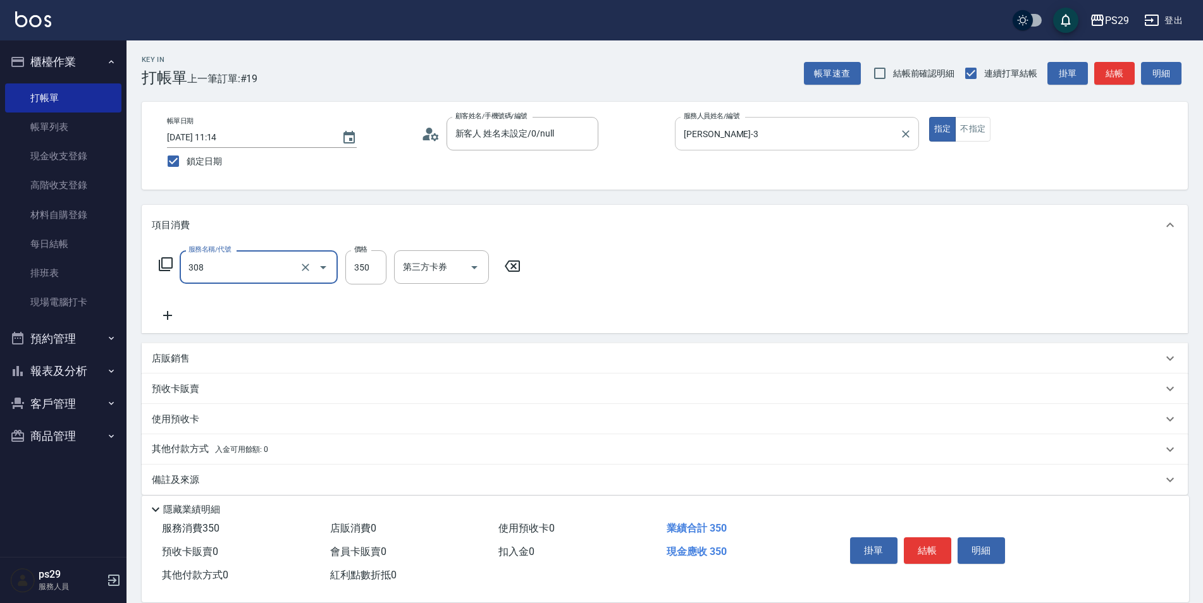
type input "洗+剪(308)"
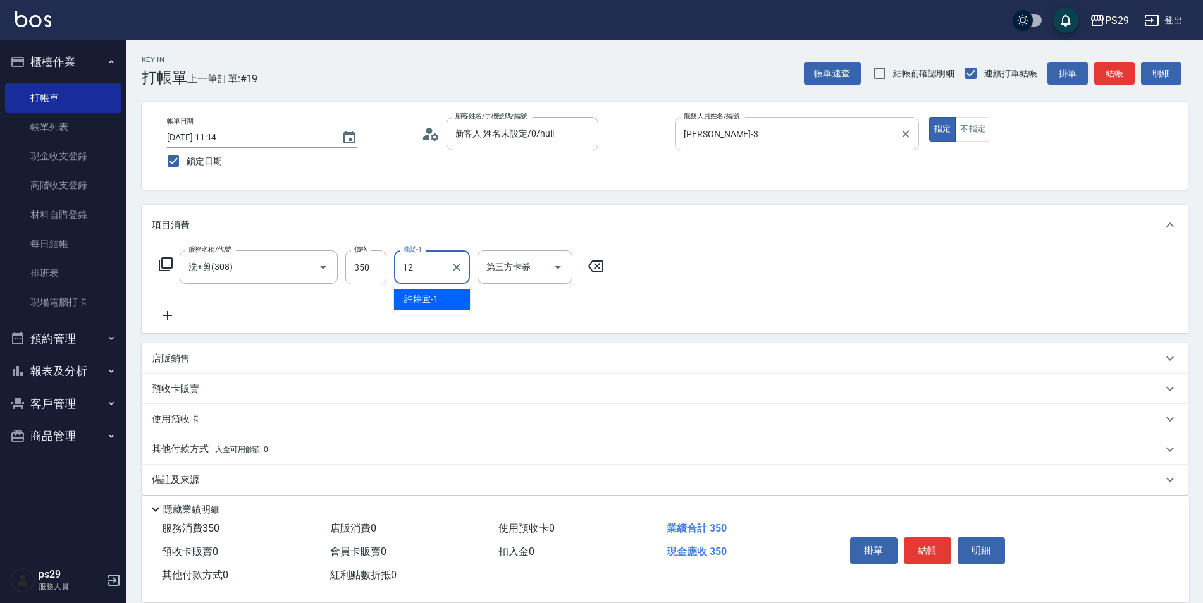
type input "[PERSON_NAME]-12"
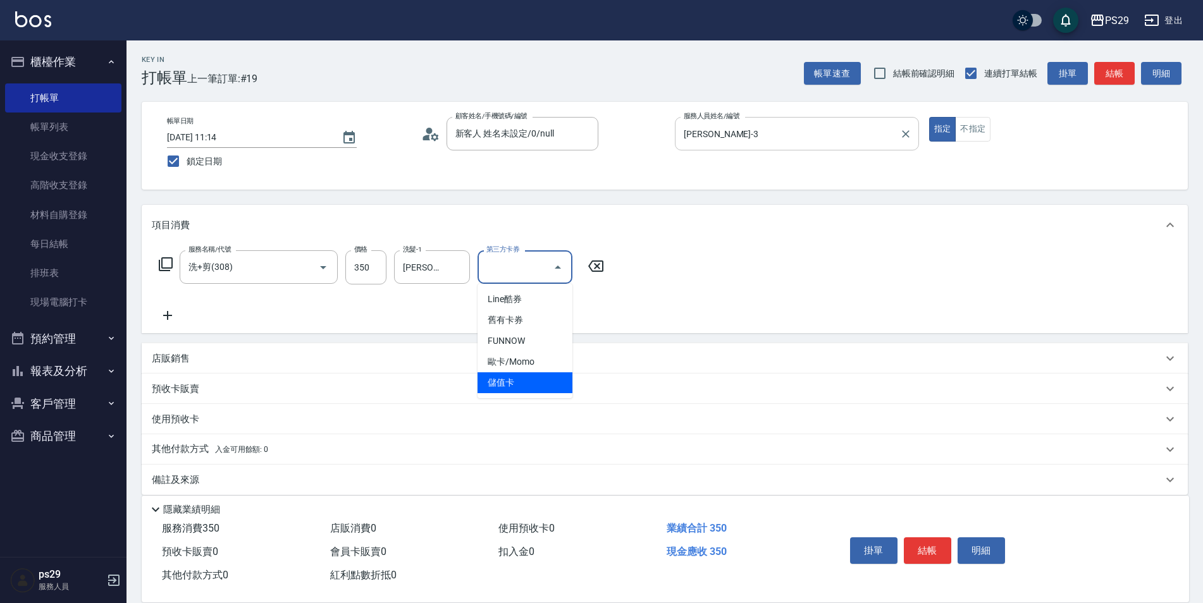
type input "儲值卡"
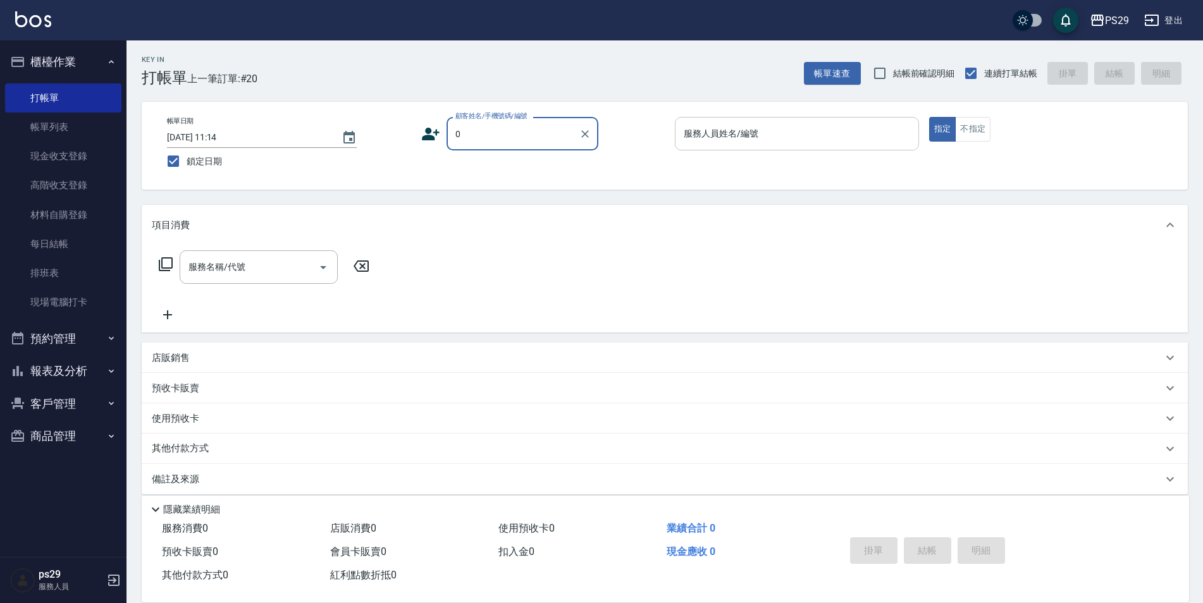
type input "新客人 姓名未設定/0/null"
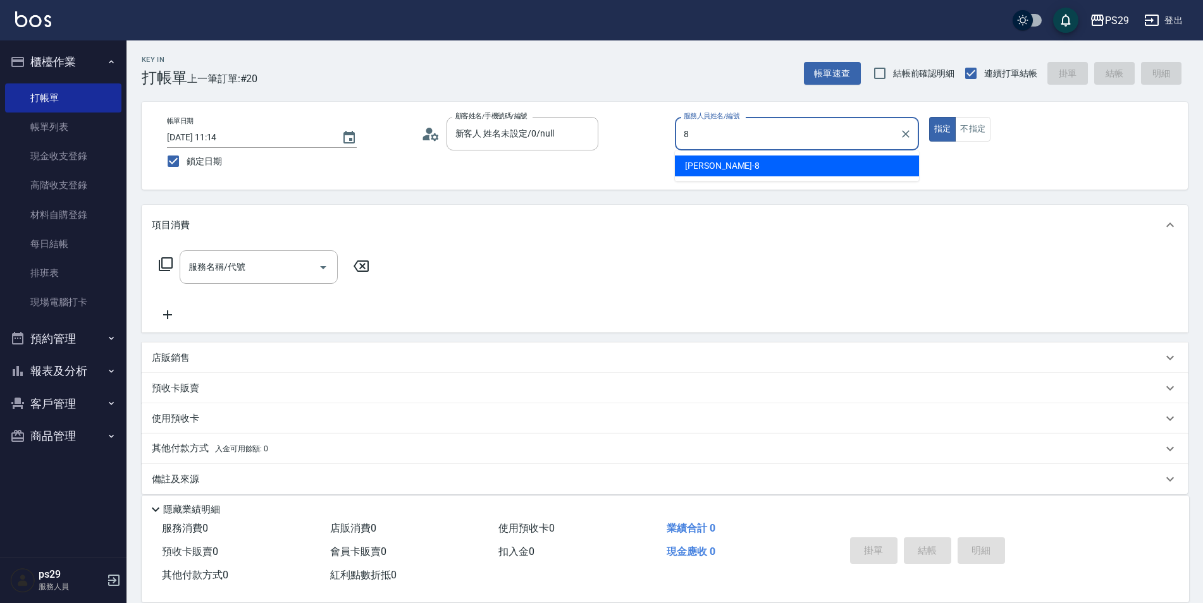
type input "[PERSON_NAME]-8"
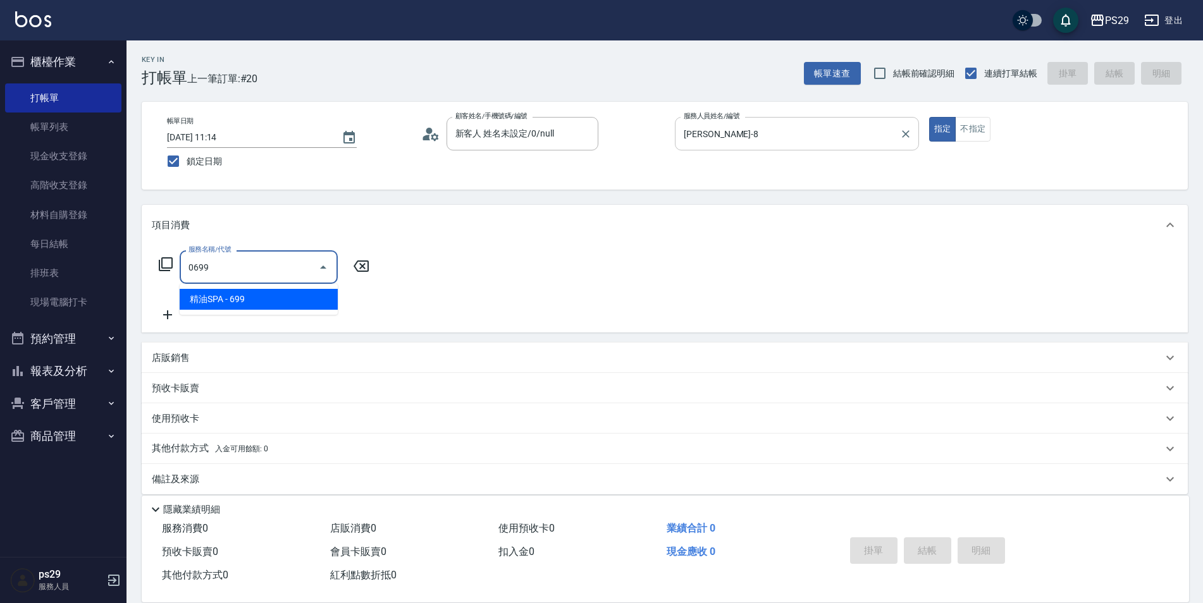
type input "精油SPA(0699)"
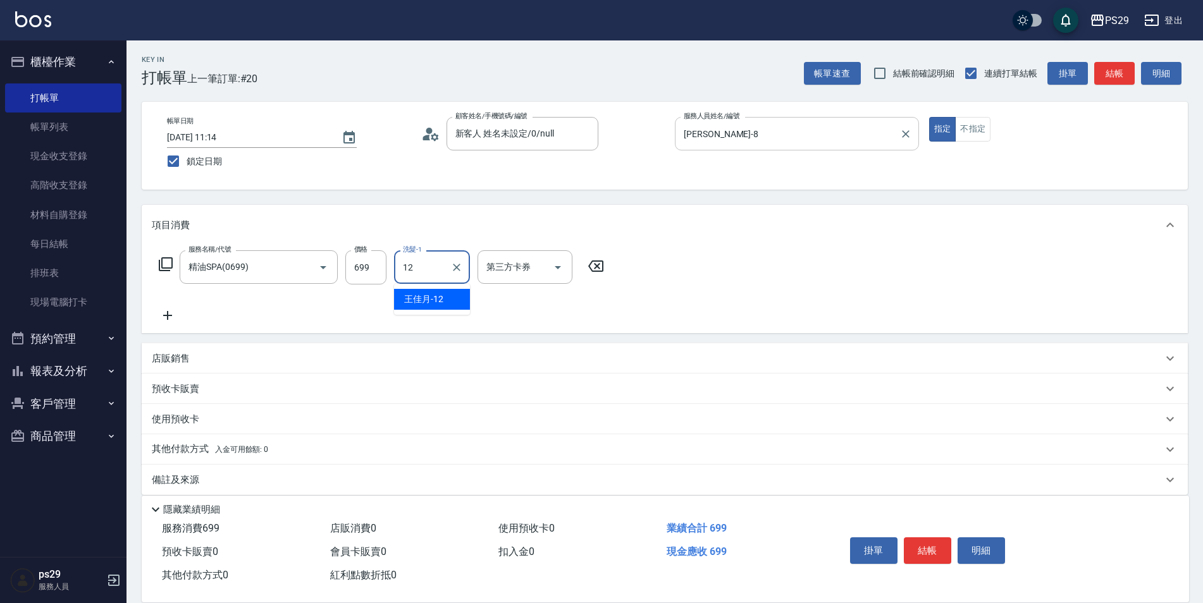
type input "[PERSON_NAME]-12"
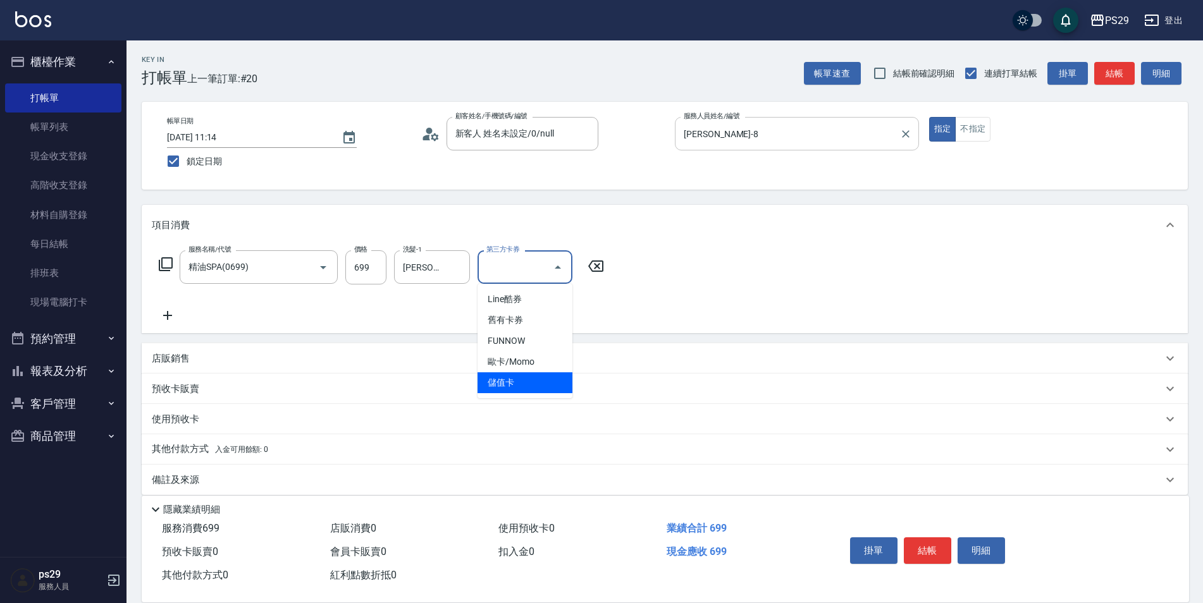
type input "儲值卡"
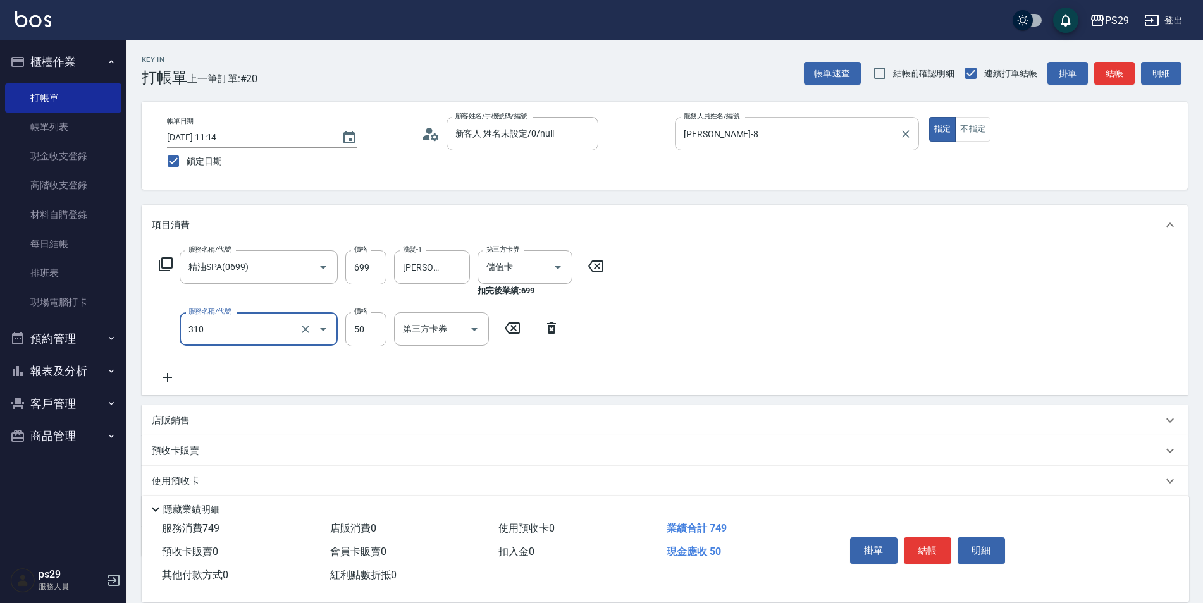
type input "剪瀏海(310)"
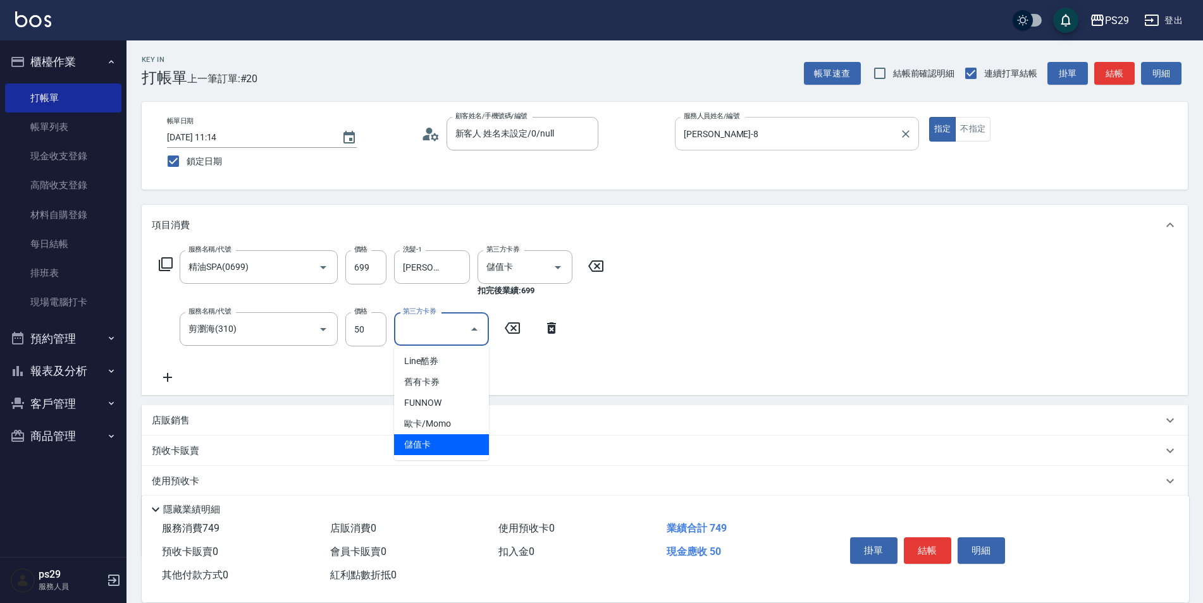
type input "儲值卡"
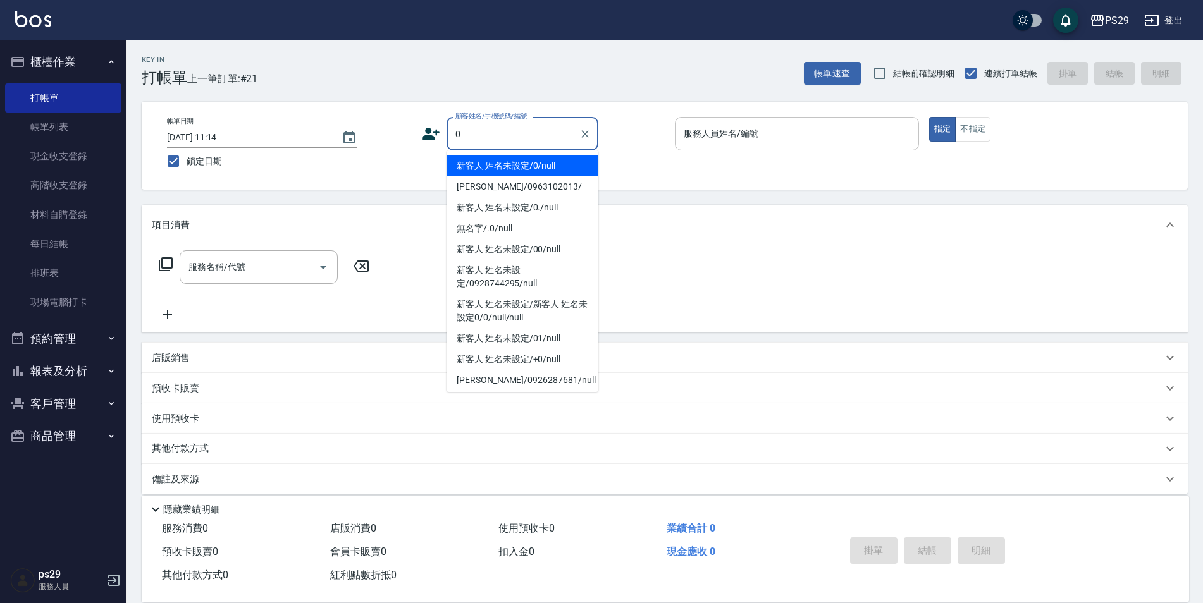
type input "新客人 姓名未設定/0/null"
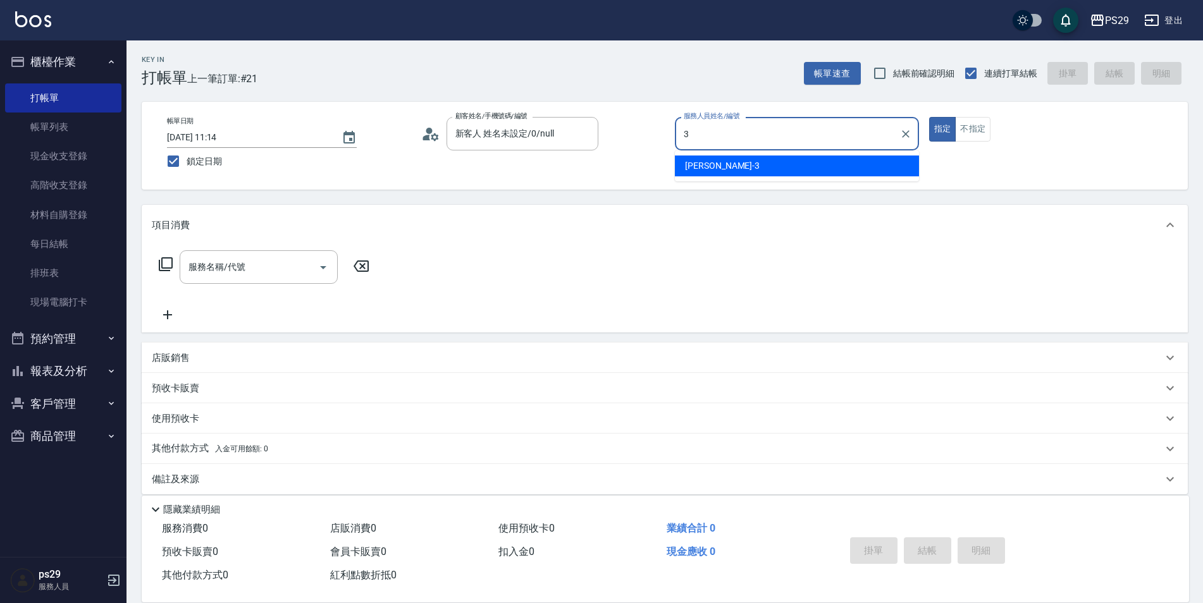
type input "[PERSON_NAME]-3"
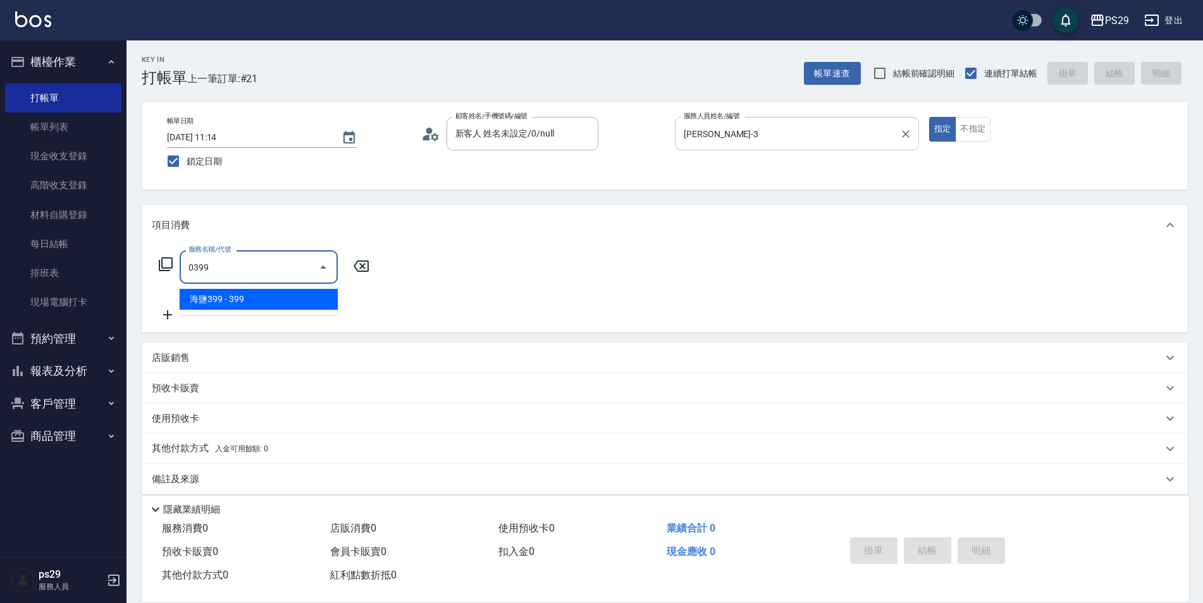
type input "海鹽399(0399)"
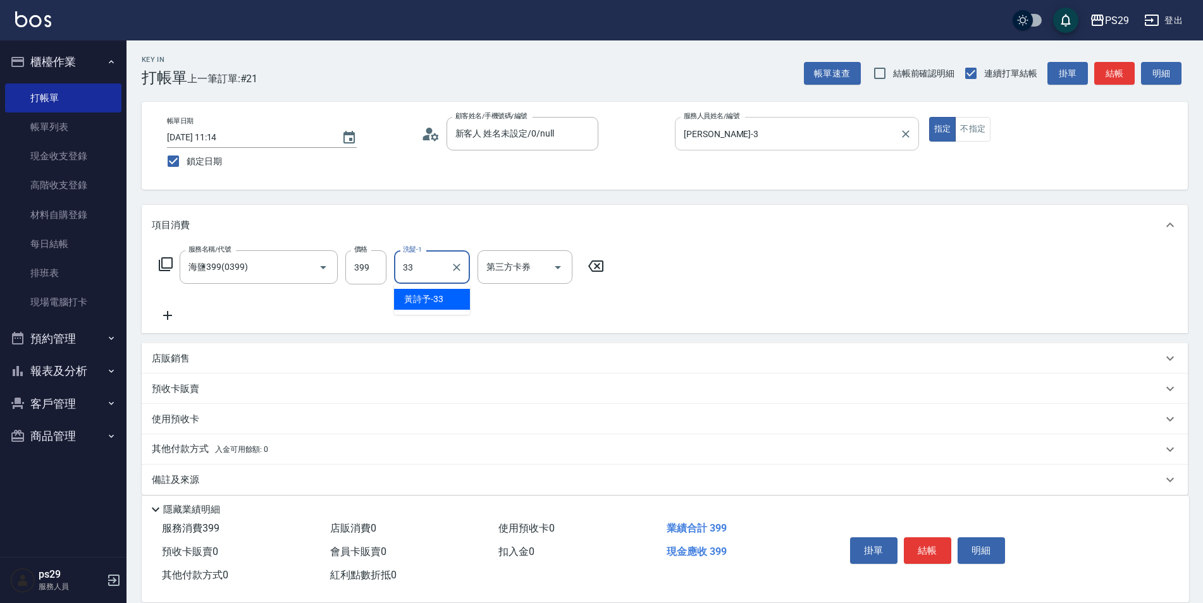
type input "黃詩予-33"
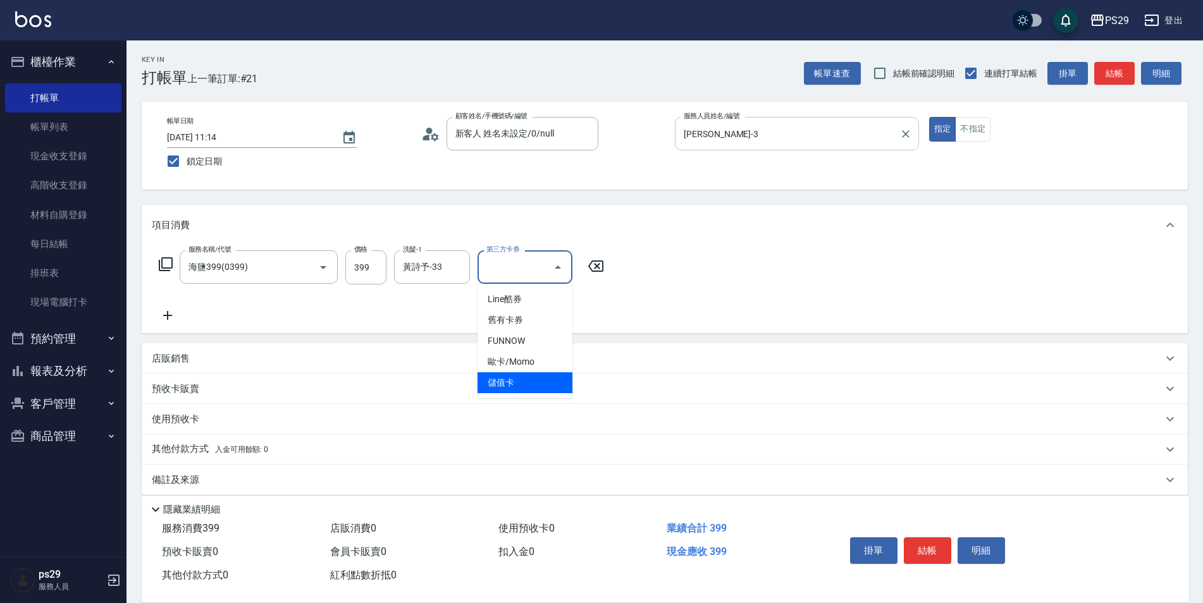
type input "儲值卡"
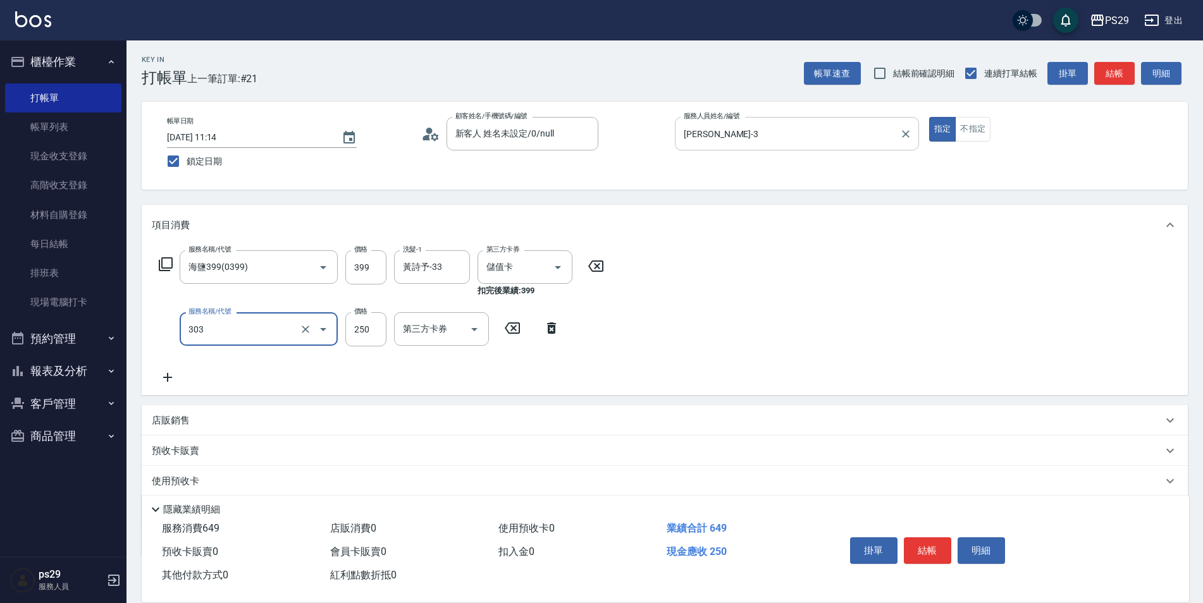
type input "剪髮(303)"
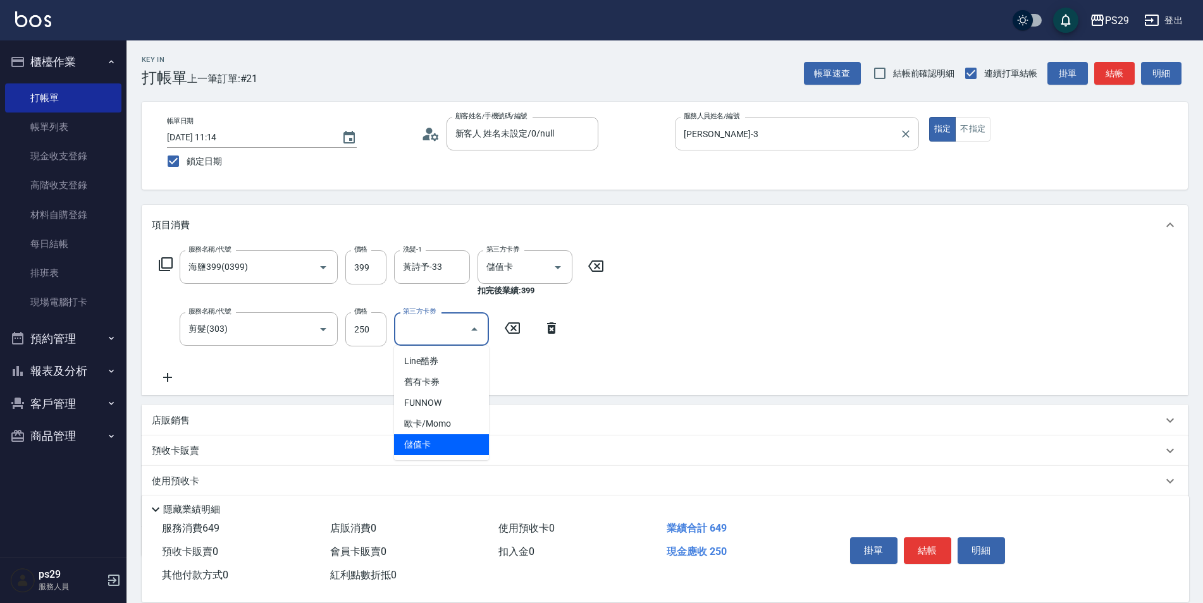
type input "儲值卡"
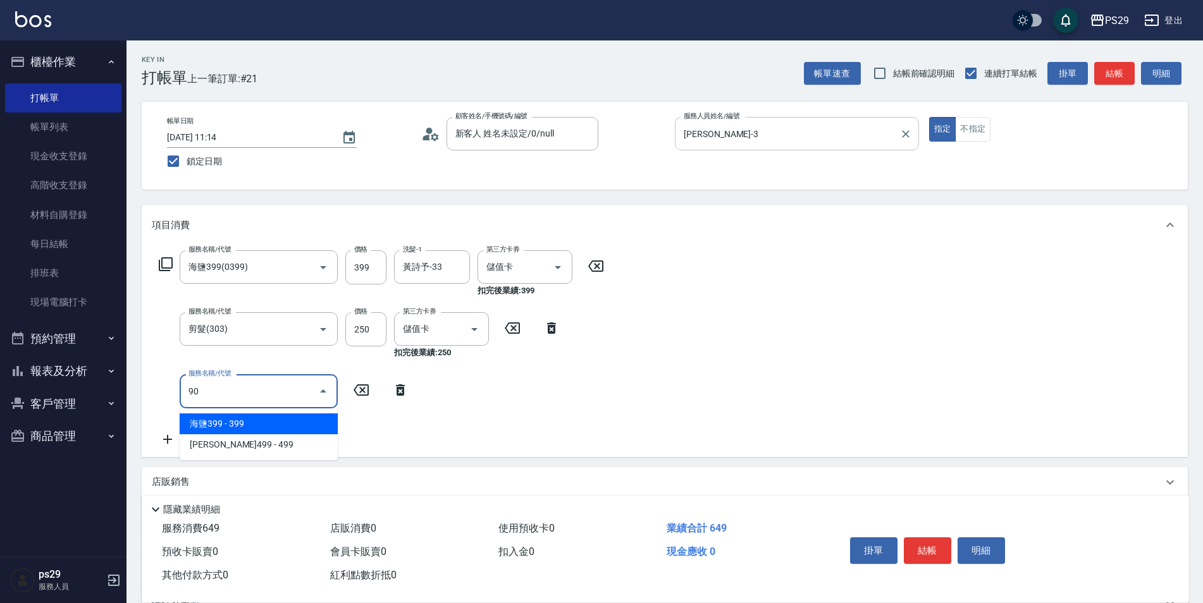
type input "901"
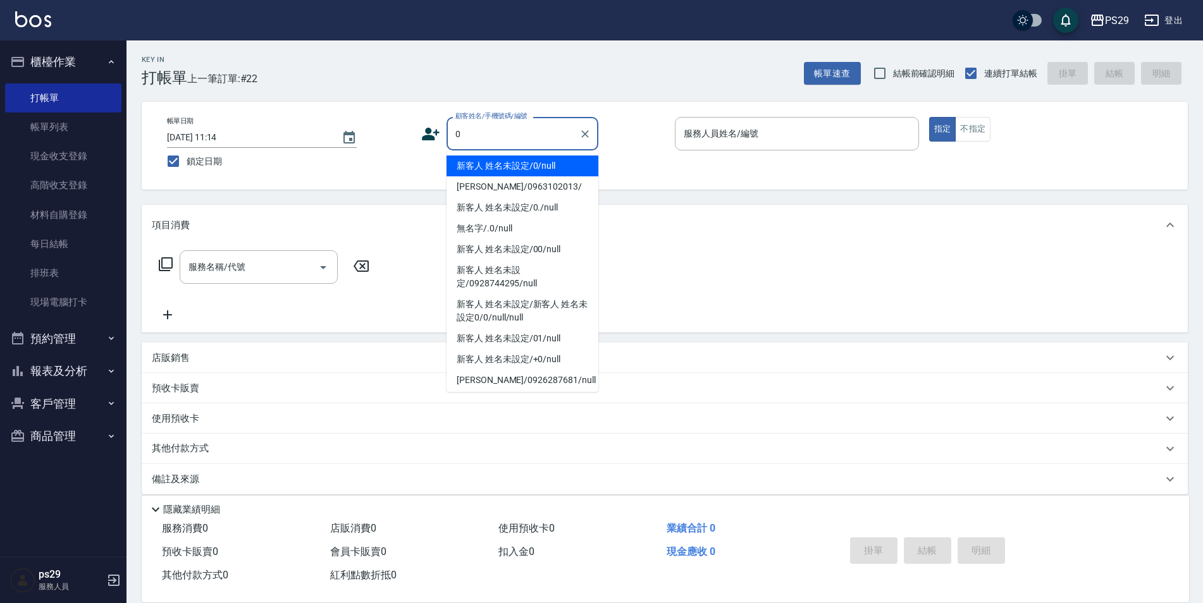
type input "新客人 姓名未設定/0/null"
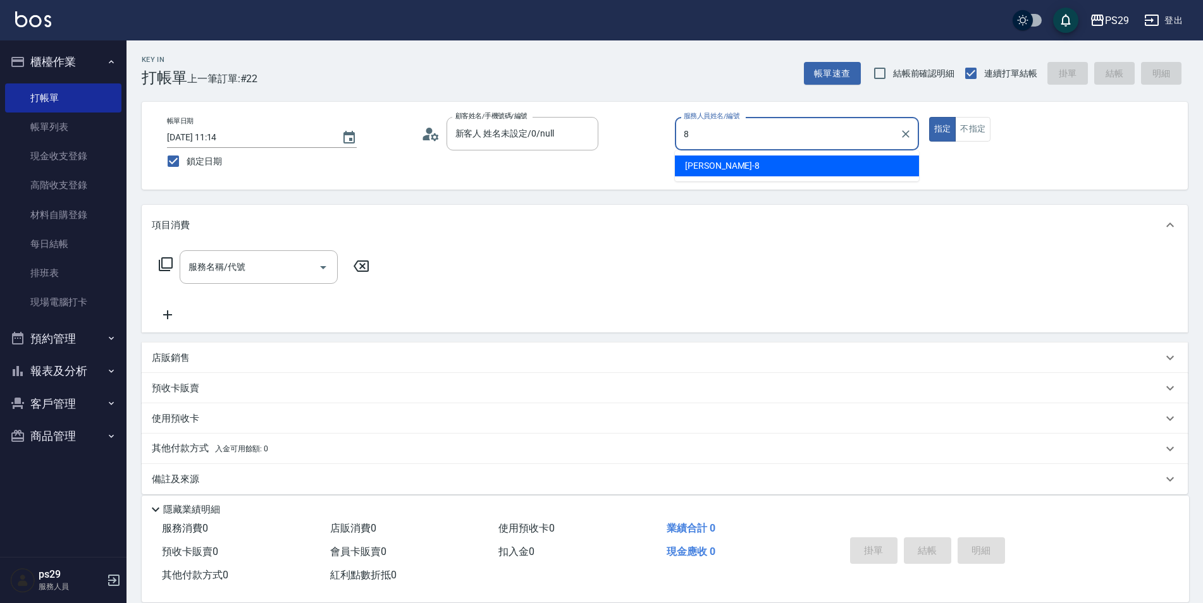
type input "[PERSON_NAME]-8"
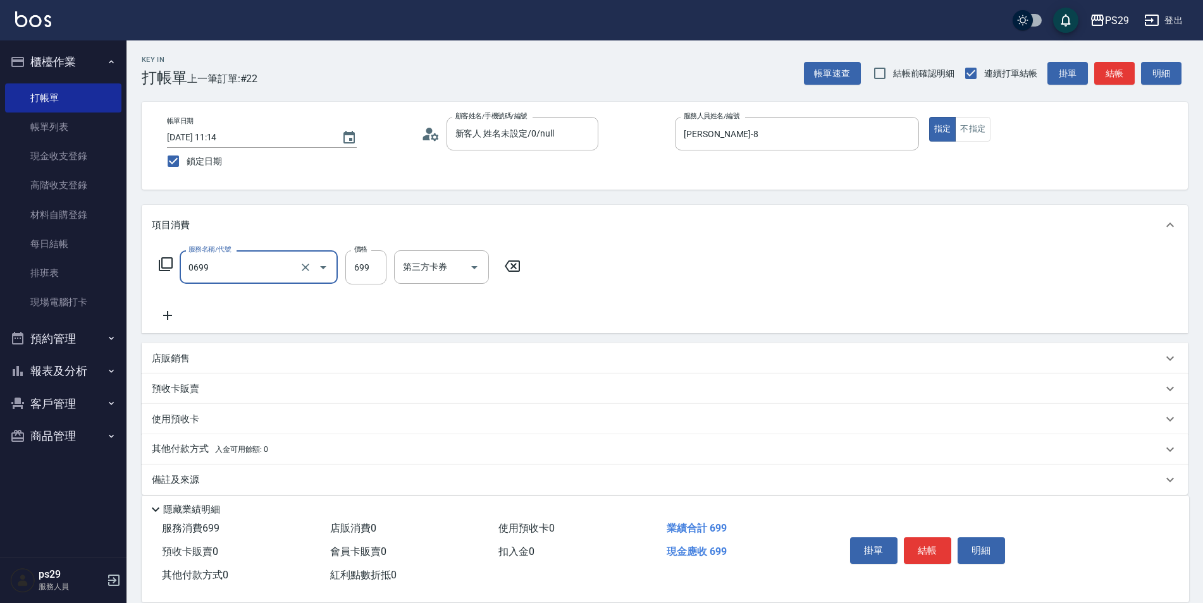
type input "精油SPA(0699)"
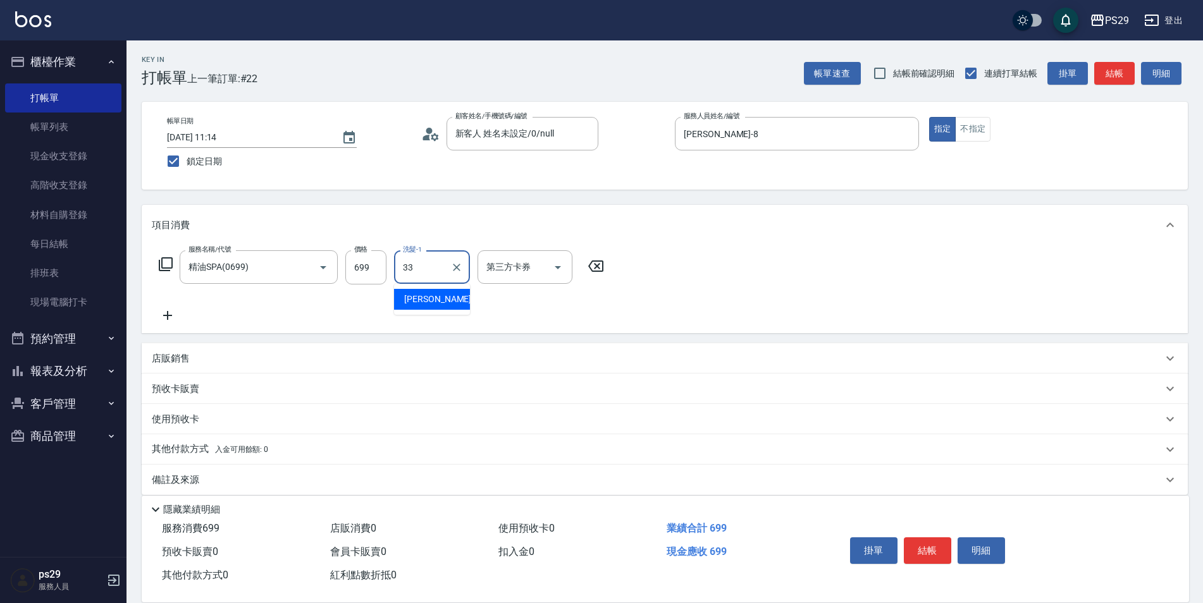
type input "黃詩予-33"
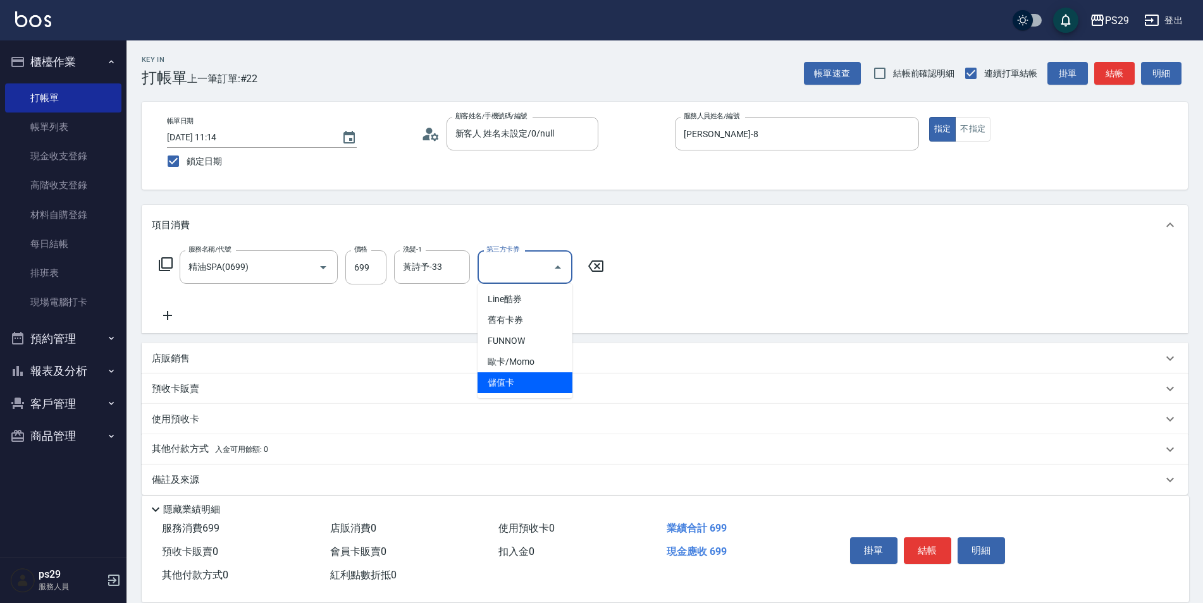
type input "儲值卡"
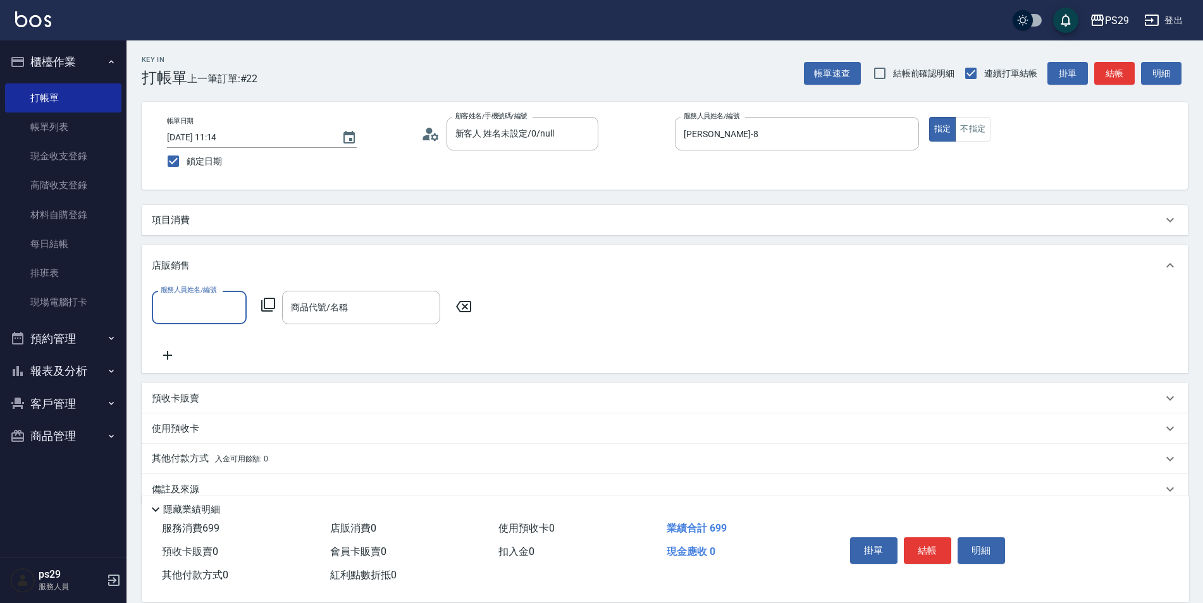
scroll to position [0, 0]
type input "[PERSON_NAME]-8"
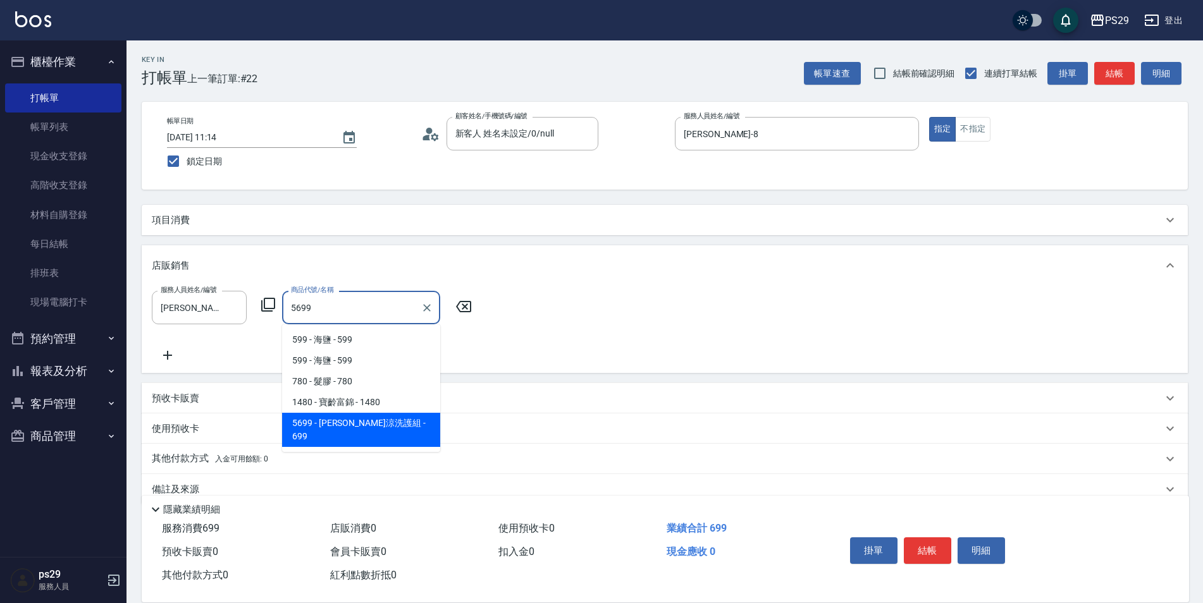
type input "水水沁涼洗護組"
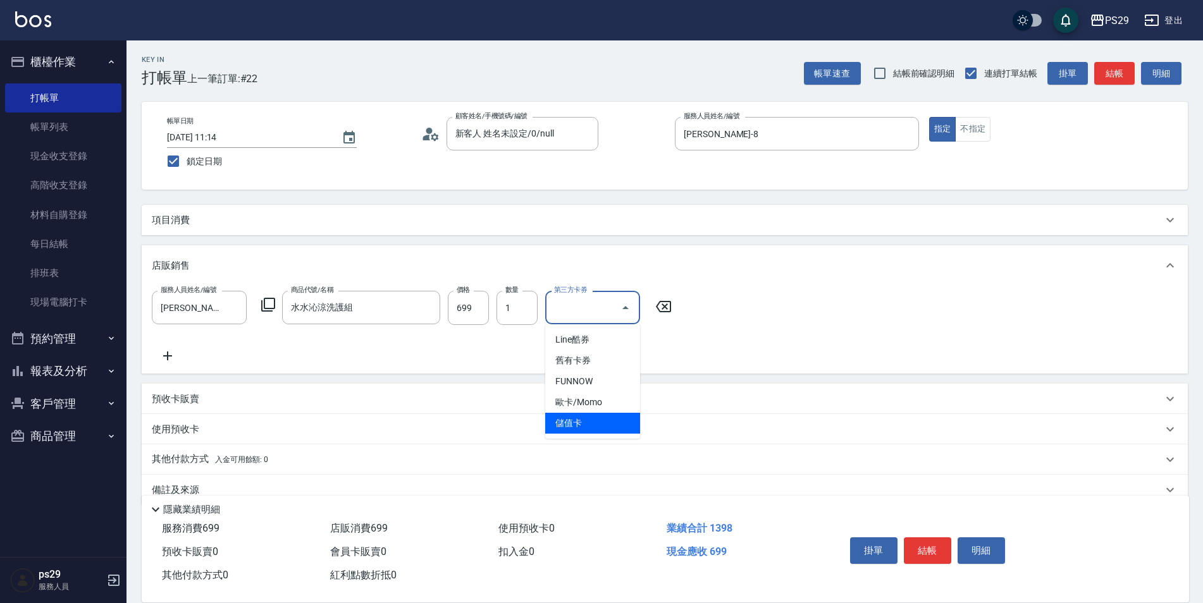
type input "儲值卡"
click at [261, 224] on div "項目消費" at bounding box center [657, 220] width 1011 height 13
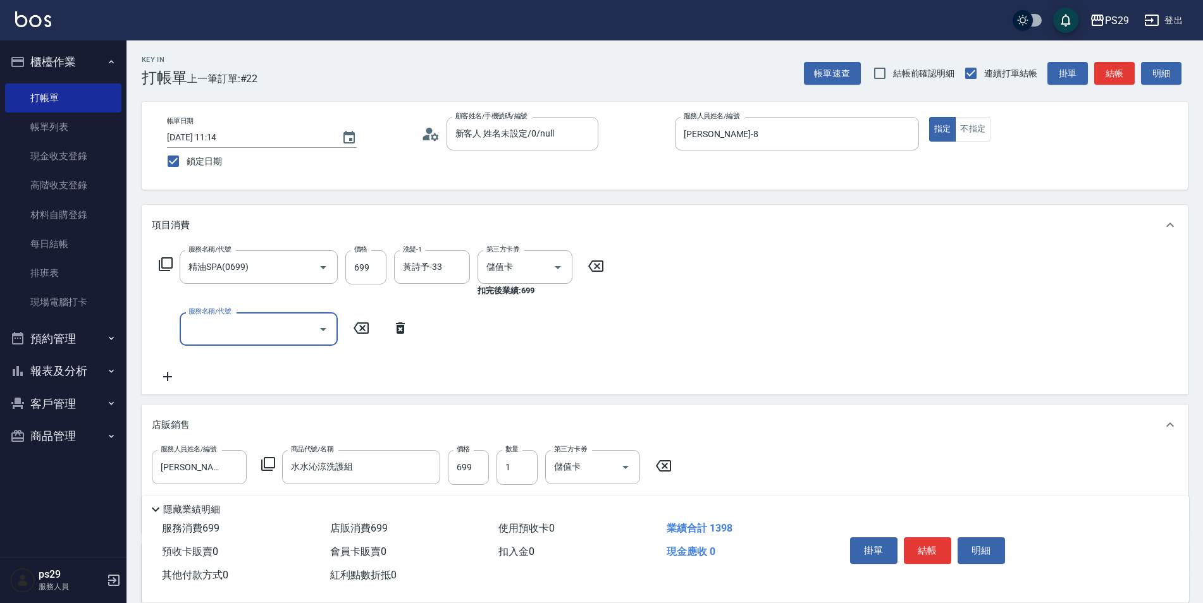
click at [405, 330] on icon at bounding box center [401, 328] width 32 height 15
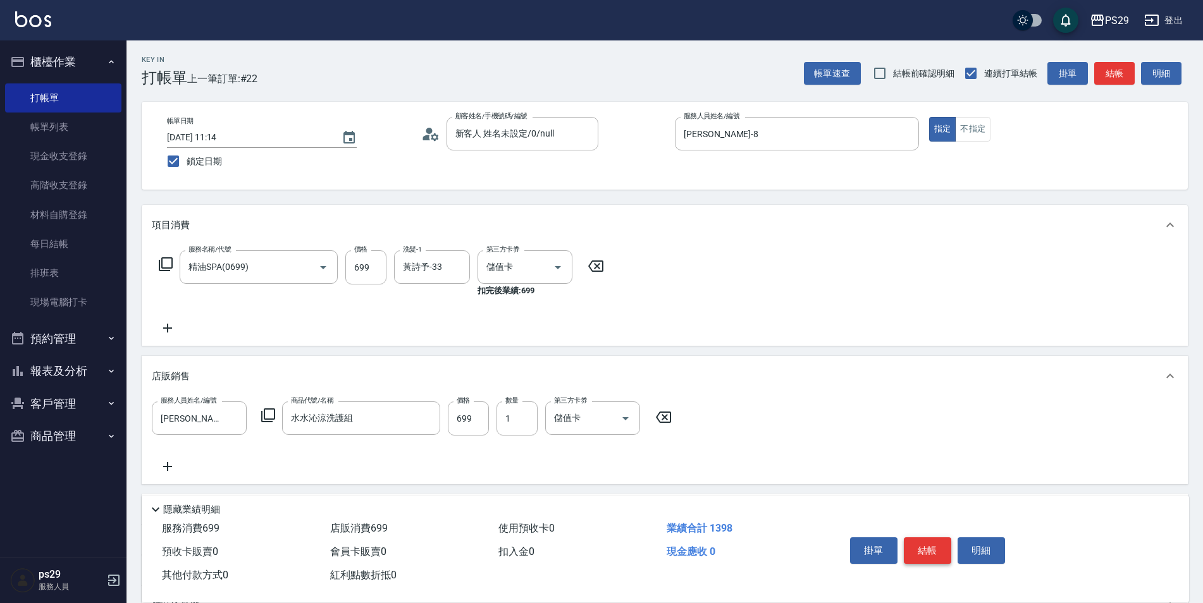
click at [927, 548] on button "結帳" at bounding box center [927, 551] width 47 height 27
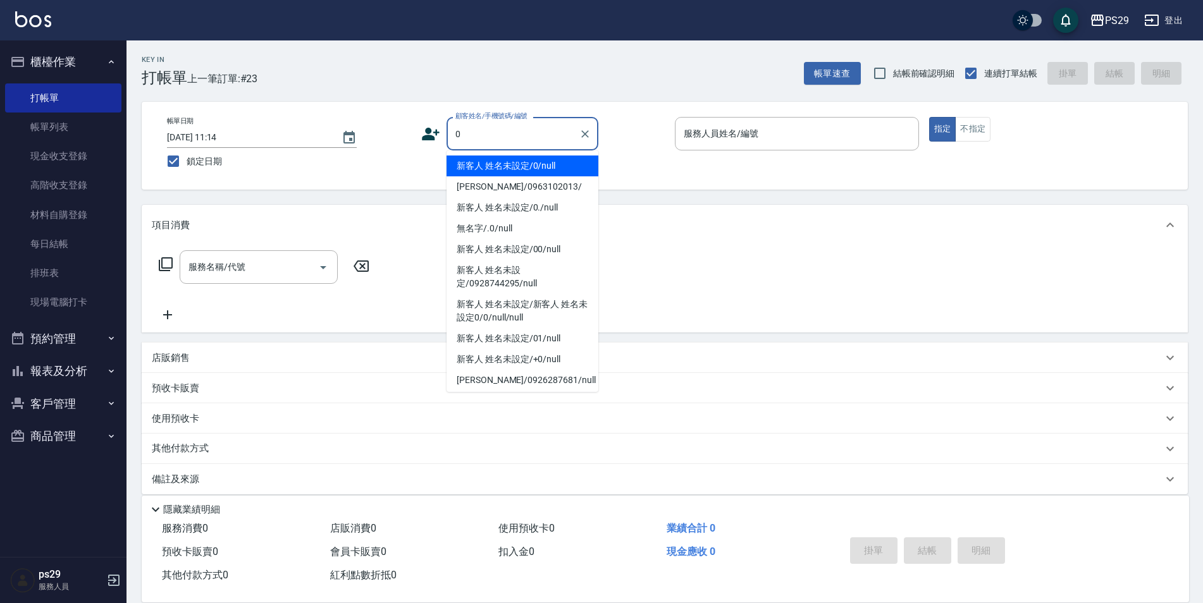
type input "新客人 姓名未設定/0/null"
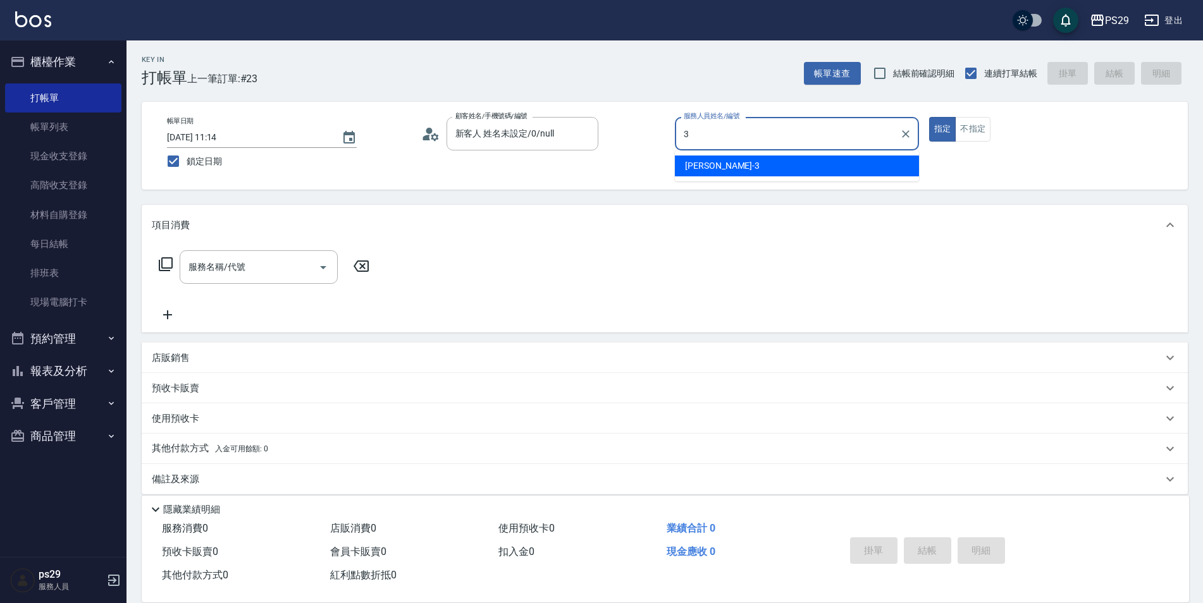
type input "[PERSON_NAME]-3"
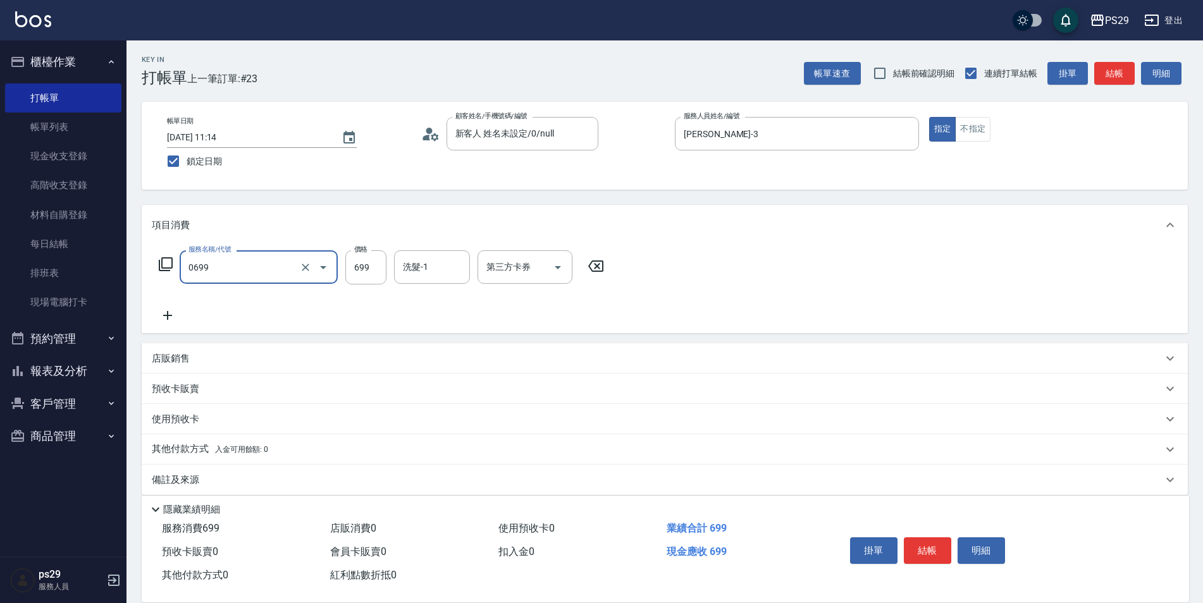
type input "精油SPA(0699)"
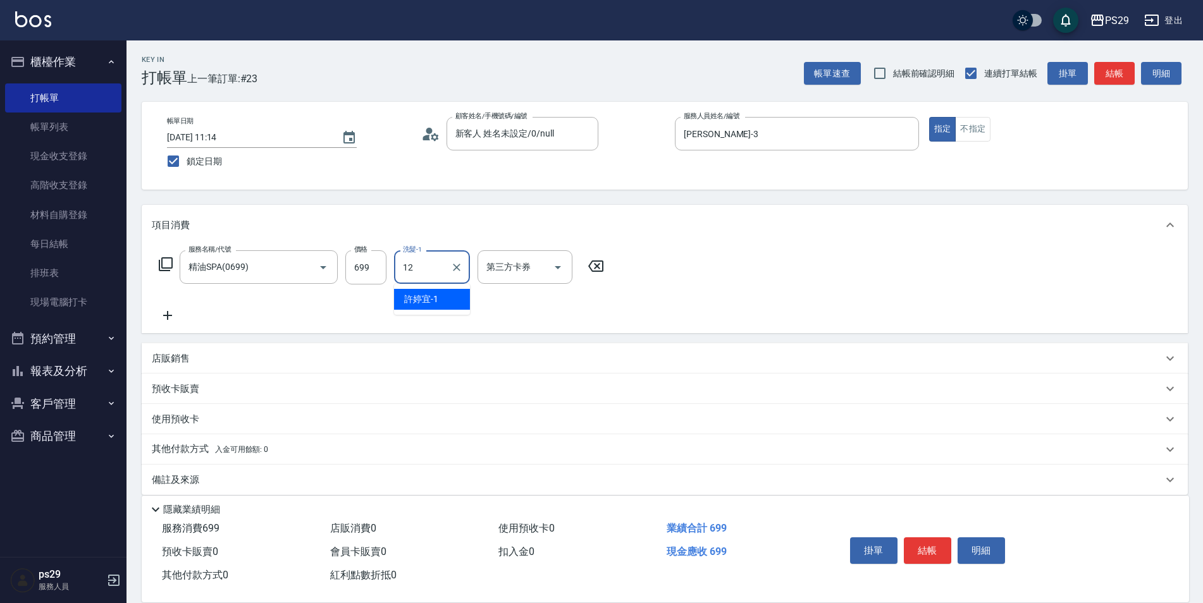
type input "[PERSON_NAME]-12"
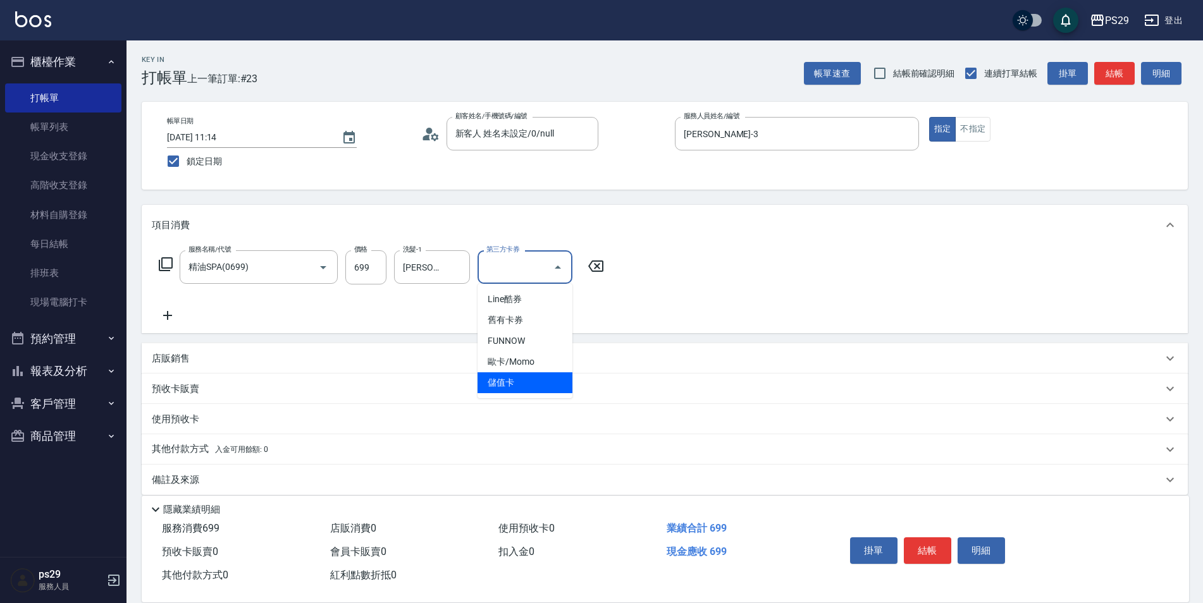
type input "儲值卡"
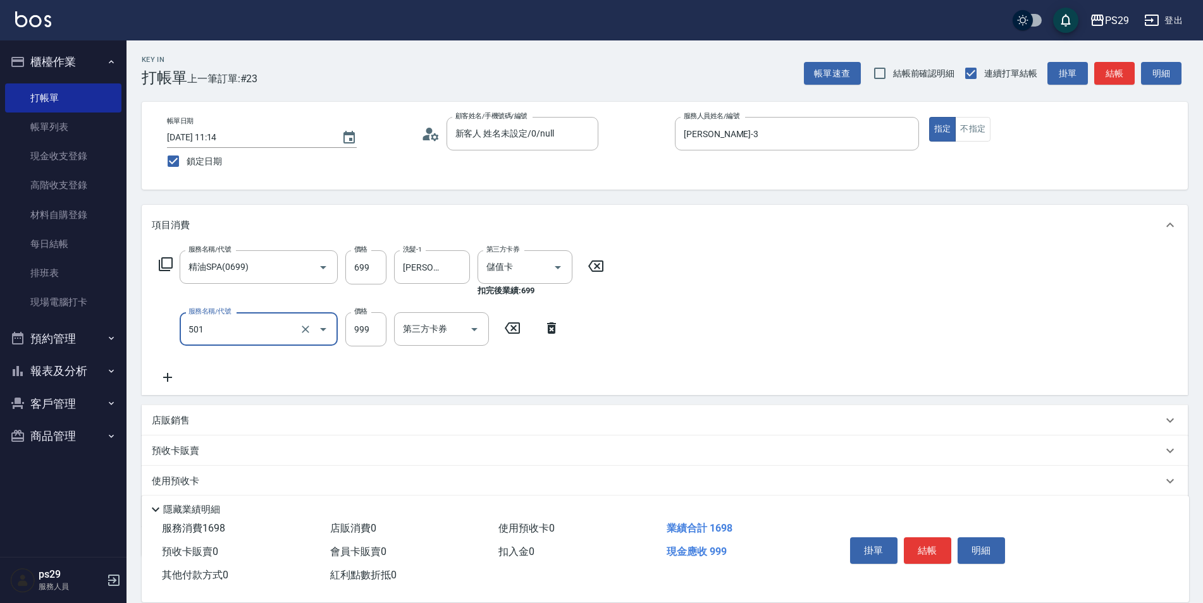
type input "染髮(501)"
type input "1400"
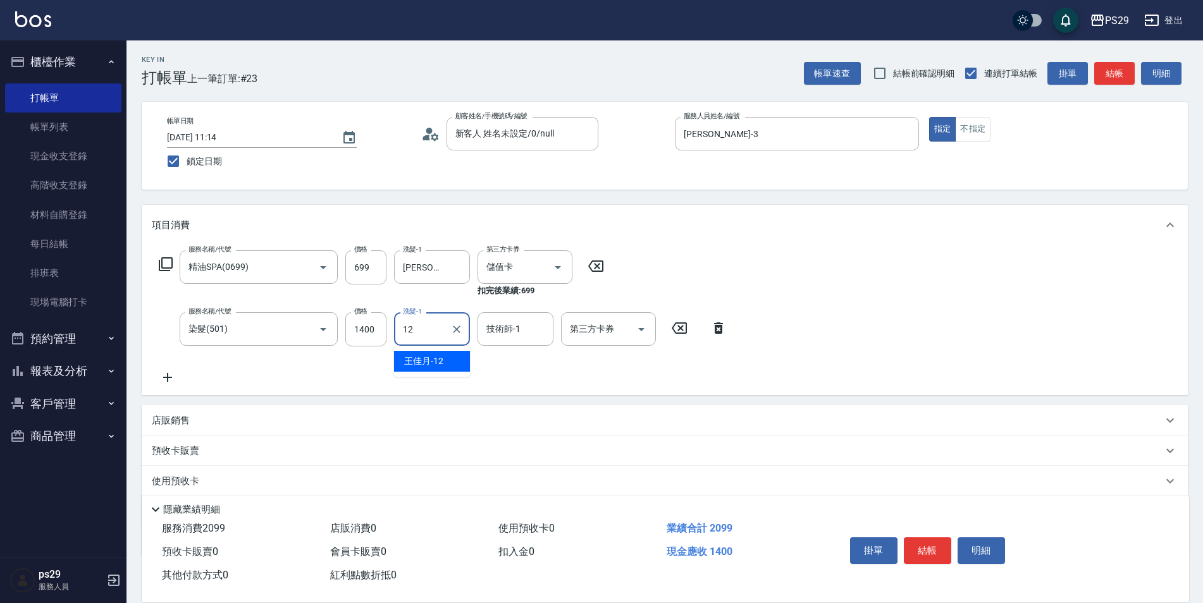
type input "[PERSON_NAME]-12"
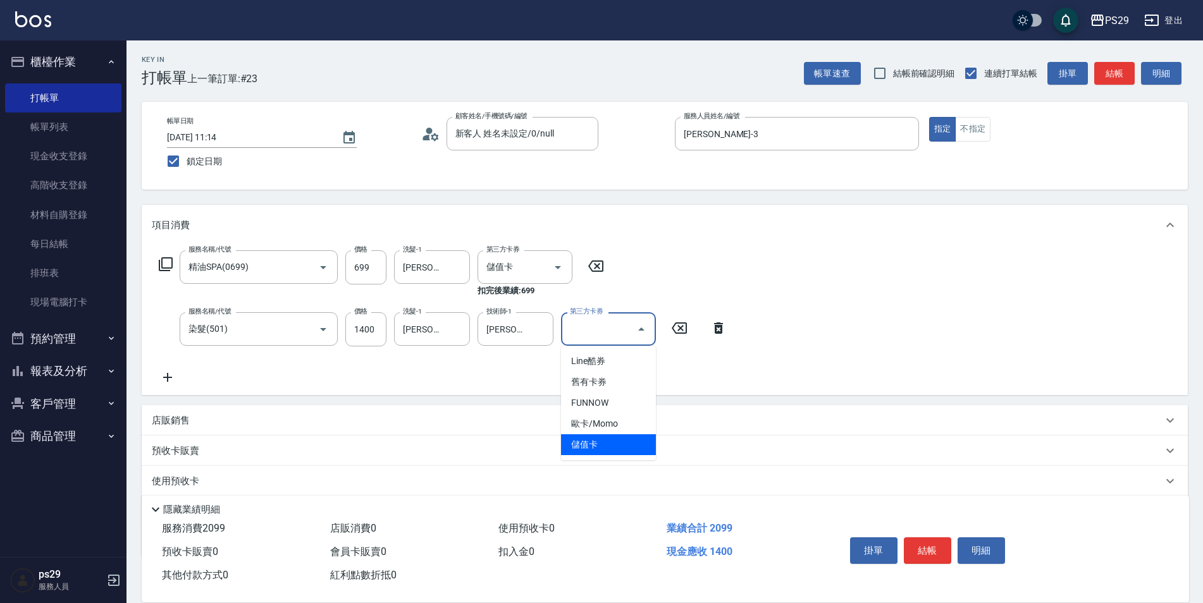
type input "儲值卡"
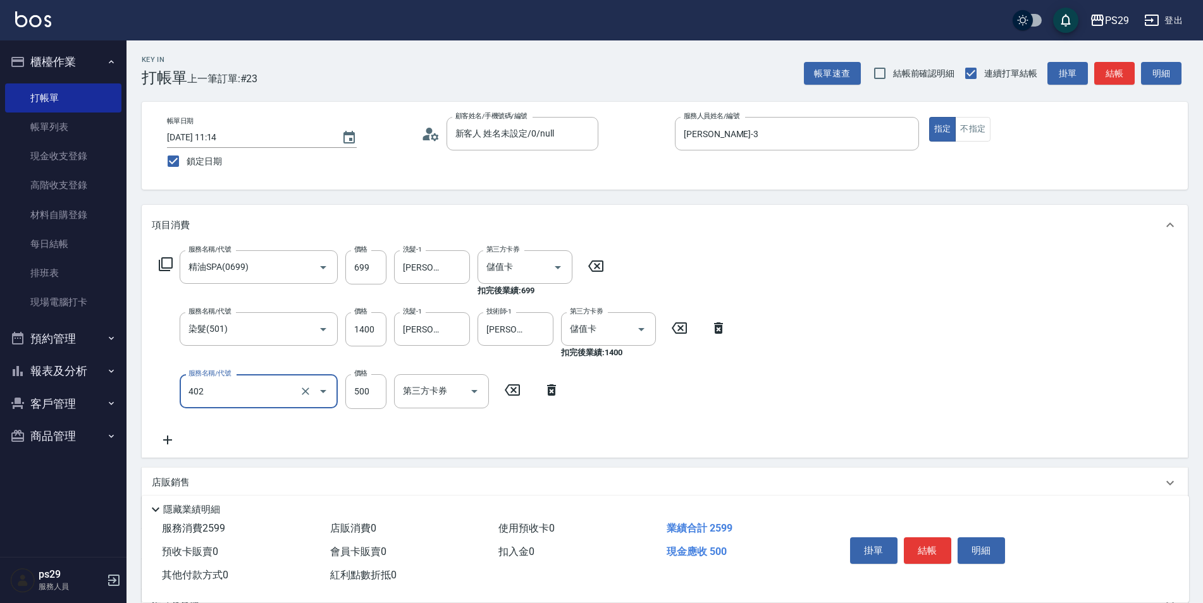
type input "500護(402)"
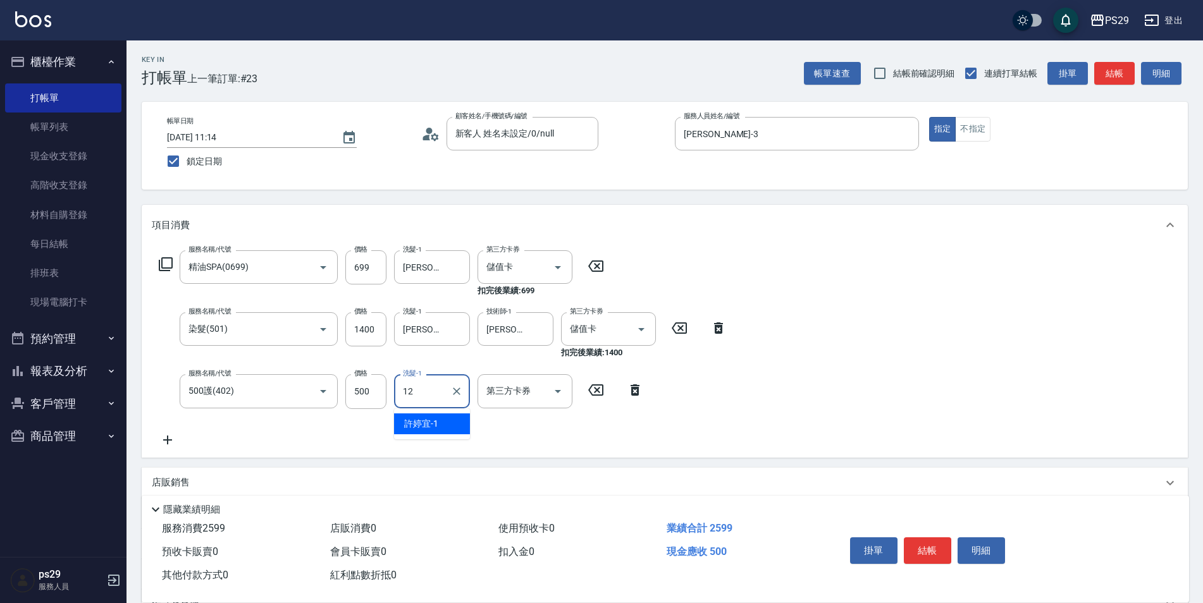
type input "[PERSON_NAME]-12"
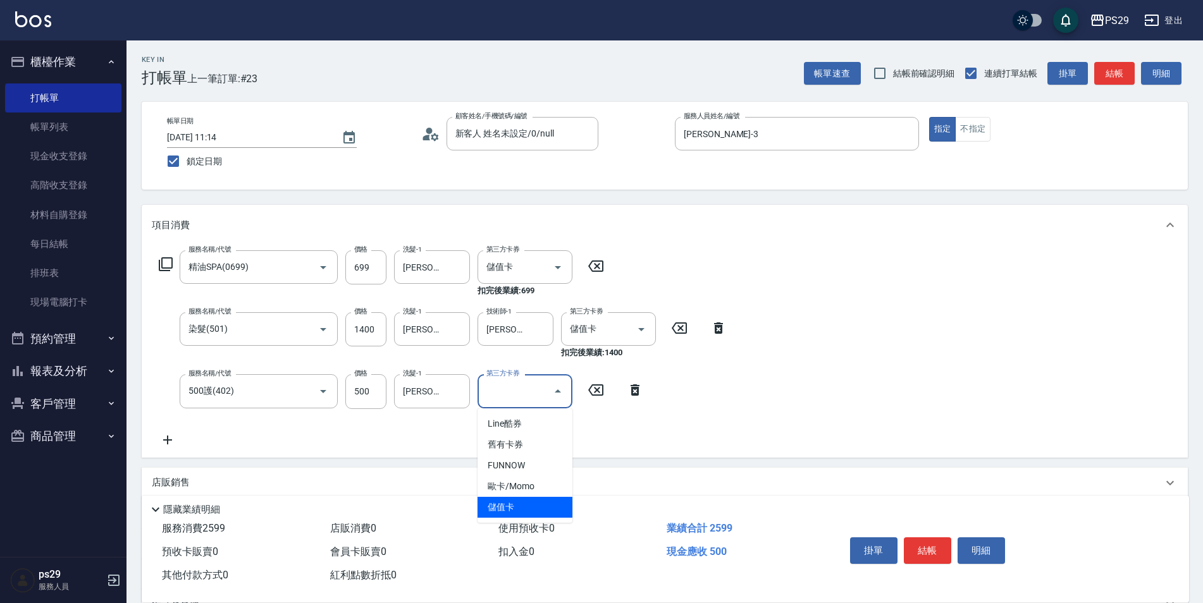
type input "儲值卡"
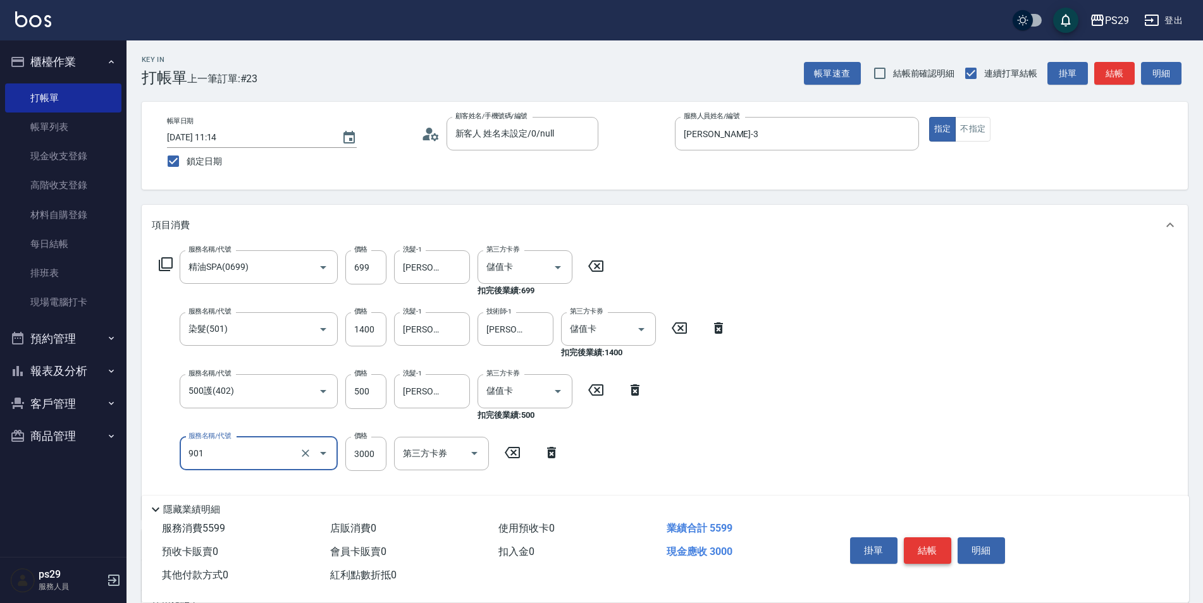
type input "儲值3000(901)"
click at [918, 538] on button "結帳" at bounding box center [927, 551] width 47 height 27
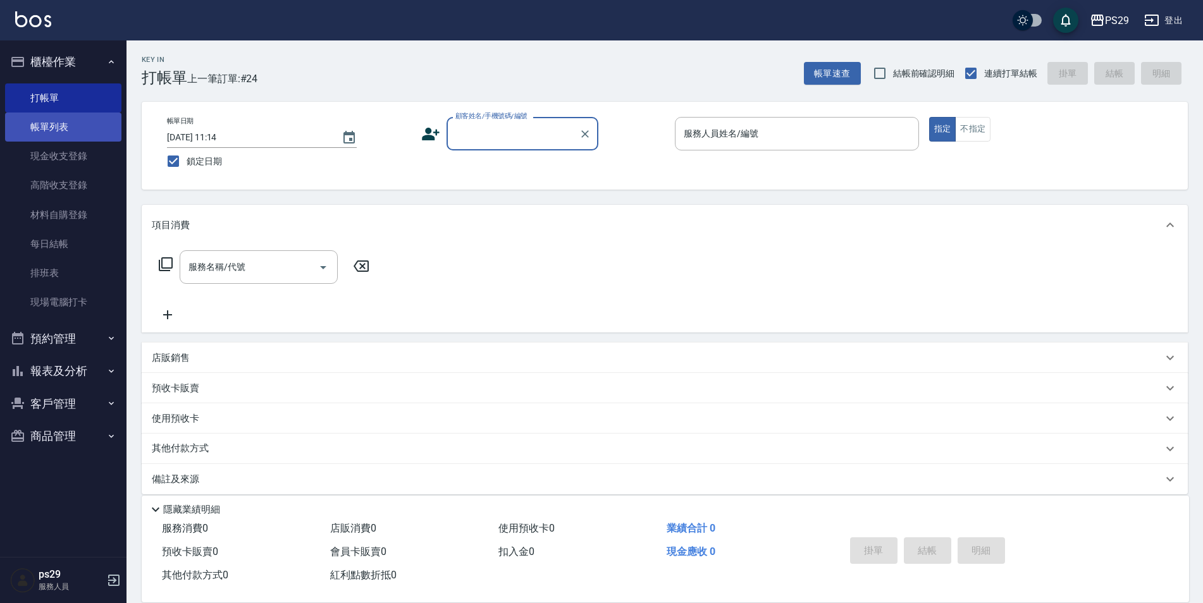
click at [79, 126] on link "帳單列表" at bounding box center [63, 127] width 116 height 29
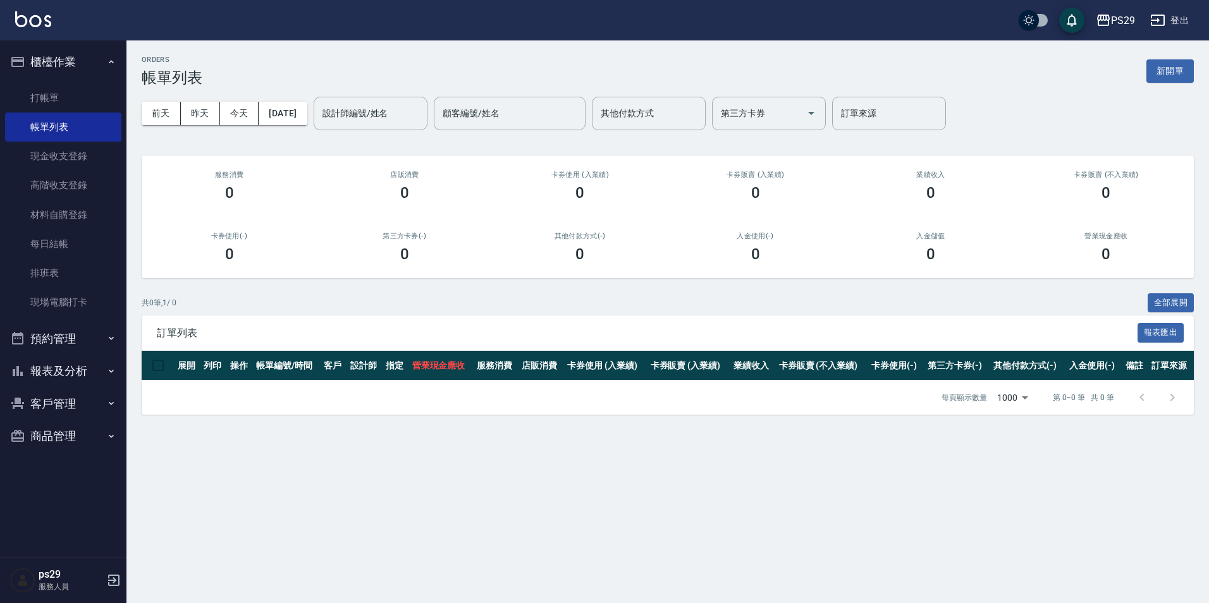
click at [44, 48] on button "櫃檯作業" at bounding box center [63, 62] width 116 height 33
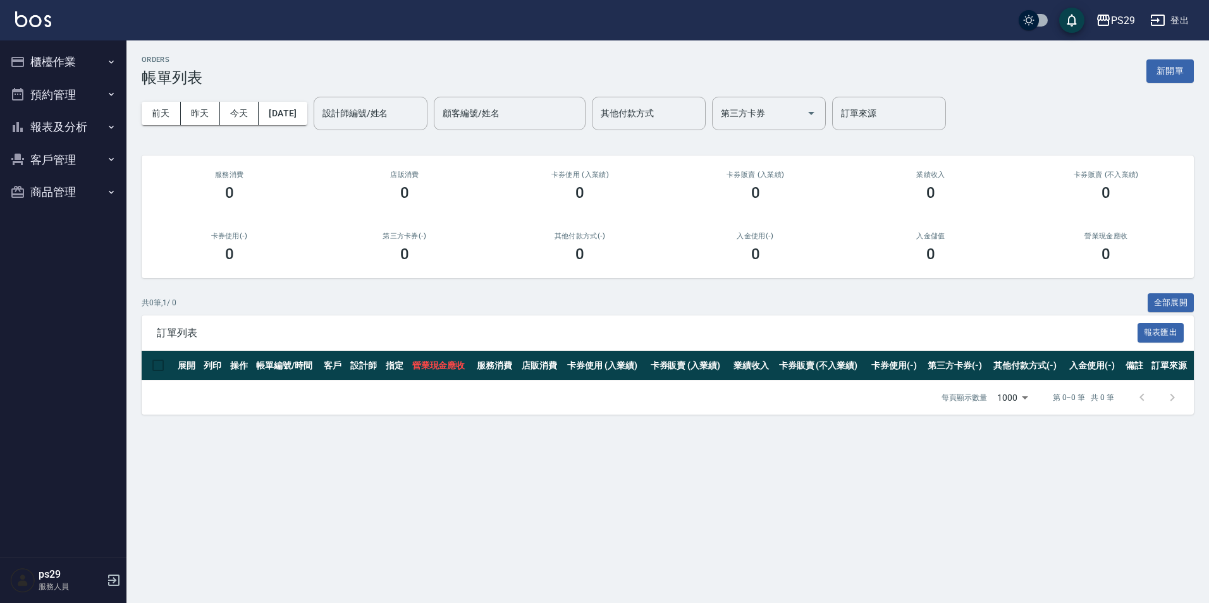
click at [85, 122] on button "報表及分析" at bounding box center [63, 127] width 116 height 33
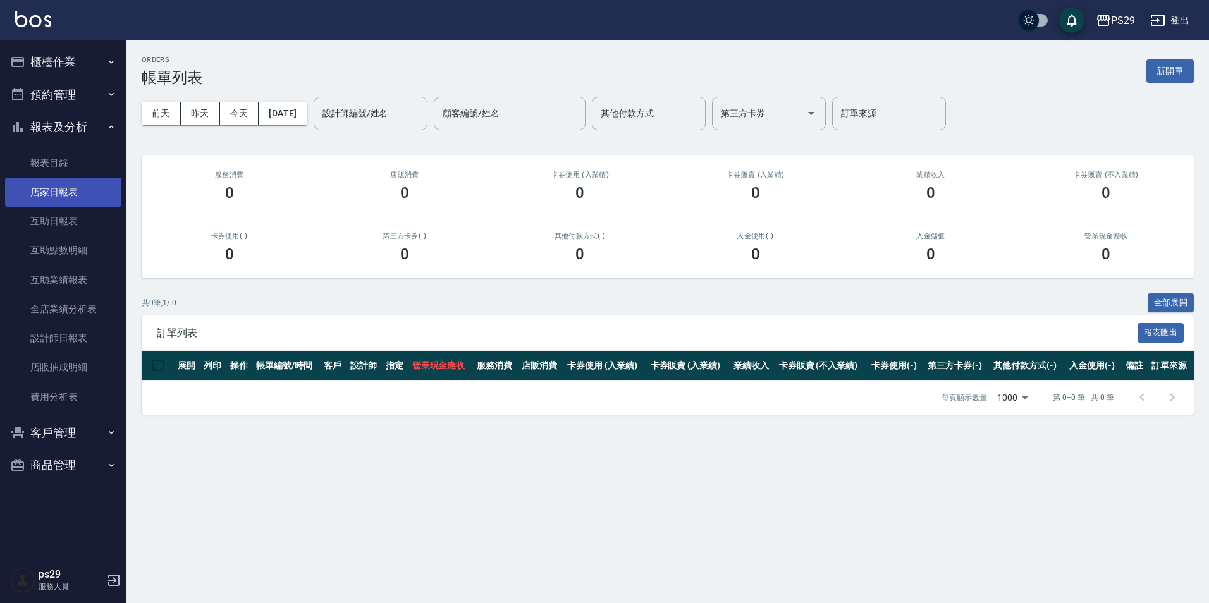
click at [63, 182] on link "店家日報表" at bounding box center [63, 192] width 116 height 29
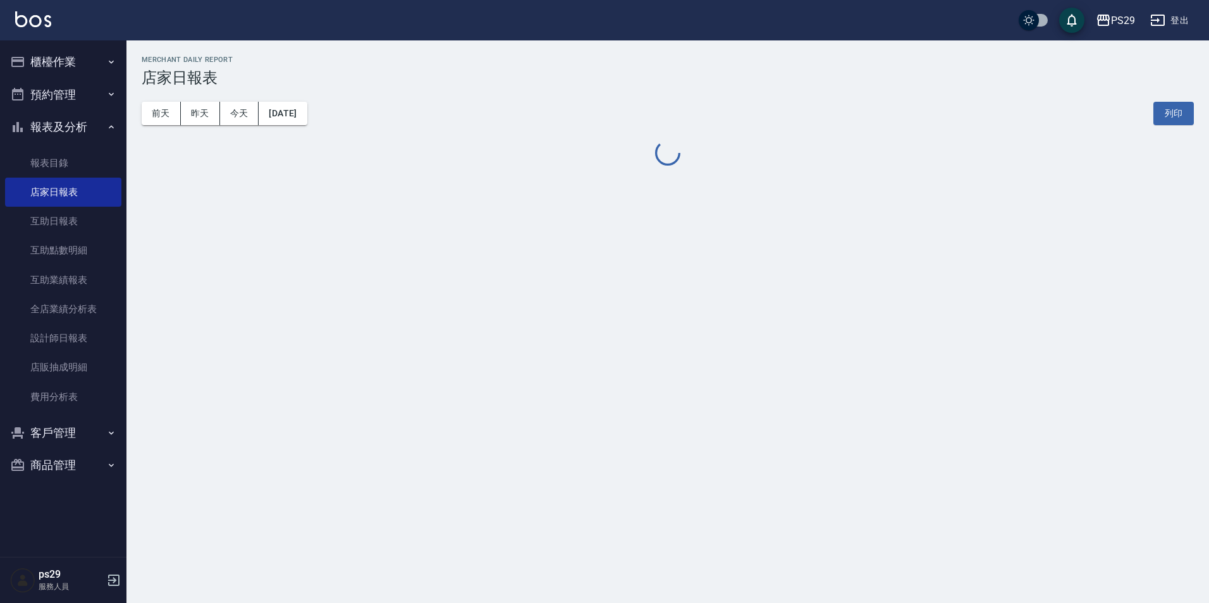
click at [277, 94] on div "[DATE] [DATE] [DATE] [DATE] 列印" at bounding box center [668, 114] width 1052 height 54
click at [278, 109] on button "[DATE]" at bounding box center [283, 113] width 48 height 23
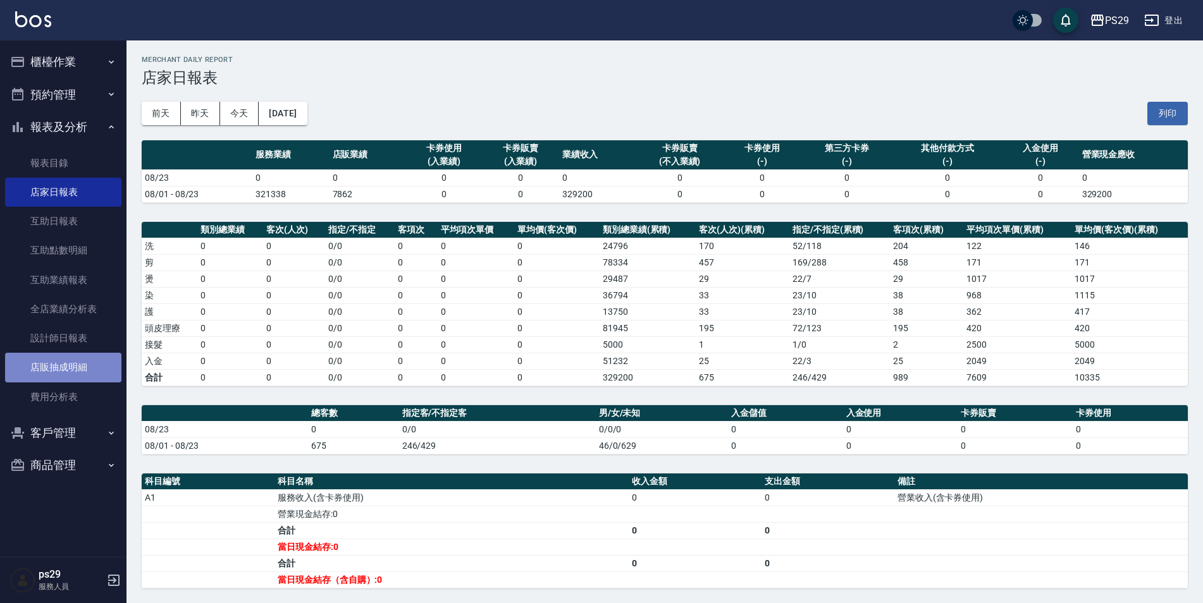
click at [77, 359] on link "店販抽成明細" at bounding box center [63, 367] width 116 height 29
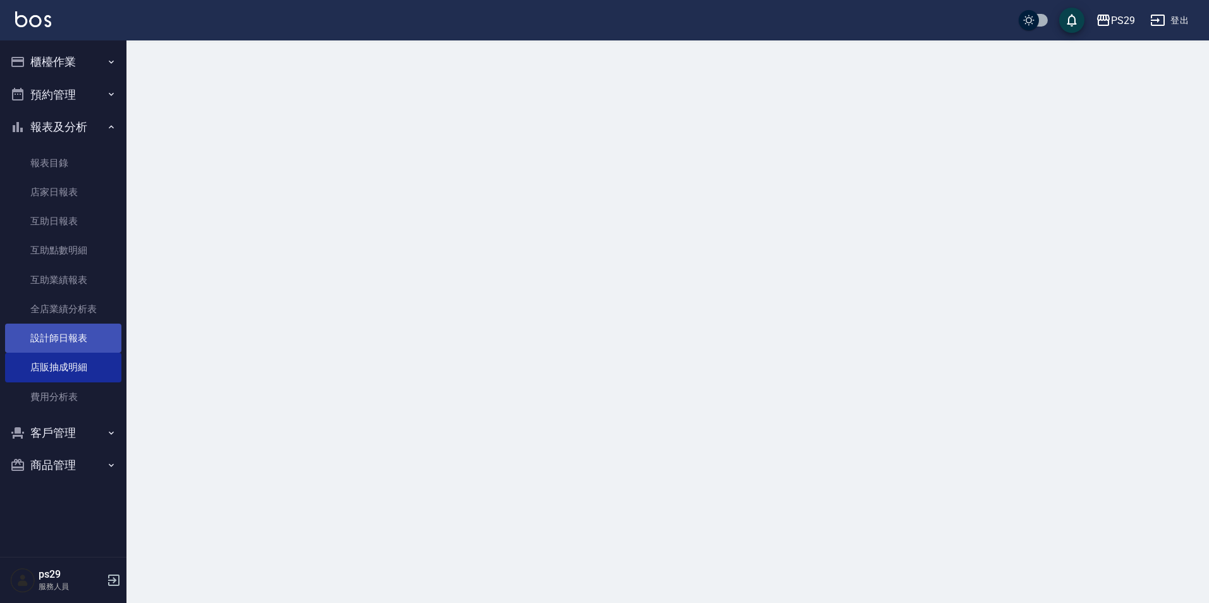
click at [77, 342] on link "設計師日報表" at bounding box center [63, 338] width 116 height 29
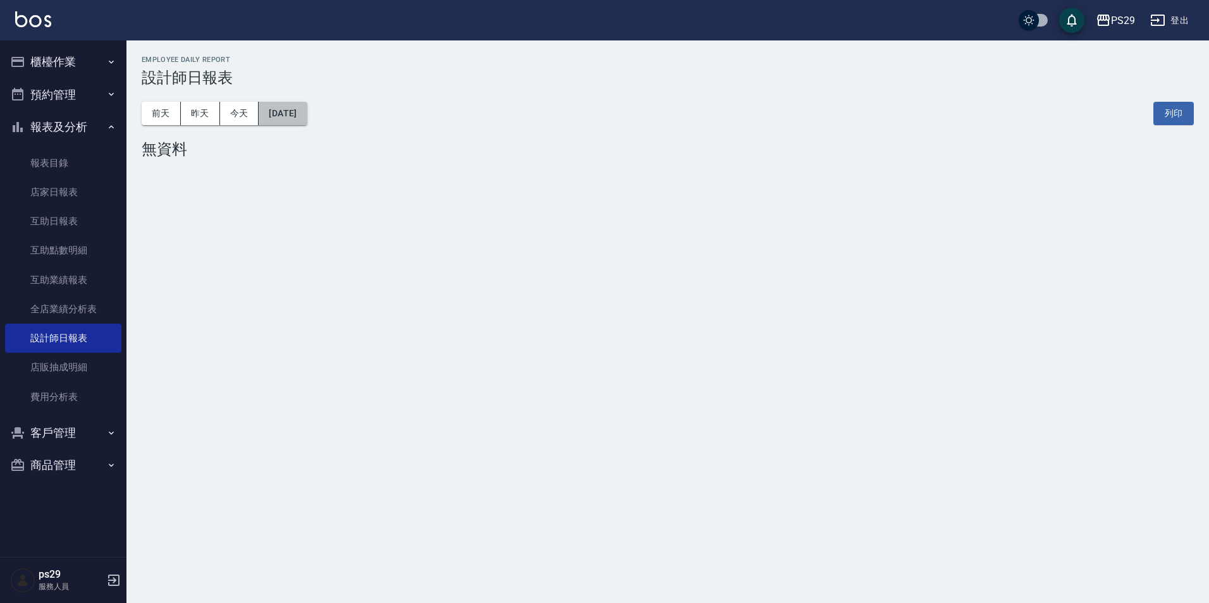
click at [281, 104] on button "[DATE]" at bounding box center [283, 113] width 48 height 23
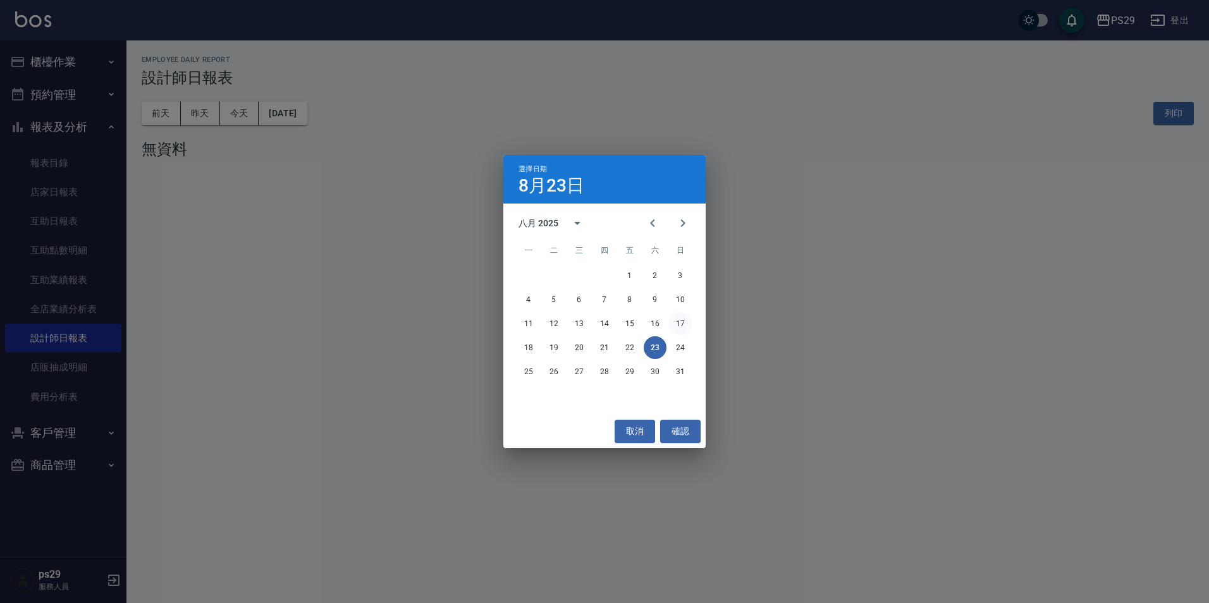
click at [671, 322] on button "17" at bounding box center [680, 323] width 23 height 23
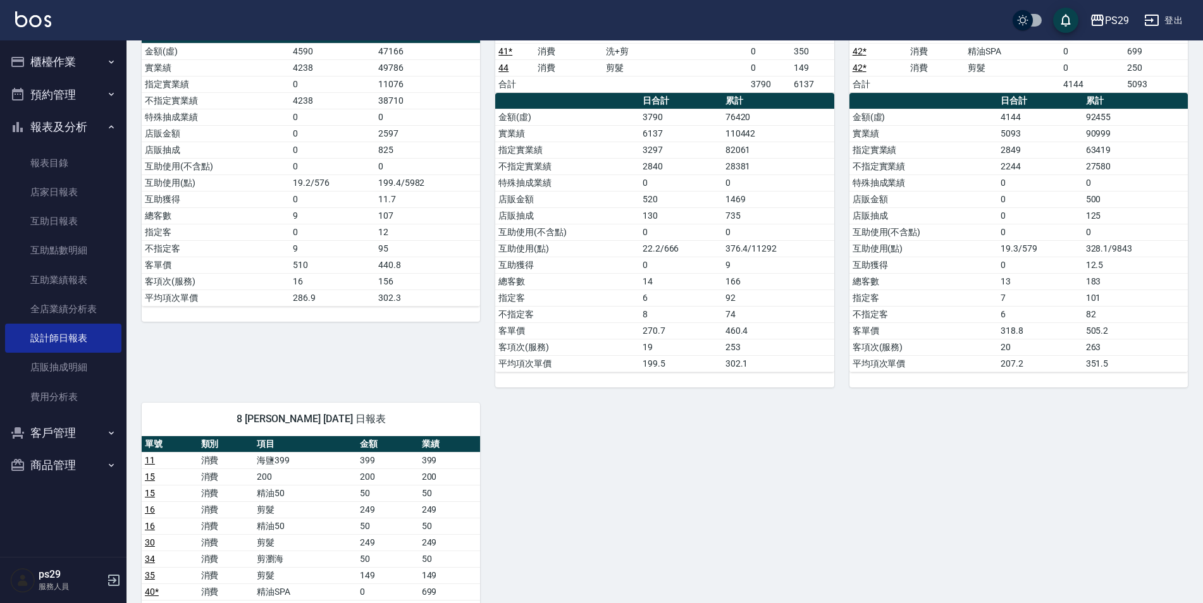
scroll to position [632, 0]
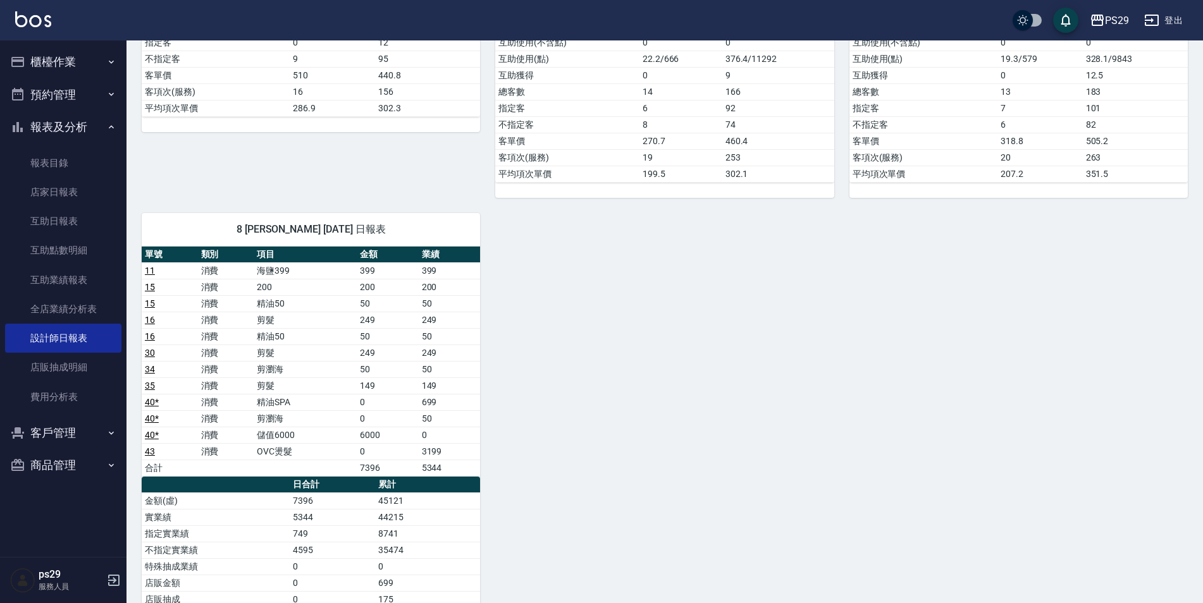
click at [63, 17] on div "PS29 登出" at bounding box center [601, 20] width 1203 height 40
click at [51, 20] on div "PS29 登出" at bounding box center [601, 20] width 1203 height 40
click at [18, 15] on img at bounding box center [33, 19] width 36 height 16
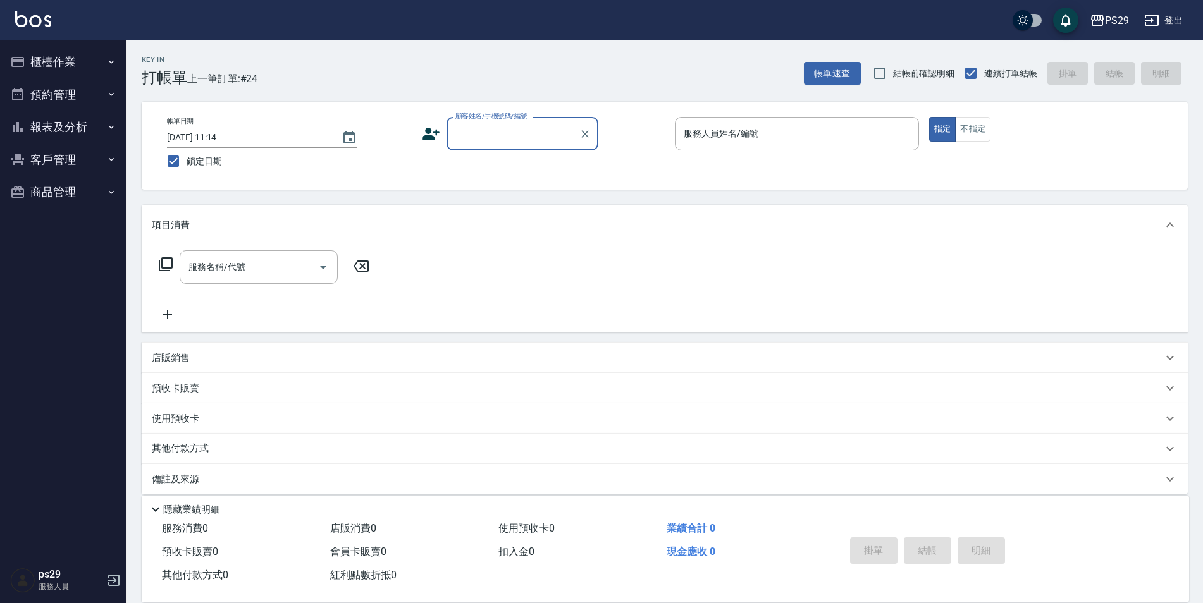
click at [113, 129] on icon "button" at bounding box center [111, 127] width 10 height 10
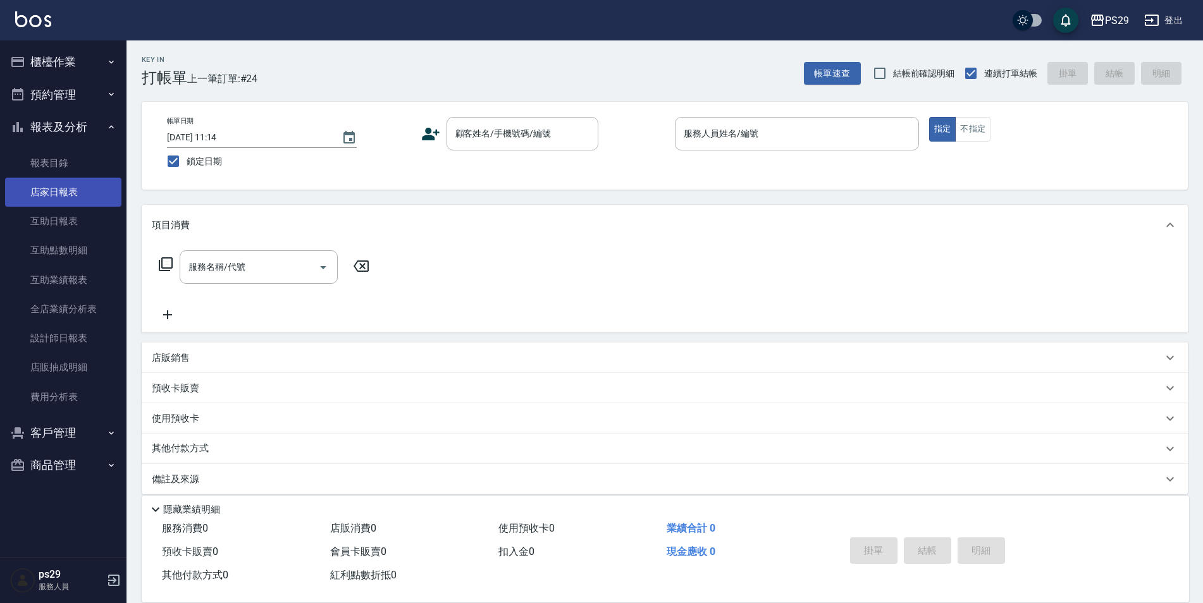
click at [77, 200] on link "店家日報表" at bounding box center [63, 192] width 116 height 29
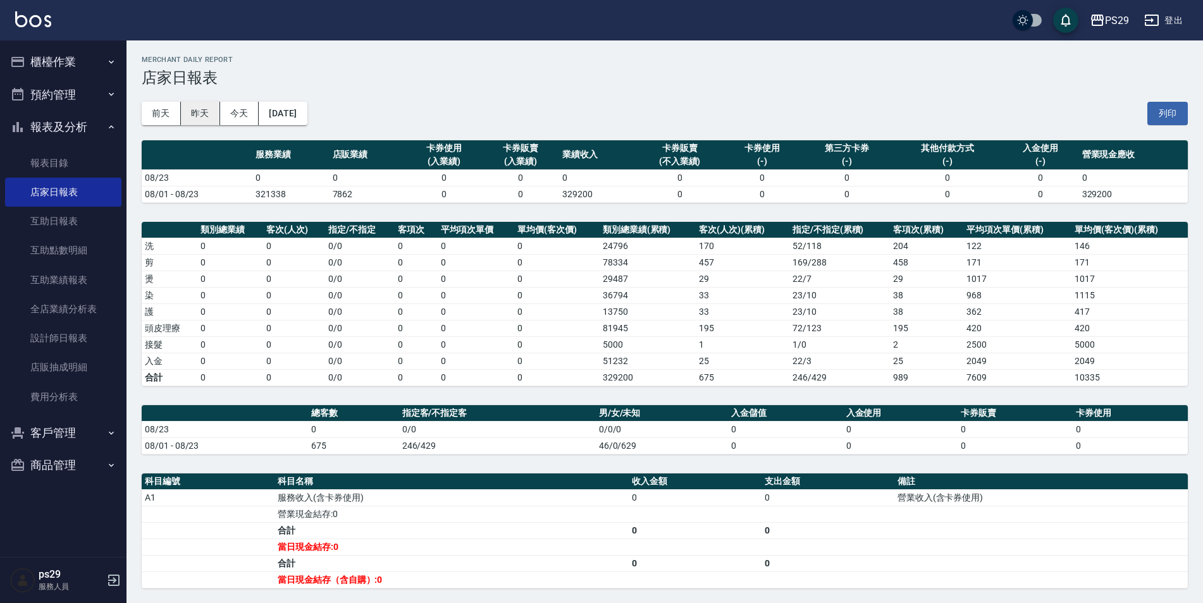
click at [206, 121] on button "昨天" at bounding box center [200, 113] width 39 height 23
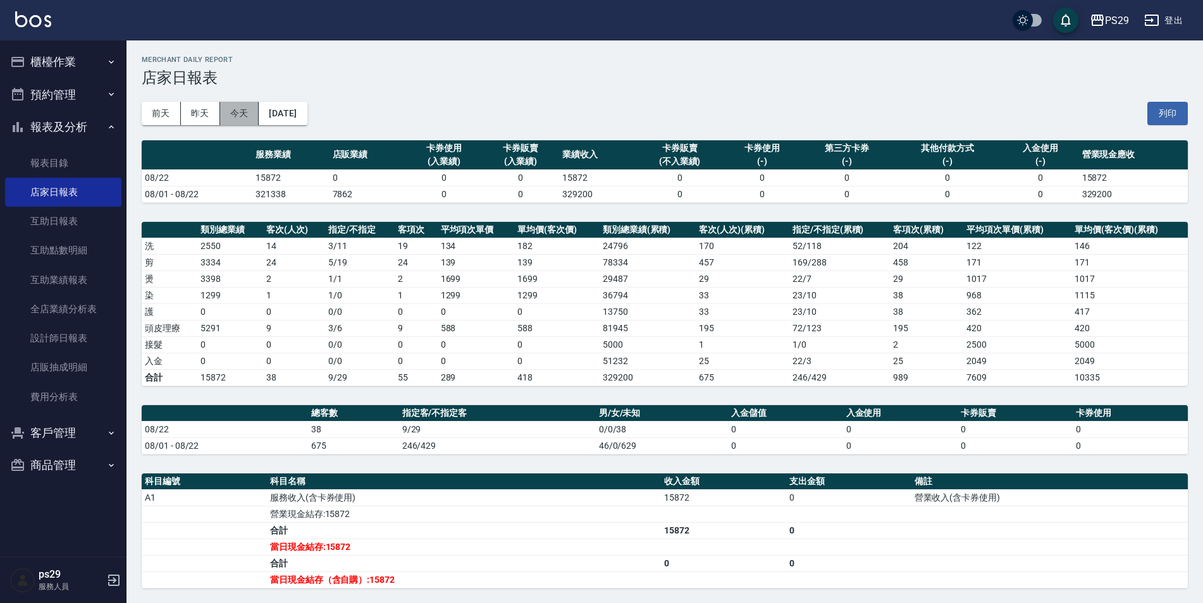
click at [233, 119] on button "今天" at bounding box center [239, 113] width 39 height 23
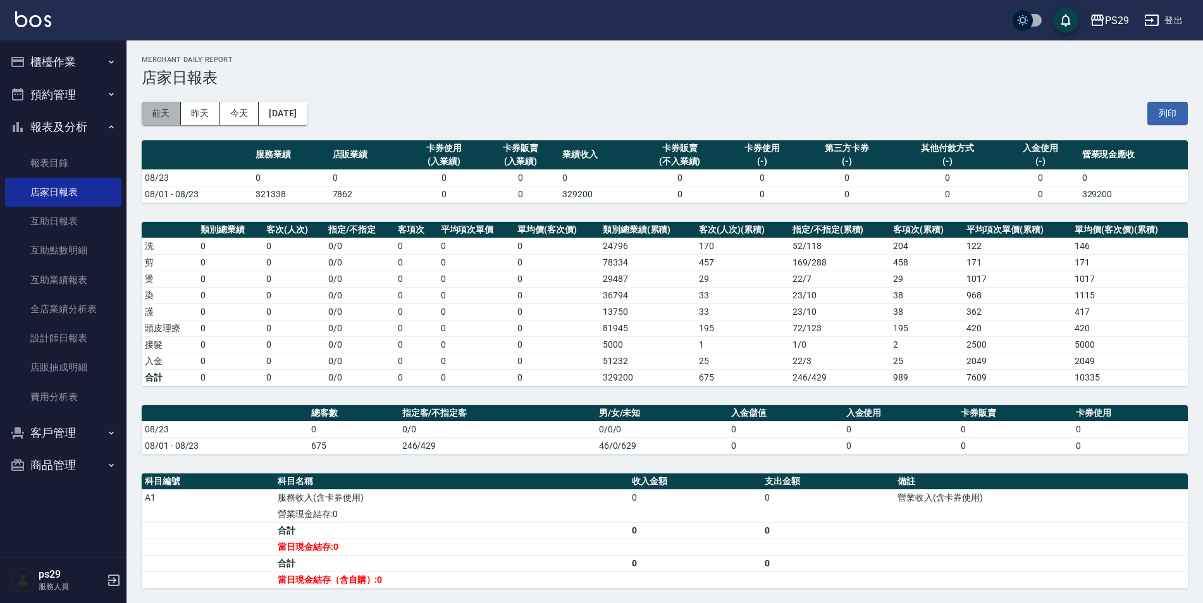
click at [159, 120] on button "前天" at bounding box center [161, 113] width 39 height 23
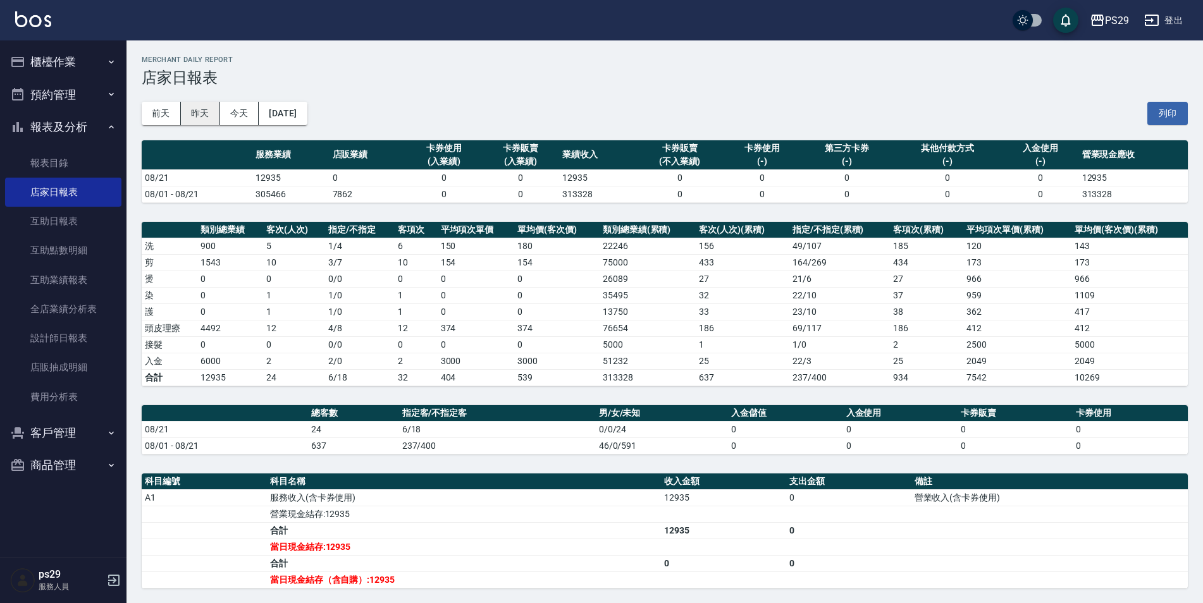
click at [186, 116] on button "昨天" at bounding box center [200, 113] width 39 height 23
click at [176, 116] on button "前天" at bounding box center [161, 113] width 39 height 23
click at [44, 20] on img at bounding box center [33, 19] width 36 height 16
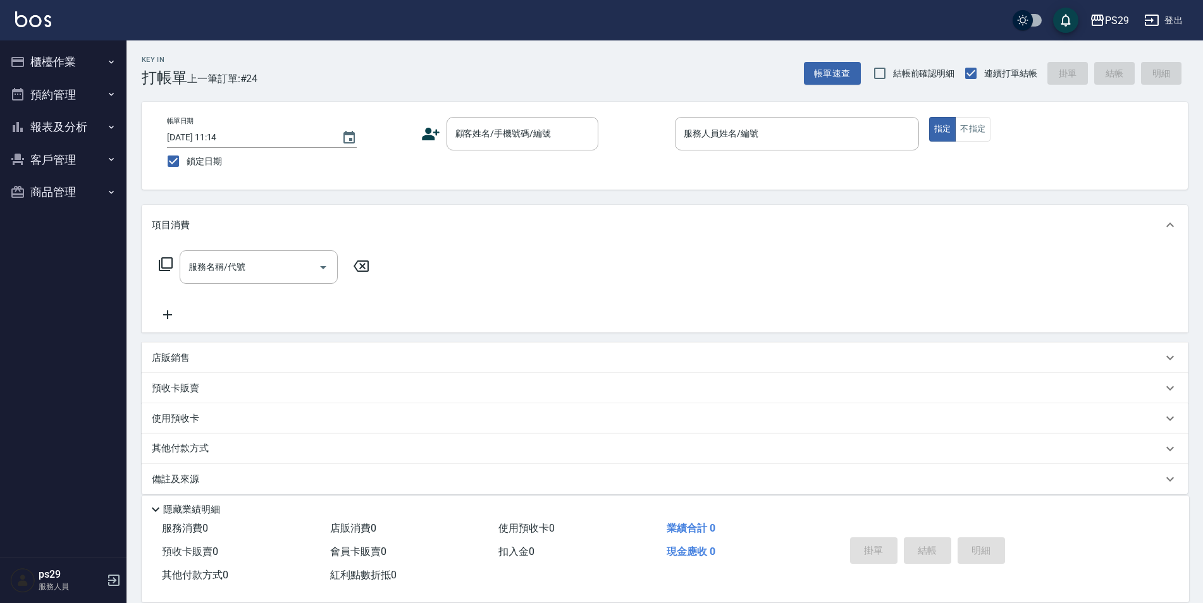
click at [40, 18] on img at bounding box center [33, 19] width 36 height 16
click at [73, 118] on button "報表及分析" at bounding box center [63, 127] width 116 height 33
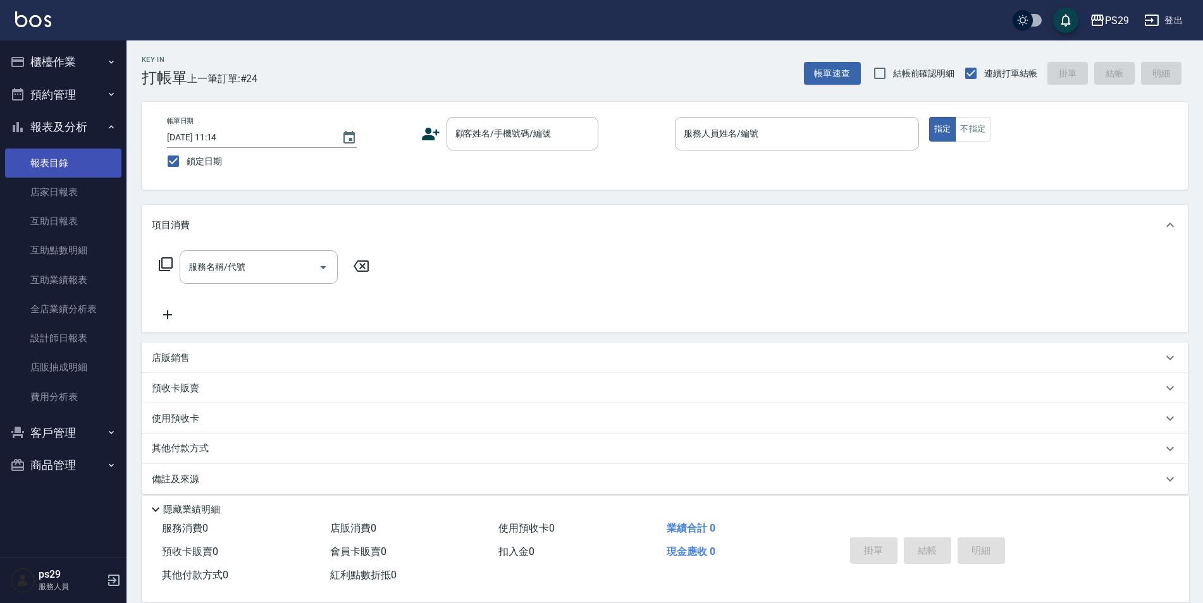
click at [63, 173] on link "報表目錄" at bounding box center [63, 163] width 116 height 29
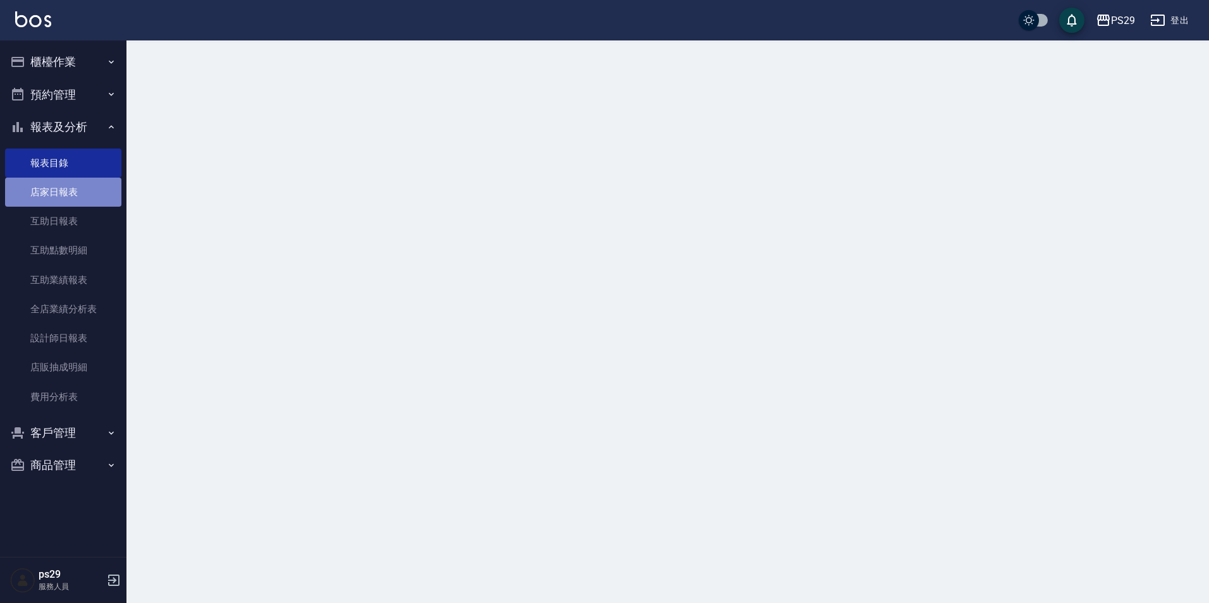
drag, startPoint x: 68, startPoint y: 183, endPoint x: 77, endPoint y: 185, distance: 9.2
click at [68, 183] on link "店家日報表" at bounding box center [63, 192] width 116 height 29
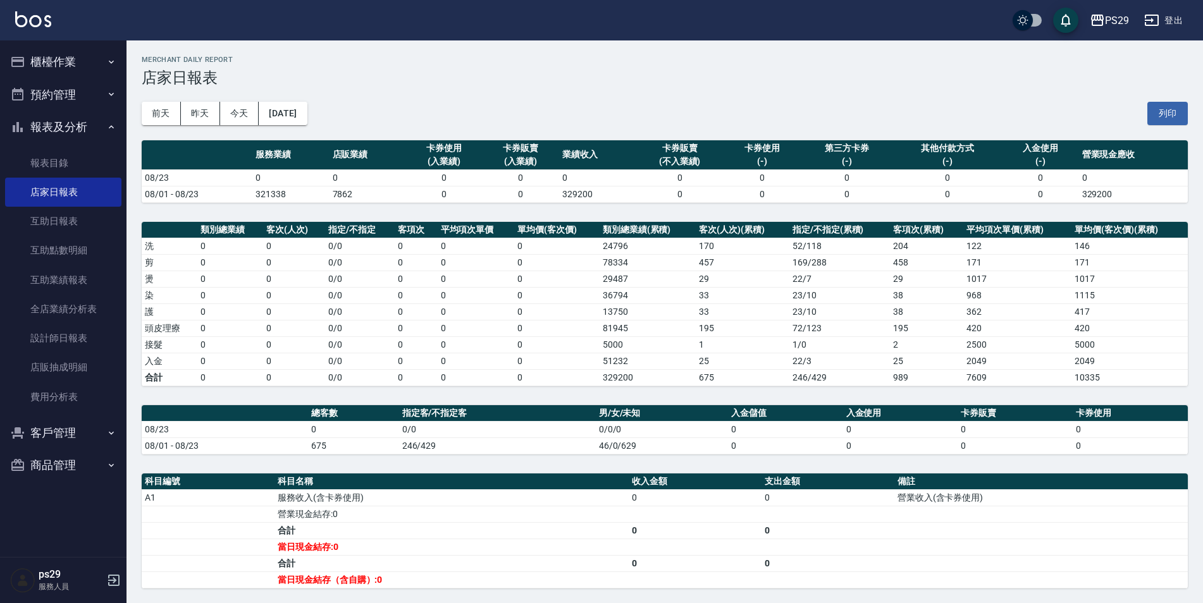
click at [40, 22] on img at bounding box center [33, 19] width 36 height 16
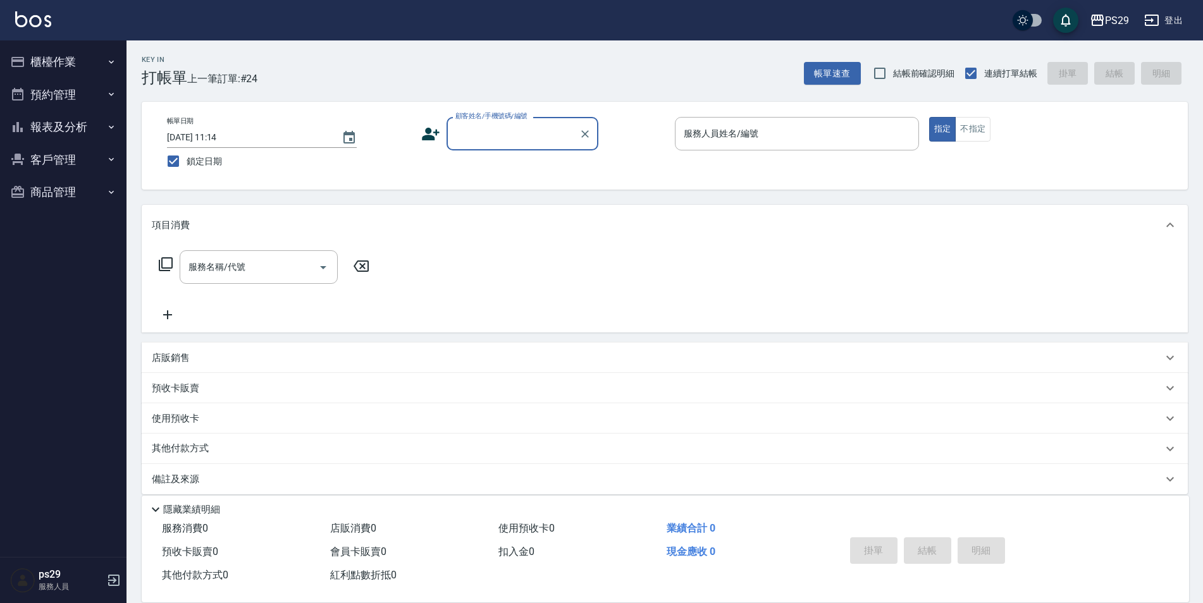
click at [44, 16] on img at bounding box center [33, 19] width 36 height 16
click at [85, 120] on button "報表及分析" at bounding box center [63, 127] width 116 height 33
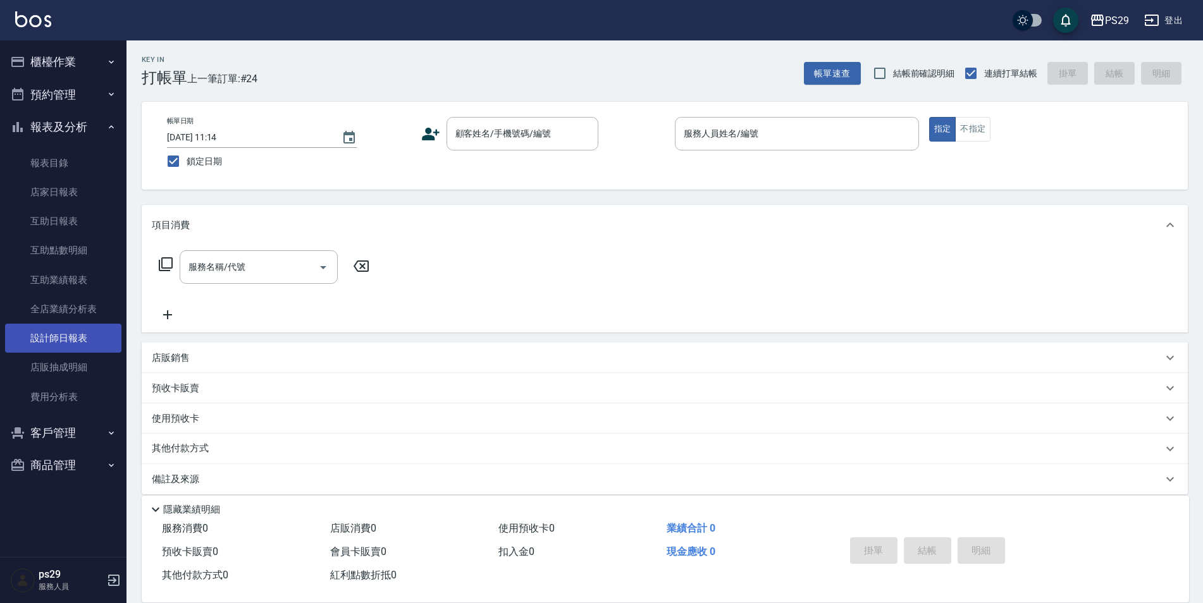
click at [82, 334] on link "設計師日報表" at bounding box center [63, 338] width 116 height 29
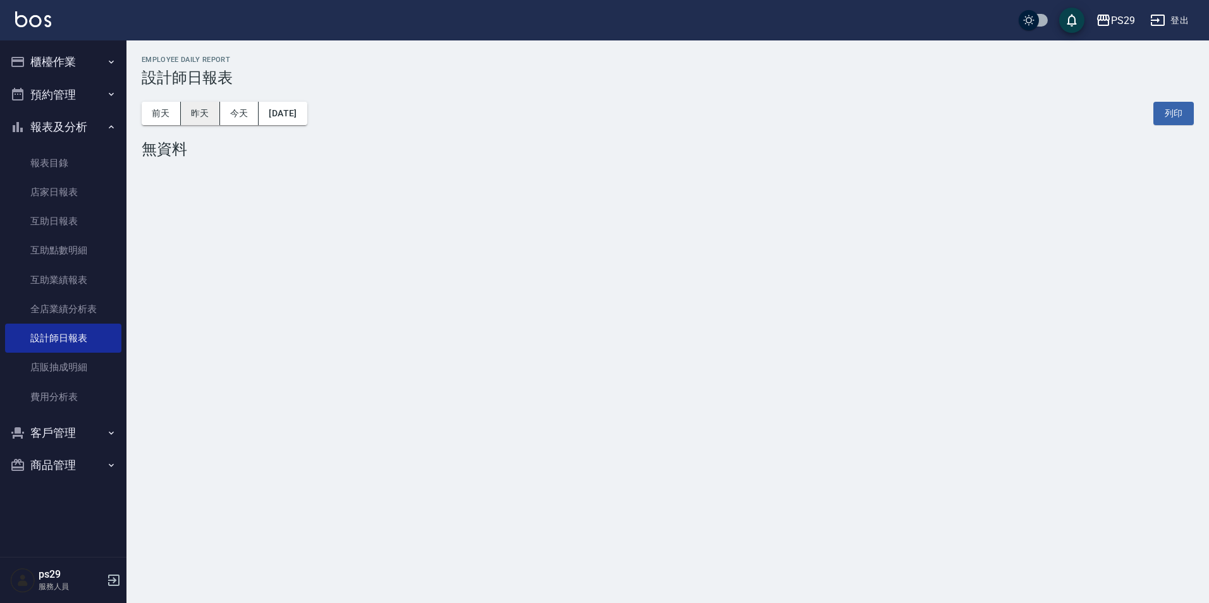
click at [204, 121] on button "昨天" at bounding box center [200, 113] width 39 height 23
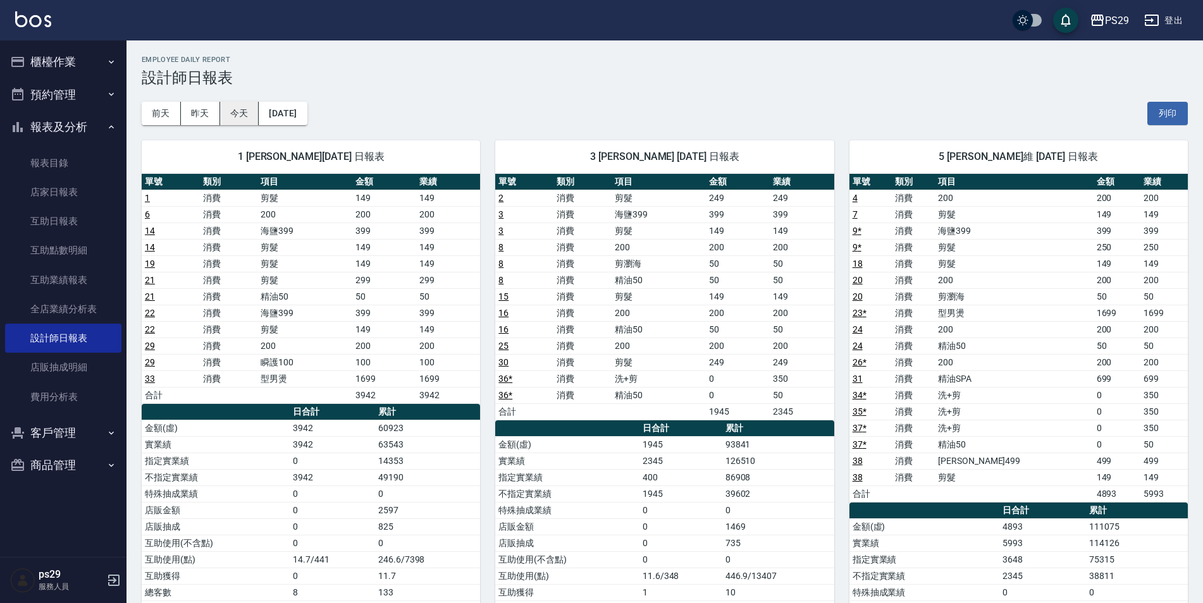
click at [225, 114] on button "今天" at bounding box center [239, 113] width 39 height 23
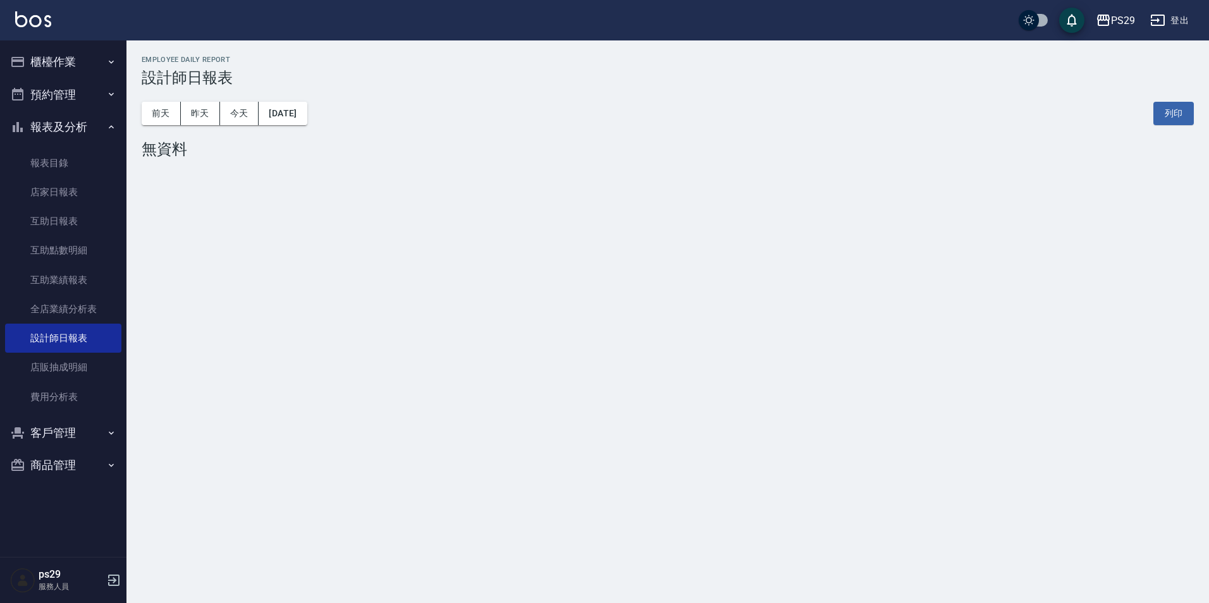
click at [38, 28] on link at bounding box center [33, 20] width 36 height 18
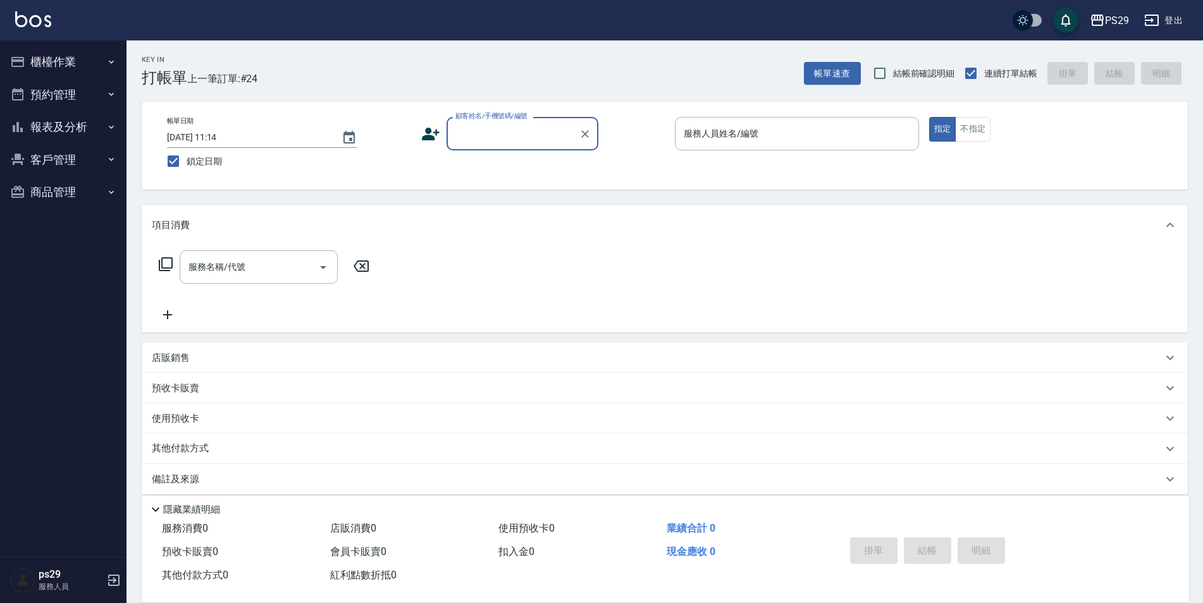
click at [98, 128] on button "報表及分析" at bounding box center [63, 127] width 116 height 33
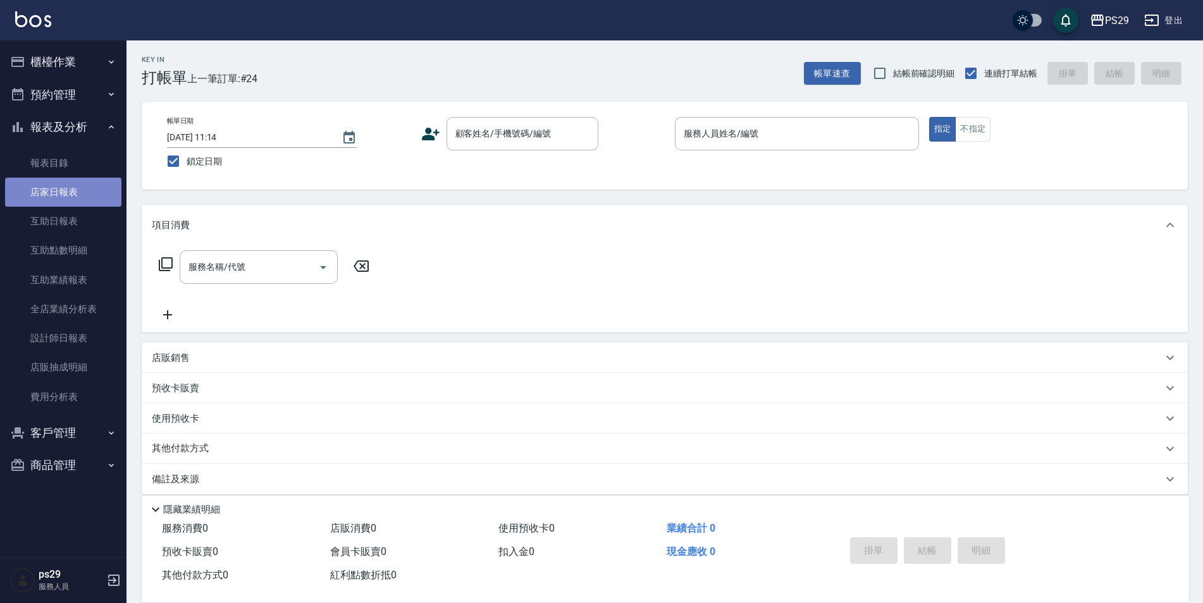
click at [76, 184] on link "店家日報表" at bounding box center [63, 192] width 116 height 29
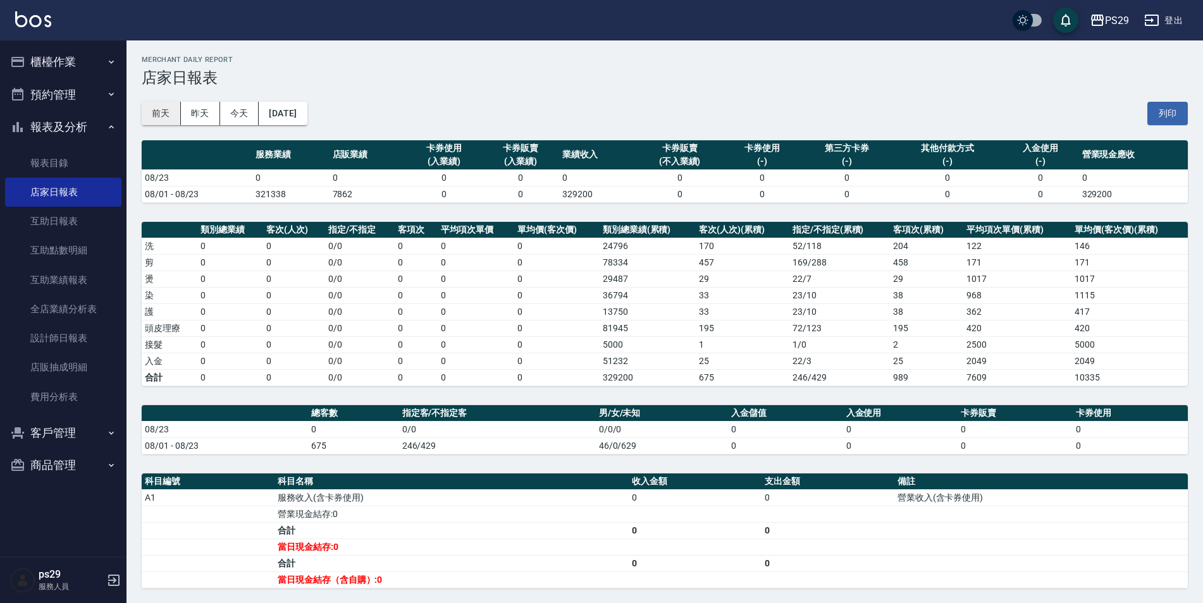
click at [170, 118] on button "前天" at bounding box center [161, 113] width 39 height 23
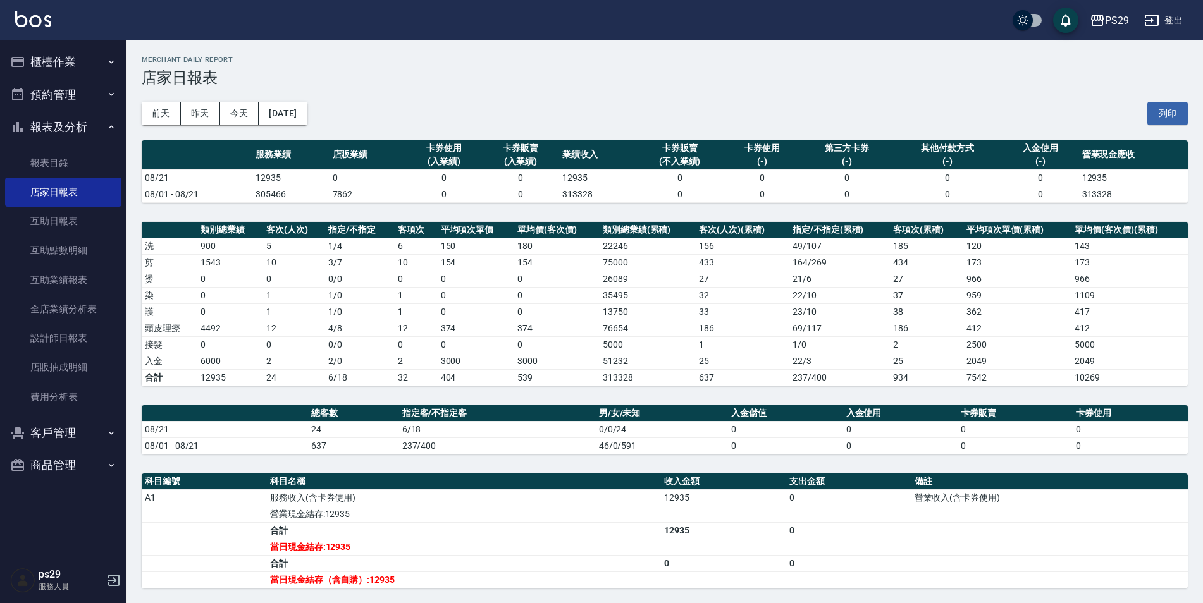
scroll to position [63, 0]
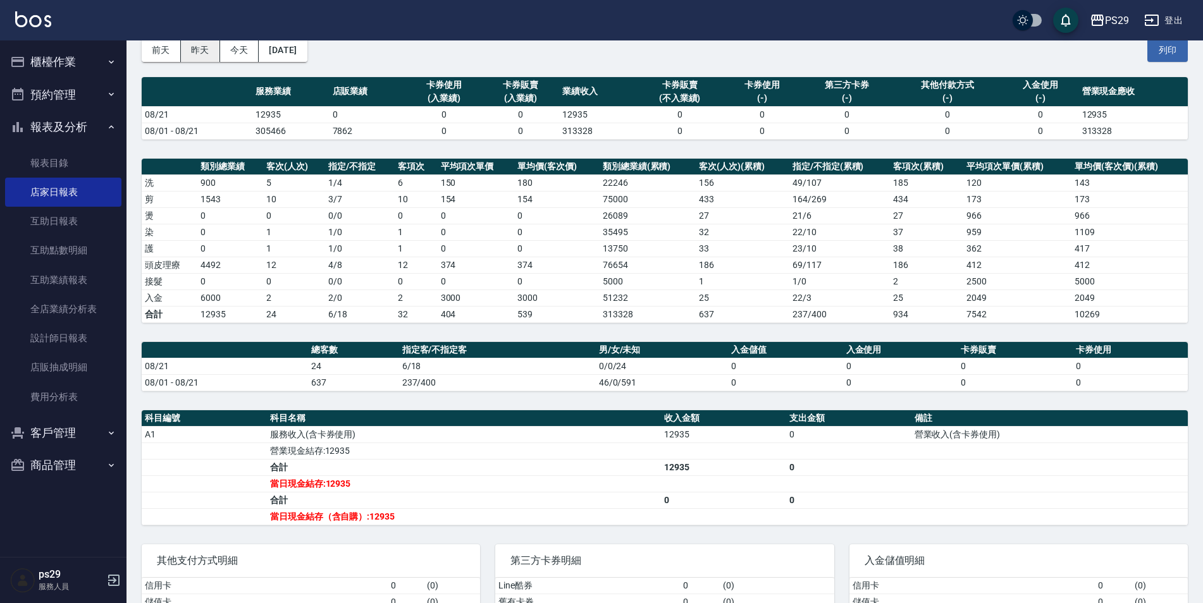
click at [214, 60] on button "昨天" at bounding box center [200, 50] width 39 height 23
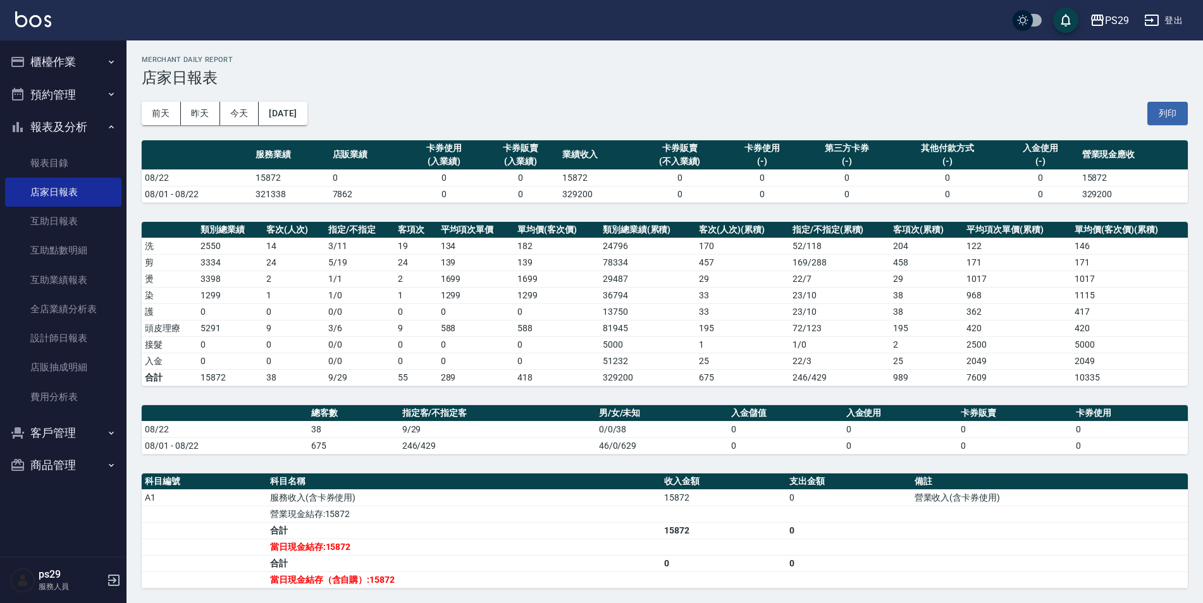
drag, startPoint x: 271, startPoint y: 101, endPoint x: 289, endPoint y: 101, distance: 18.3
click at [276, 101] on div "[DATE] [DATE] [DATE] [DATE] 列印" at bounding box center [665, 114] width 1046 height 54
click at [291, 108] on button "[DATE]" at bounding box center [283, 113] width 48 height 23
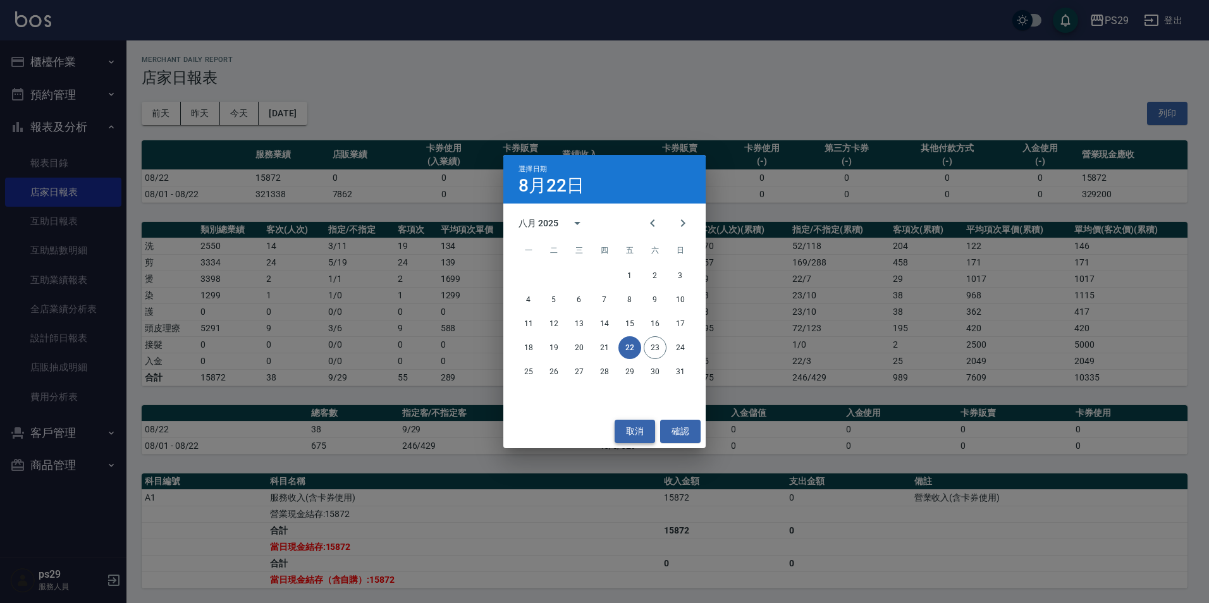
click at [642, 435] on button "取消" at bounding box center [635, 431] width 40 height 23
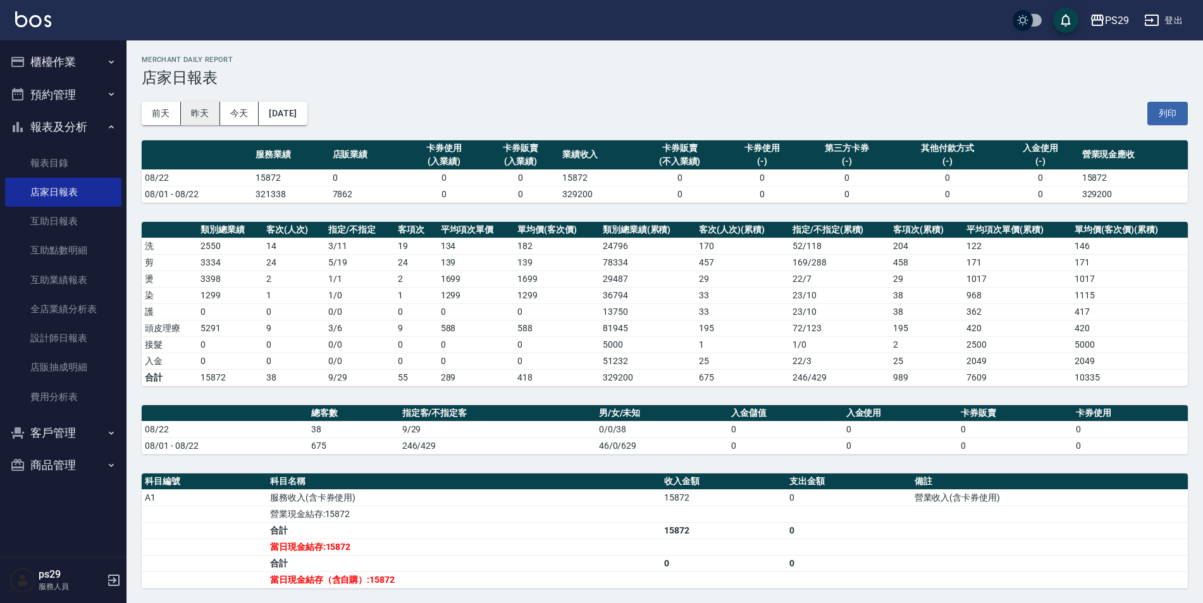
click at [259, 102] on button "[DATE]" at bounding box center [283, 113] width 48 height 23
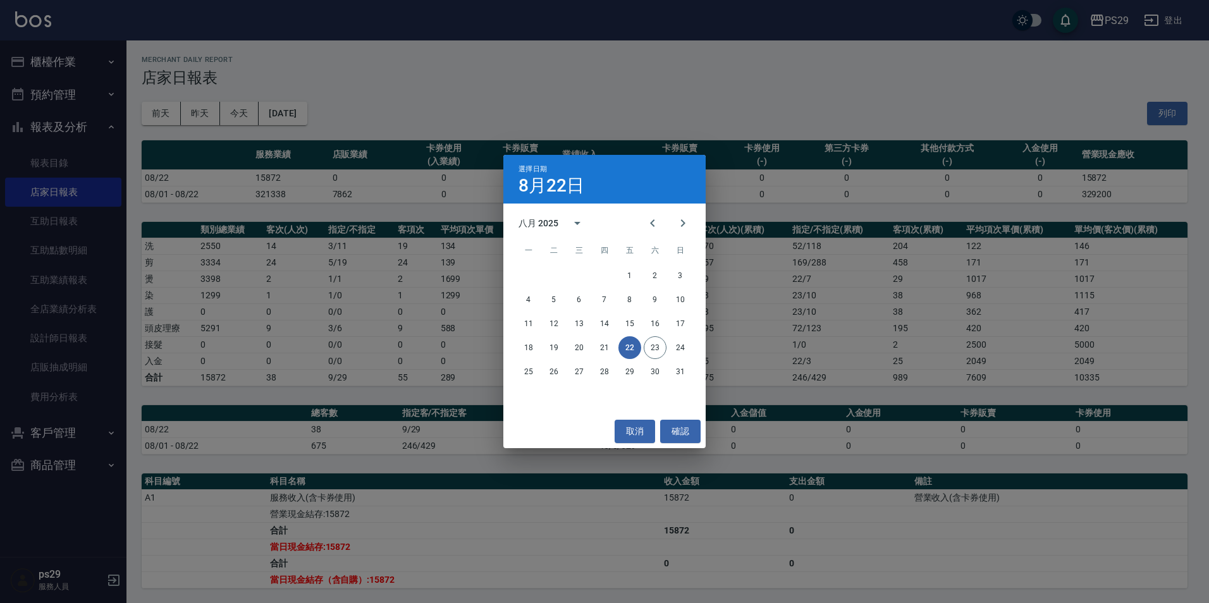
drag, startPoint x: 1167, startPoint y: 587, endPoint x: 1167, endPoint y: 603, distance: 15.8
click at [1167, 591] on div "選擇日期 [DATE] 八月 2025 一 二 三 四 五 六 日 1 2 3 4 5 6 7 8 9 10 11 12 13 14 15 16 17 18 …" at bounding box center [604, 301] width 1209 height 603
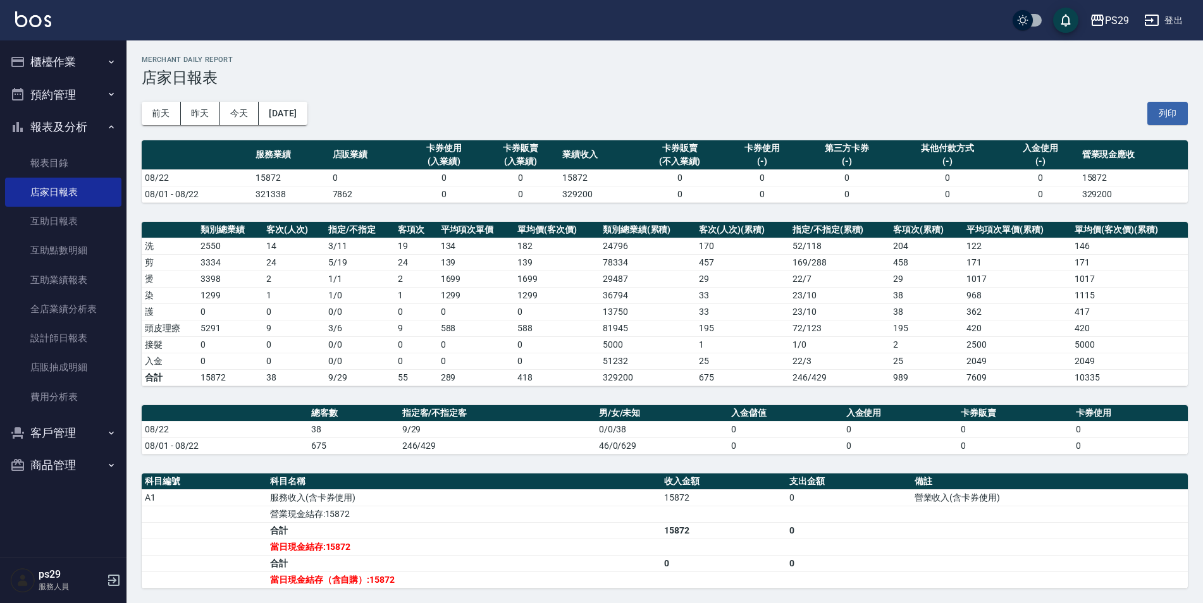
click at [614, 100] on div "[DATE] [DATE] [DATE] [DATE] 列印" at bounding box center [665, 114] width 1046 height 54
click at [32, 26] on img at bounding box center [33, 19] width 36 height 16
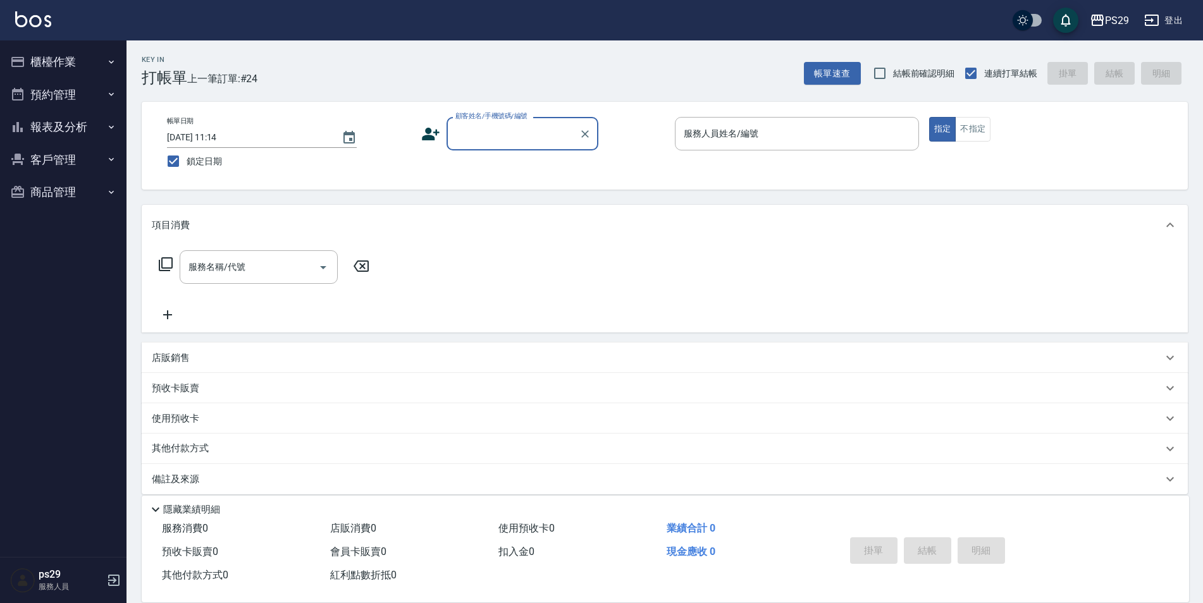
click at [80, 117] on button "報表及分析" at bounding box center [63, 127] width 116 height 33
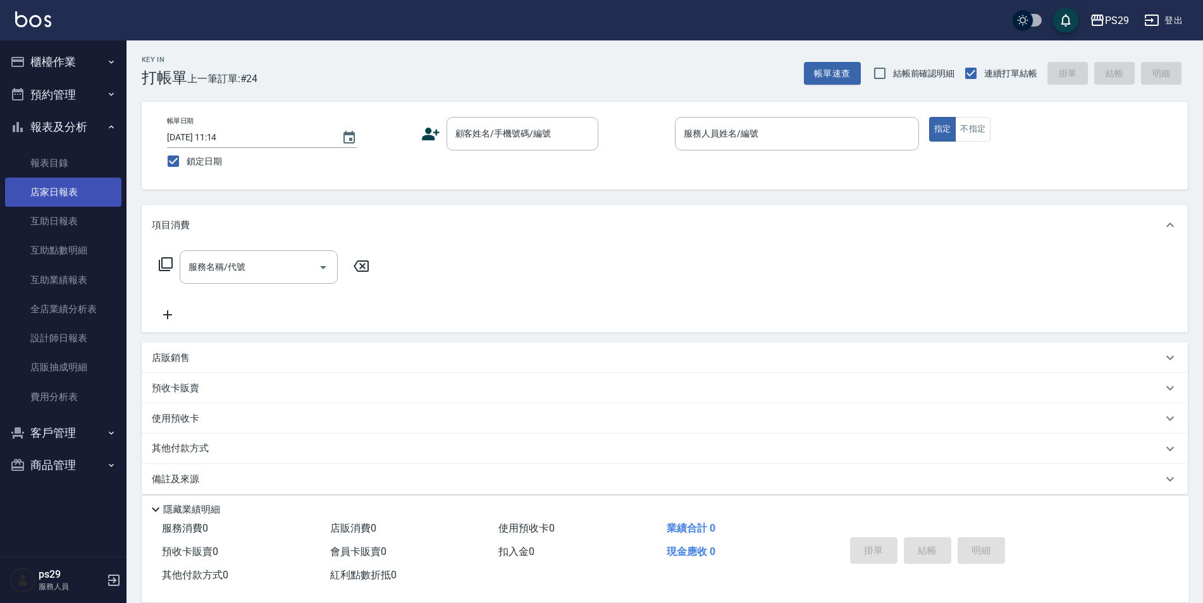
click at [85, 193] on link "店家日報表" at bounding box center [63, 192] width 116 height 29
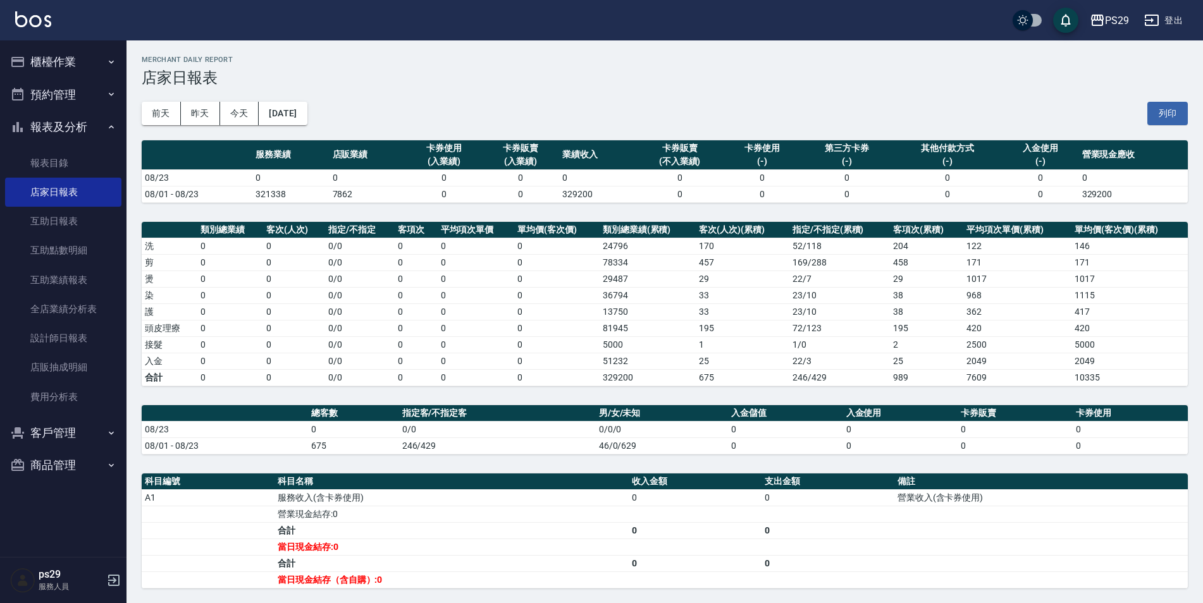
click at [42, 20] on img at bounding box center [33, 19] width 36 height 16
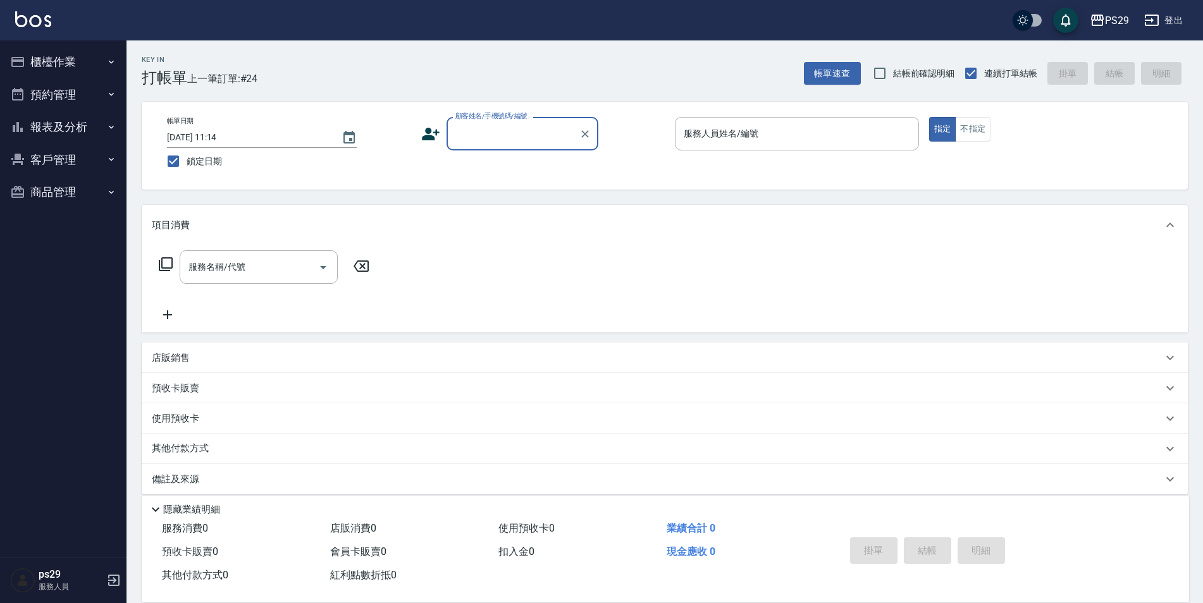
click at [105, 120] on button "報表及分析" at bounding box center [63, 127] width 116 height 33
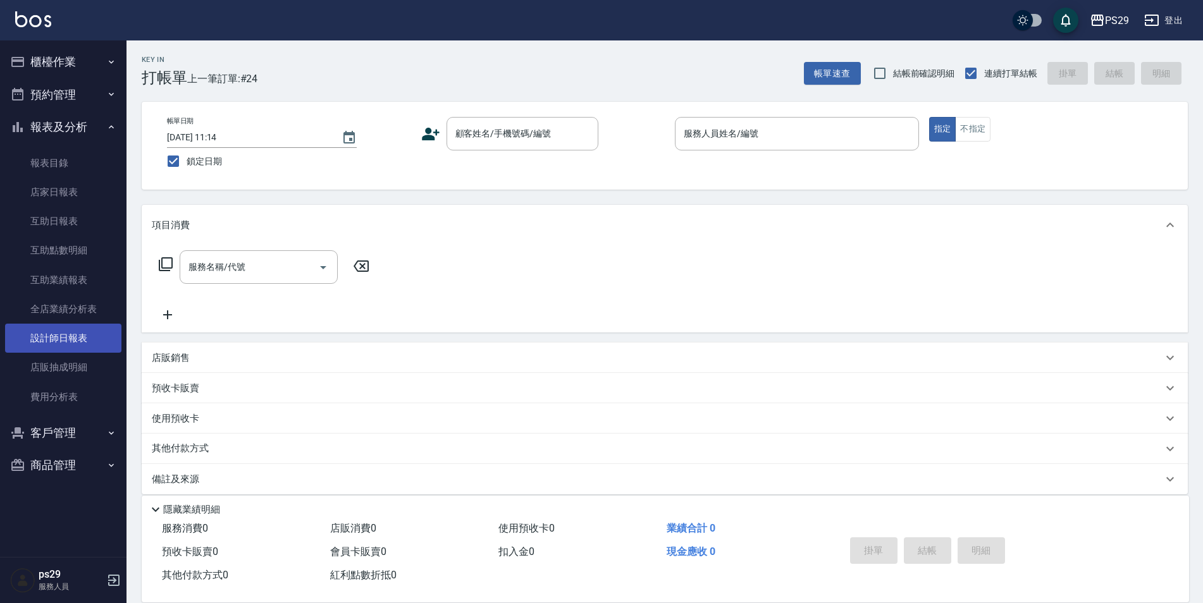
click at [82, 345] on link "設計師日報表" at bounding box center [63, 338] width 116 height 29
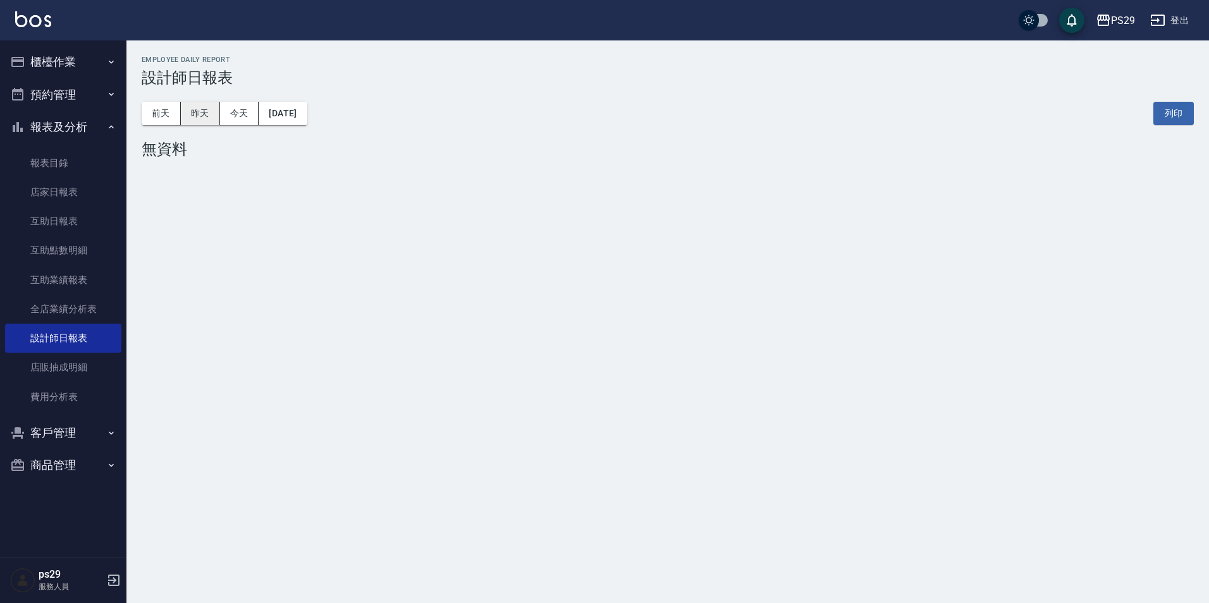
click at [195, 118] on button "昨天" at bounding box center [200, 113] width 39 height 23
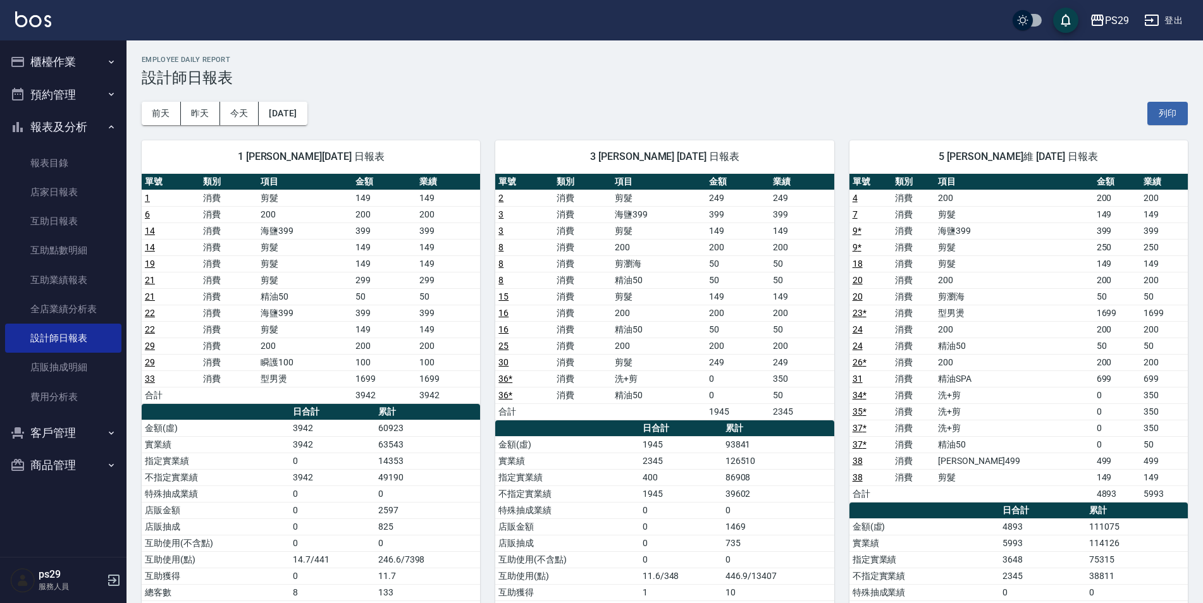
click at [24, 23] on img at bounding box center [33, 19] width 36 height 16
